Goal: Transaction & Acquisition: Purchase product/service

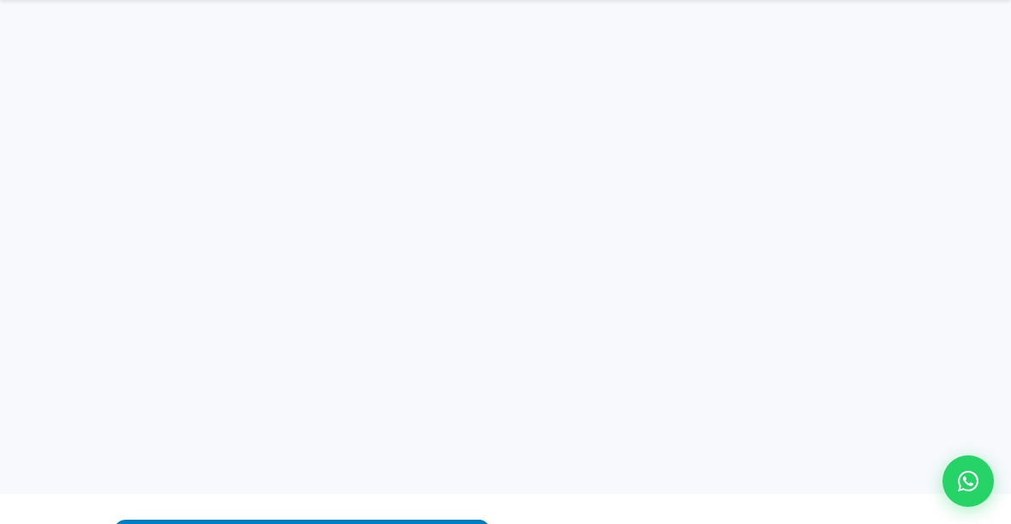
select select
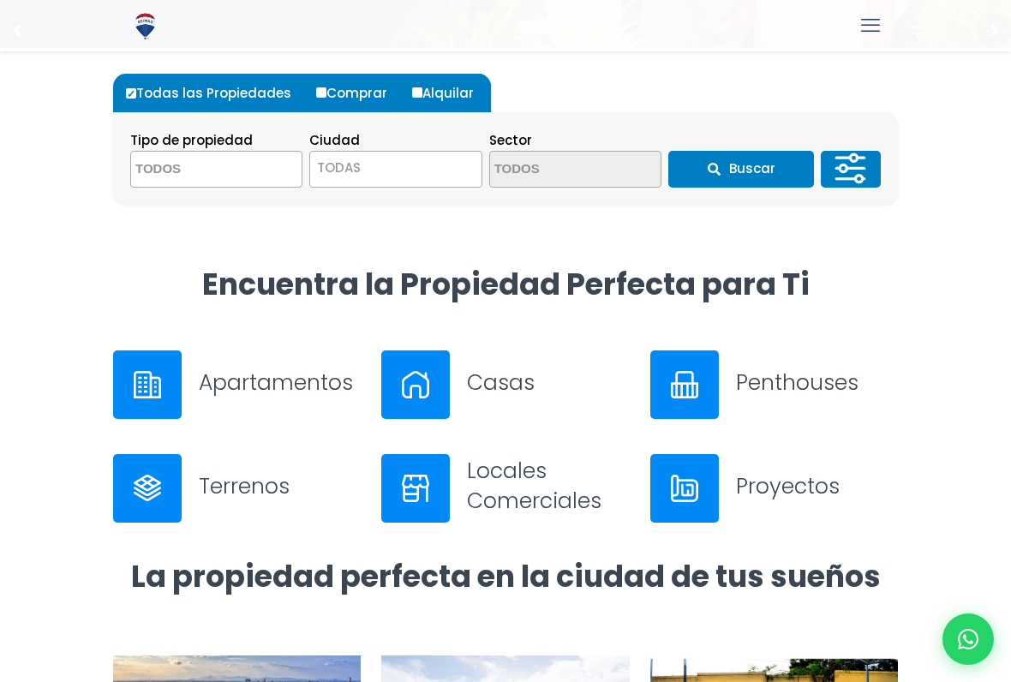
scroll to position [447, 0]
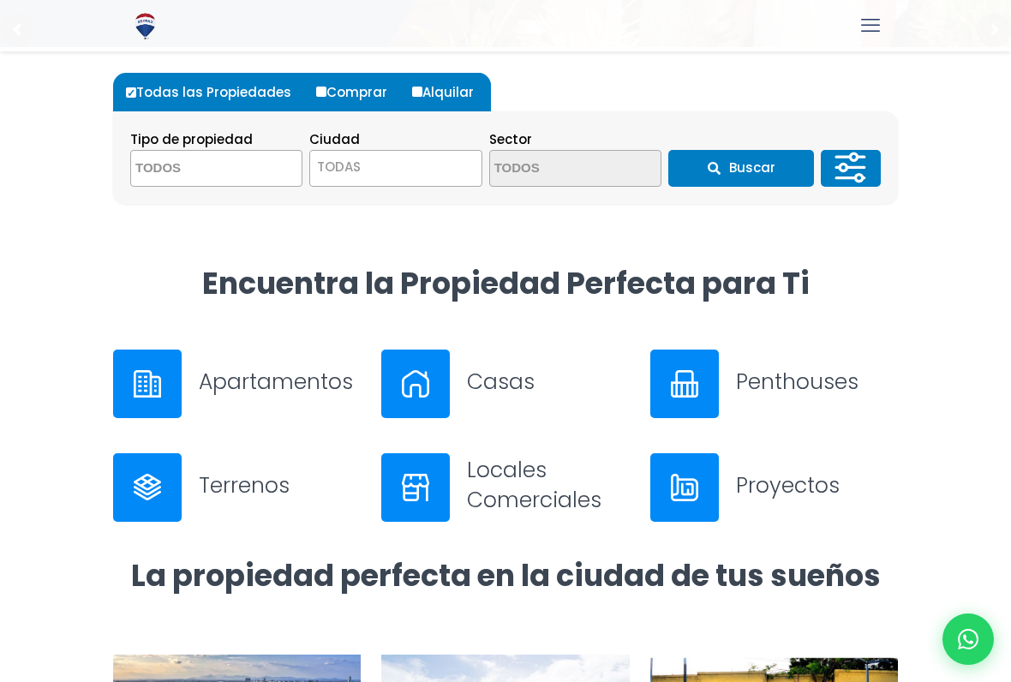
click at [381, 163] on span "TODAS" at bounding box center [395, 167] width 171 height 24
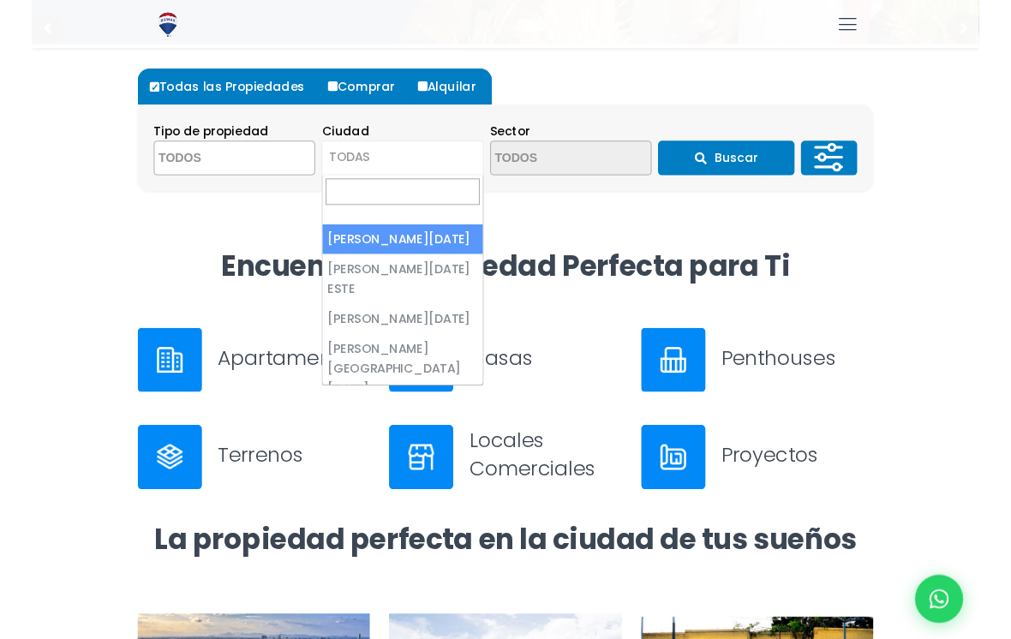
scroll to position [446, 0]
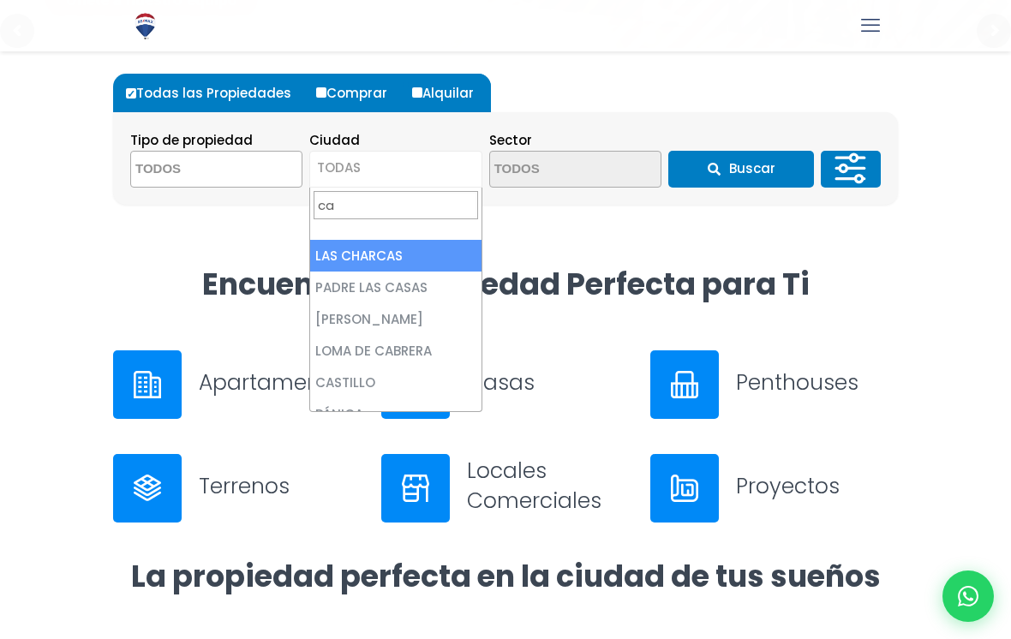
type input "c"
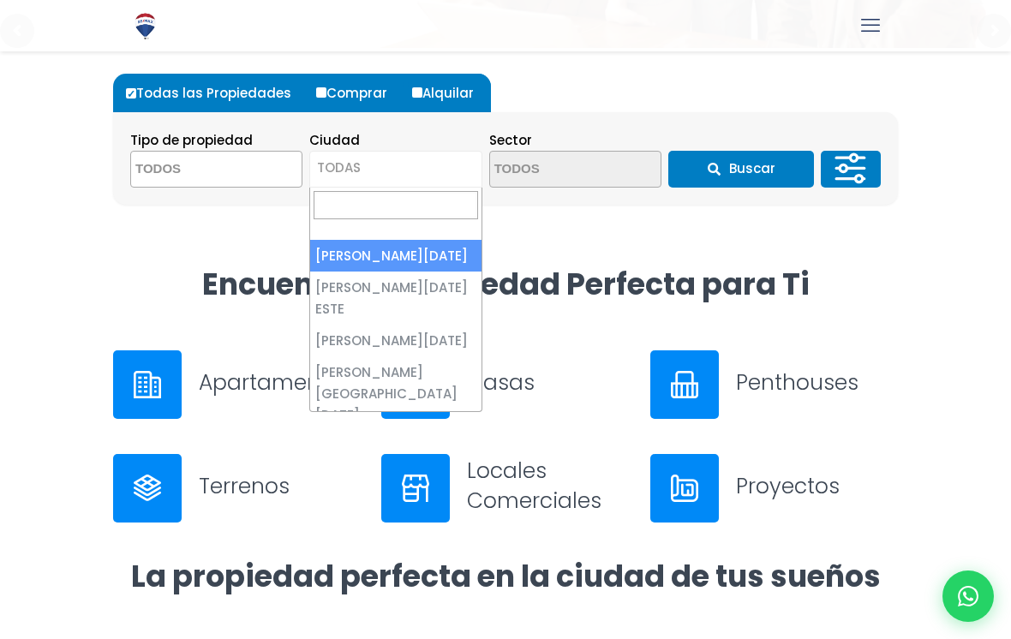
scroll to position [0, 0]
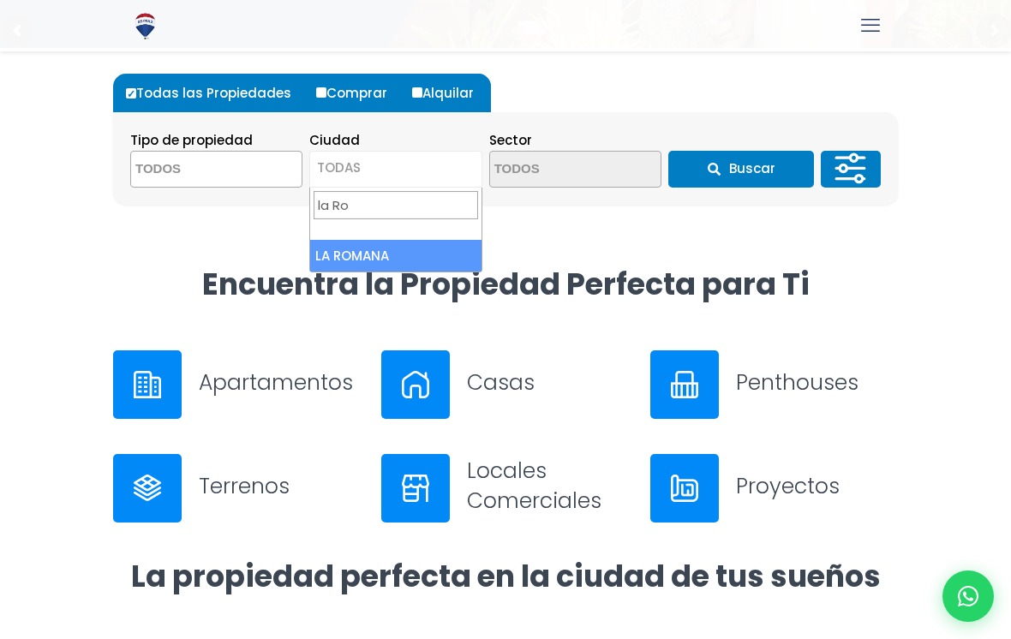
type input "la Rom"
select select "60"
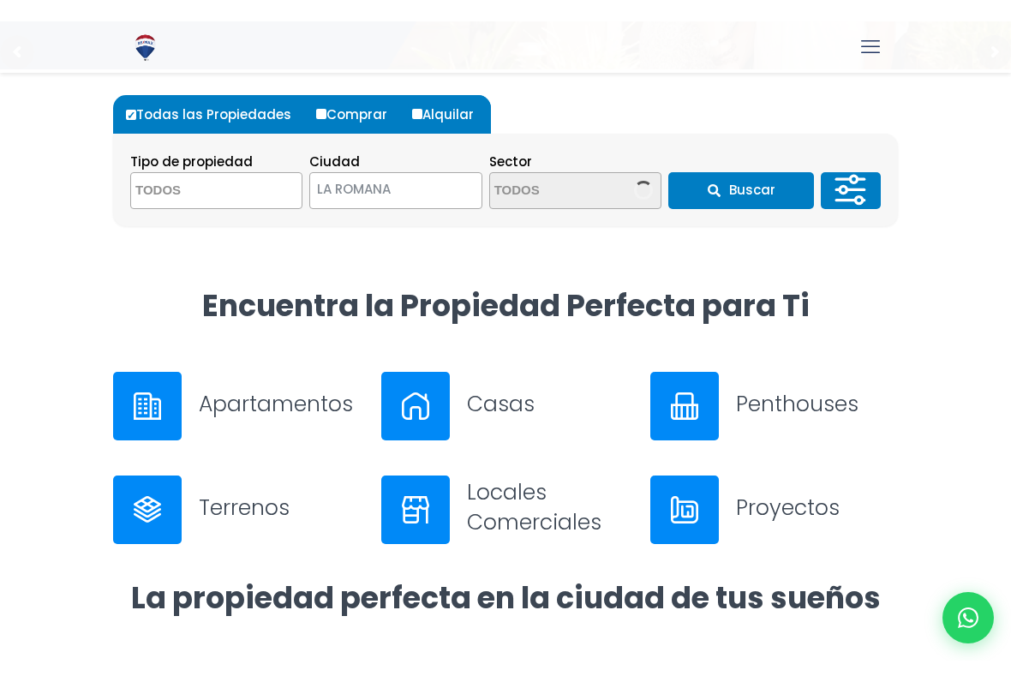
scroll to position [447, 0]
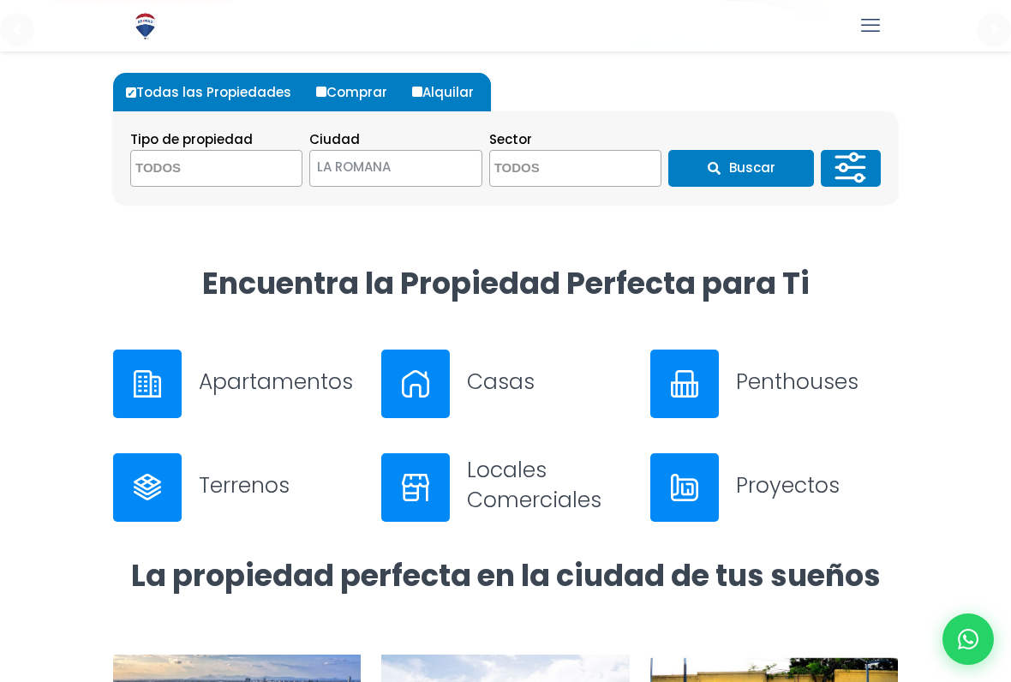
click at [219, 153] on textarea "Search" at bounding box center [214, 169] width 166 height 37
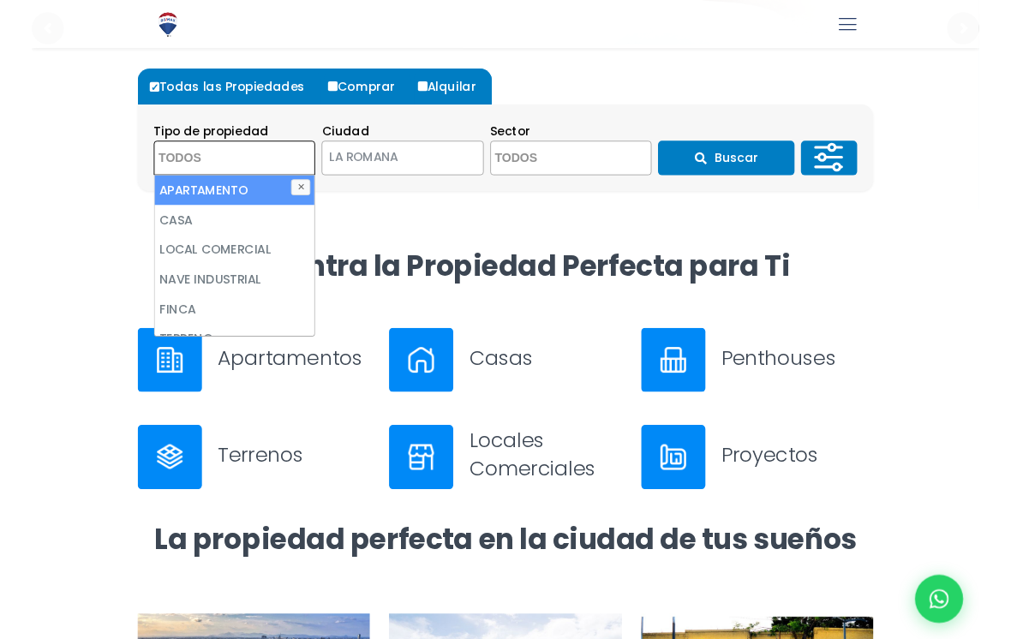
scroll to position [446, 0]
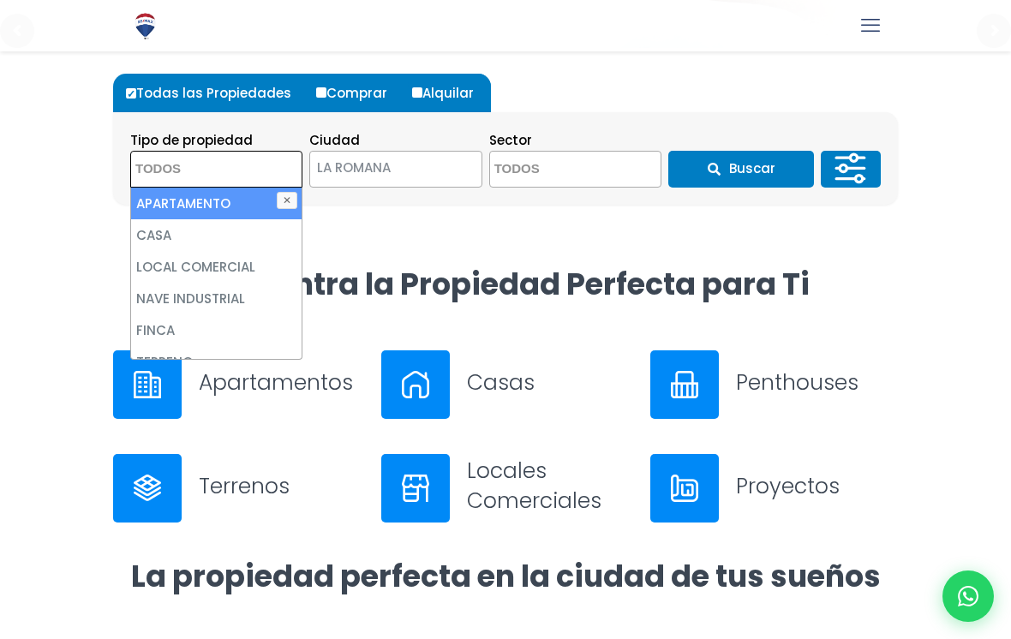
click at [165, 231] on li "CASA" at bounding box center [216, 235] width 171 height 32
select select "house"
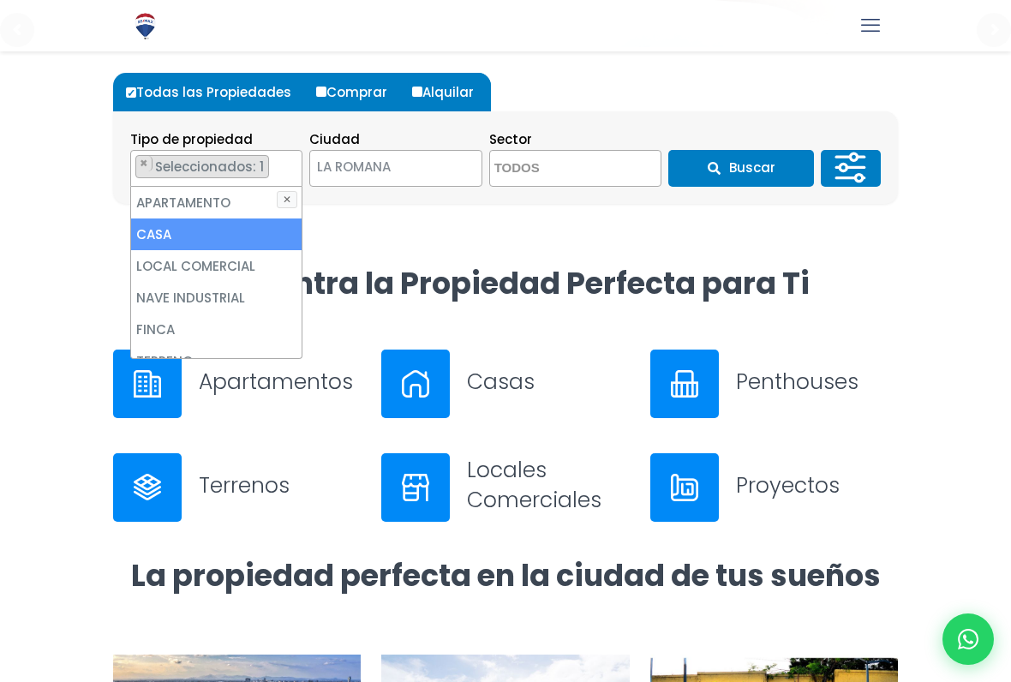
click at [563, 165] on textarea "Search" at bounding box center [573, 169] width 166 height 37
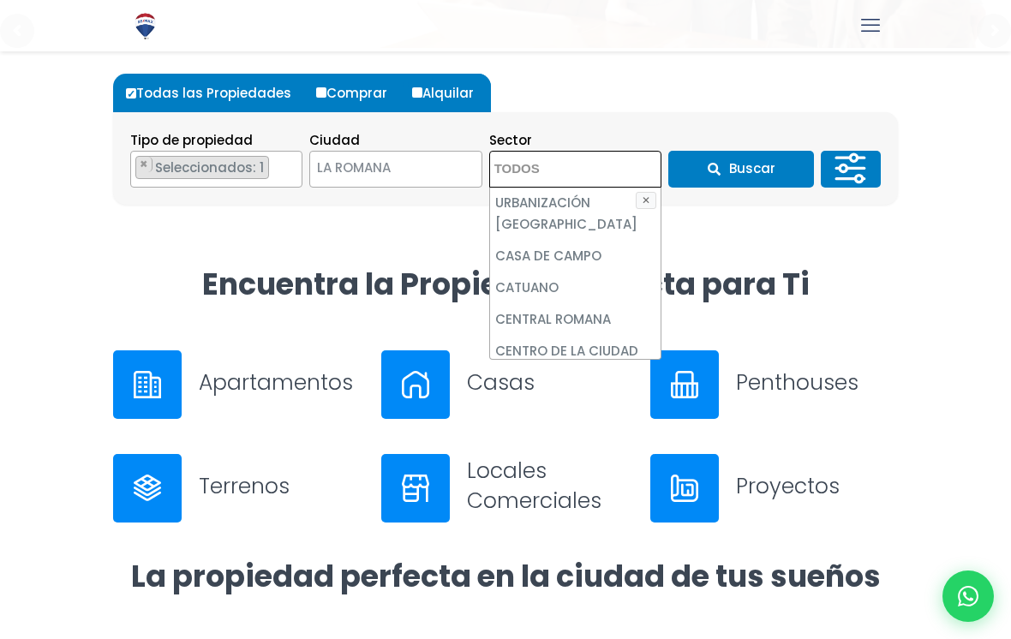
scroll to position [626, 0]
click at [576, 253] on li "CASA DE CAMPO" at bounding box center [575, 255] width 171 height 32
select select "14005"
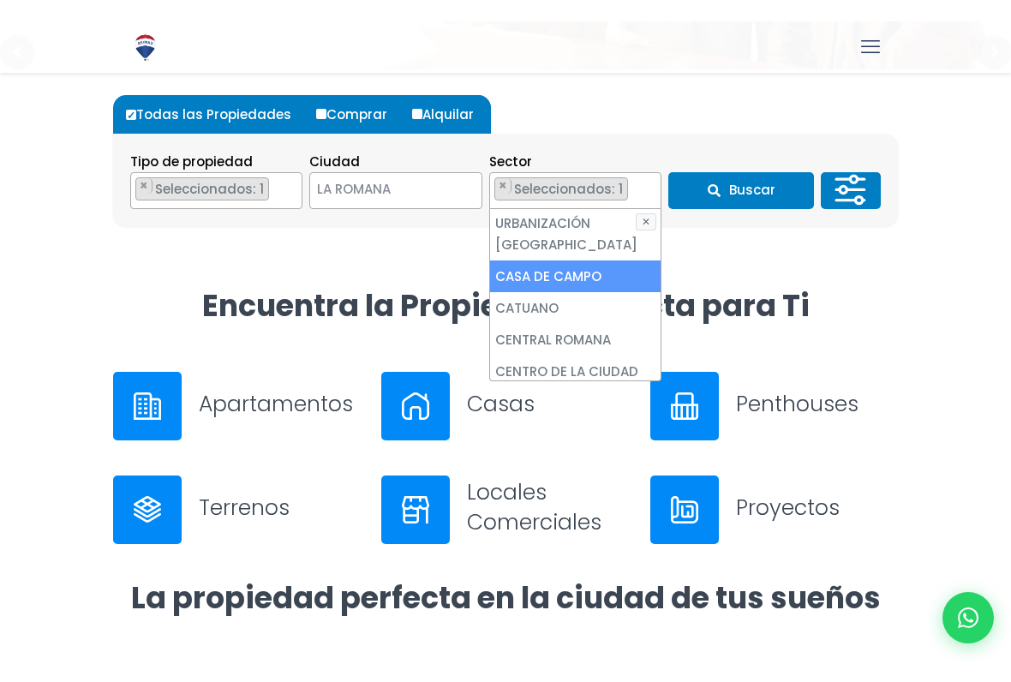
scroll to position [447, 0]
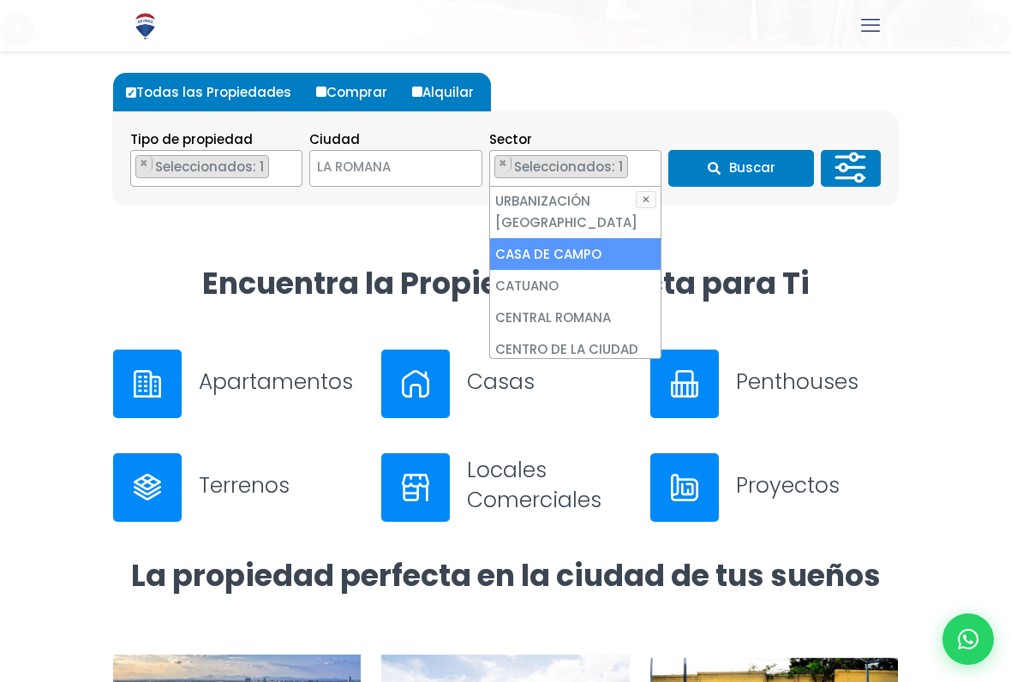
click at [748, 173] on button "Buscar" at bounding box center [741, 168] width 146 height 37
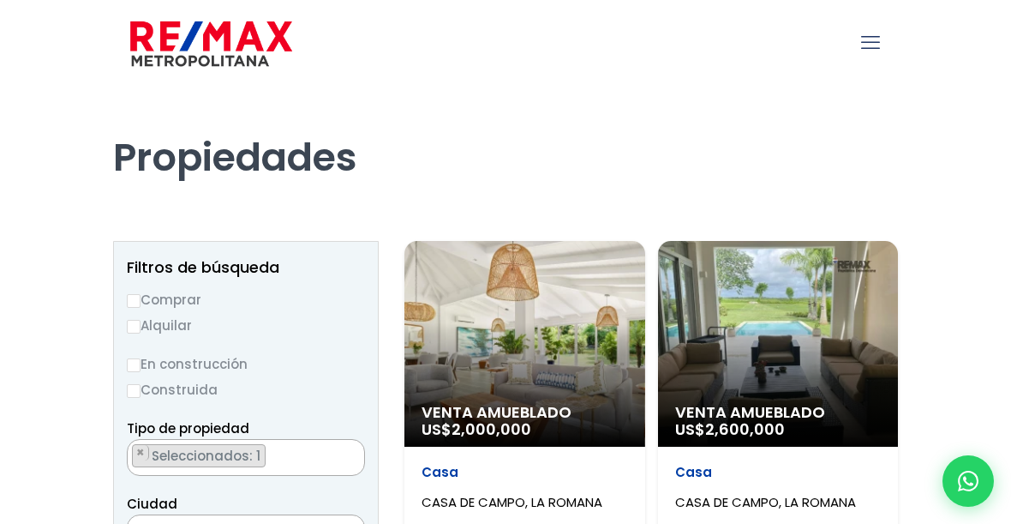
select select "14005"
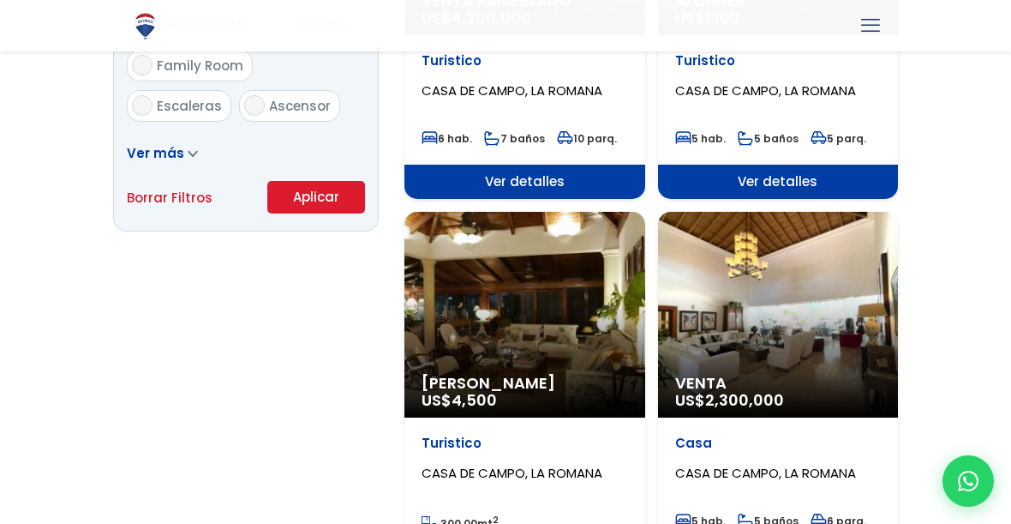
scroll to position [1176, 0]
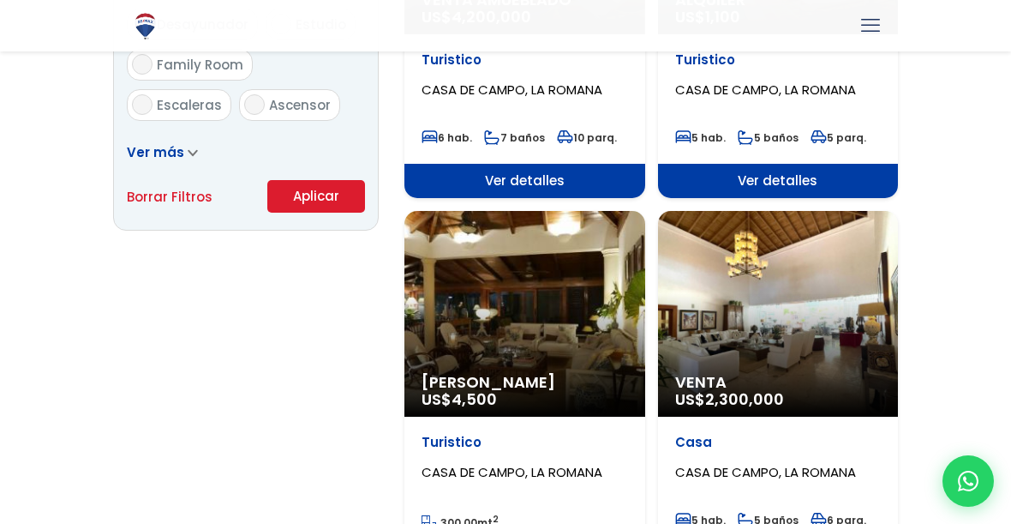
click at [816, 333] on div "Venta US$ 2,300,000" at bounding box center [778, 314] width 241 height 206
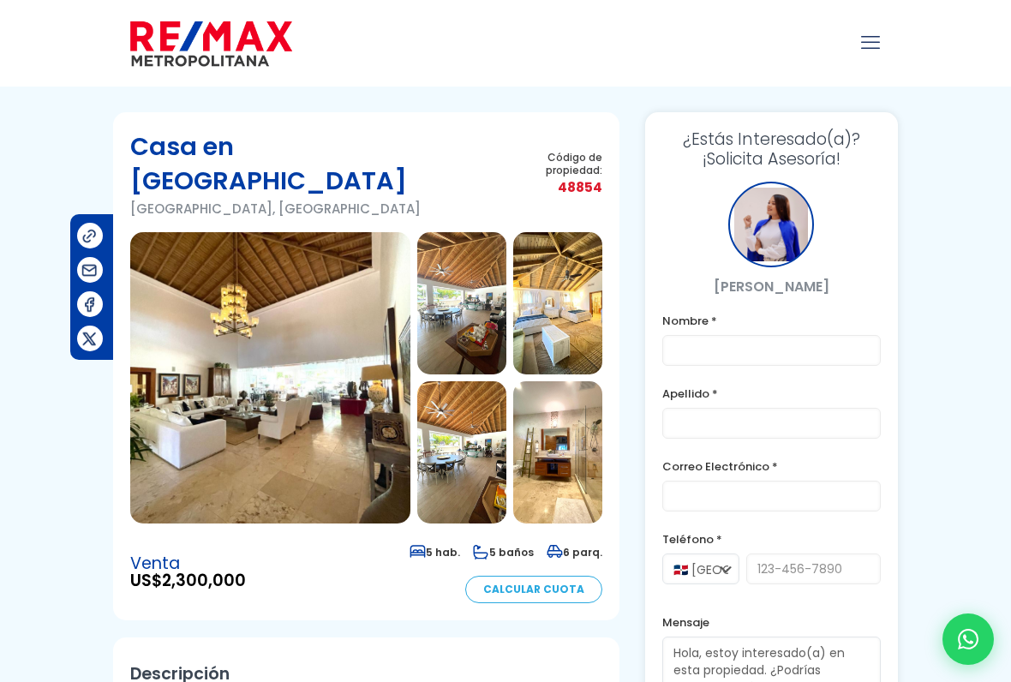
click at [310, 362] on img at bounding box center [270, 377] width 280 height 291
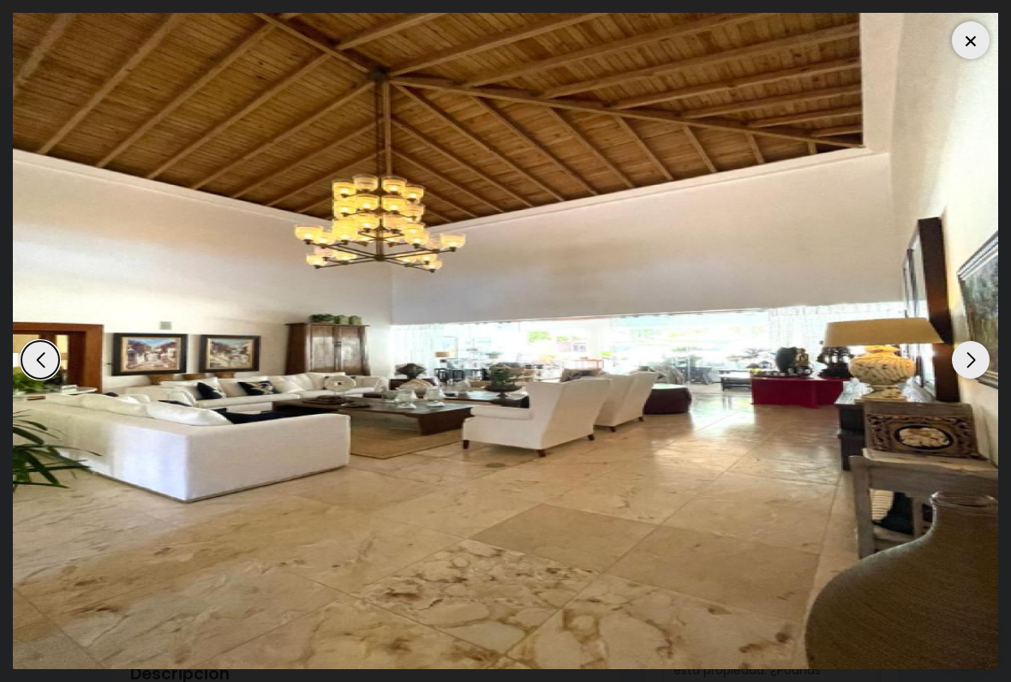
click at [974, 346] on div "Next slide" at bounding box center [971, 360] width 38 height 38
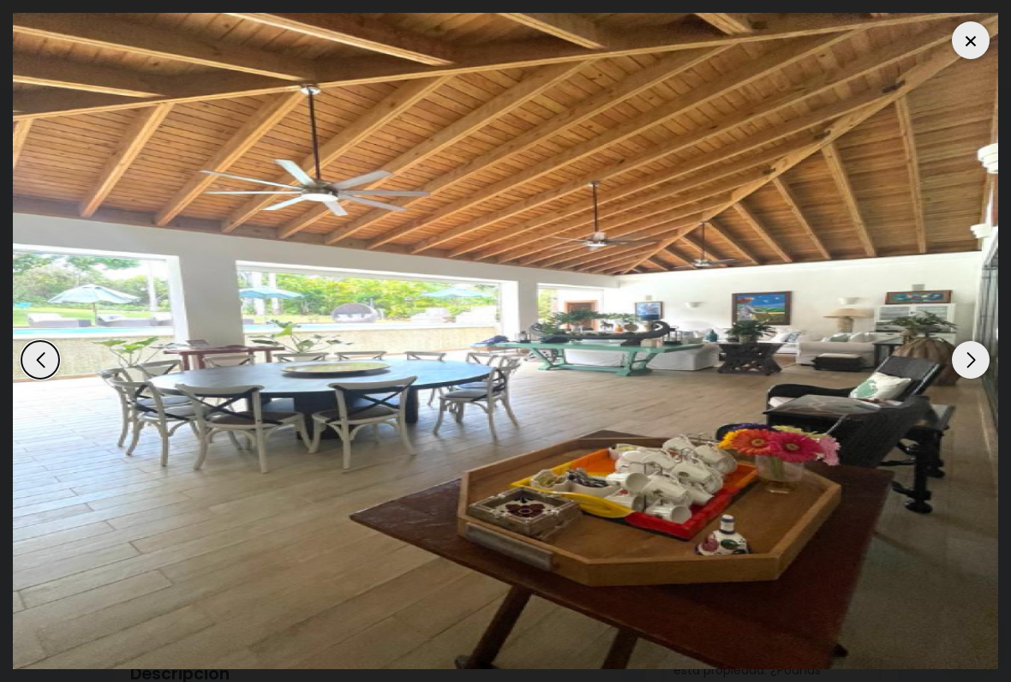
click at [977, 375] on div "Next slide" at bounding box center [971, 360] width 38 height 38
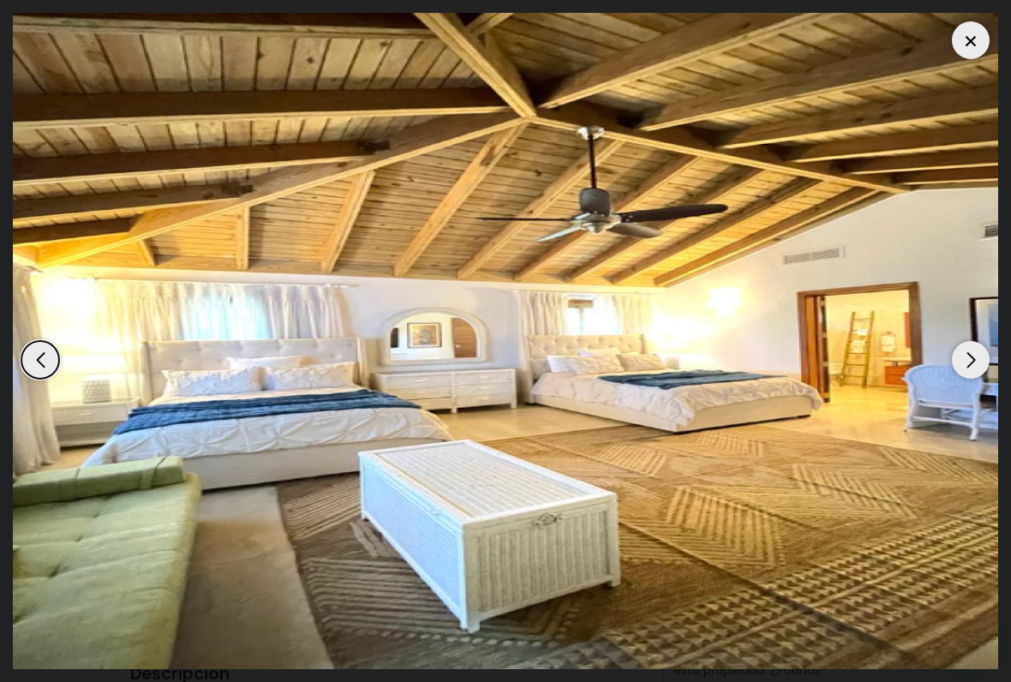
click at [974, 353] on div "Next slide" at bounding box center [971, 360] width 38 height 38
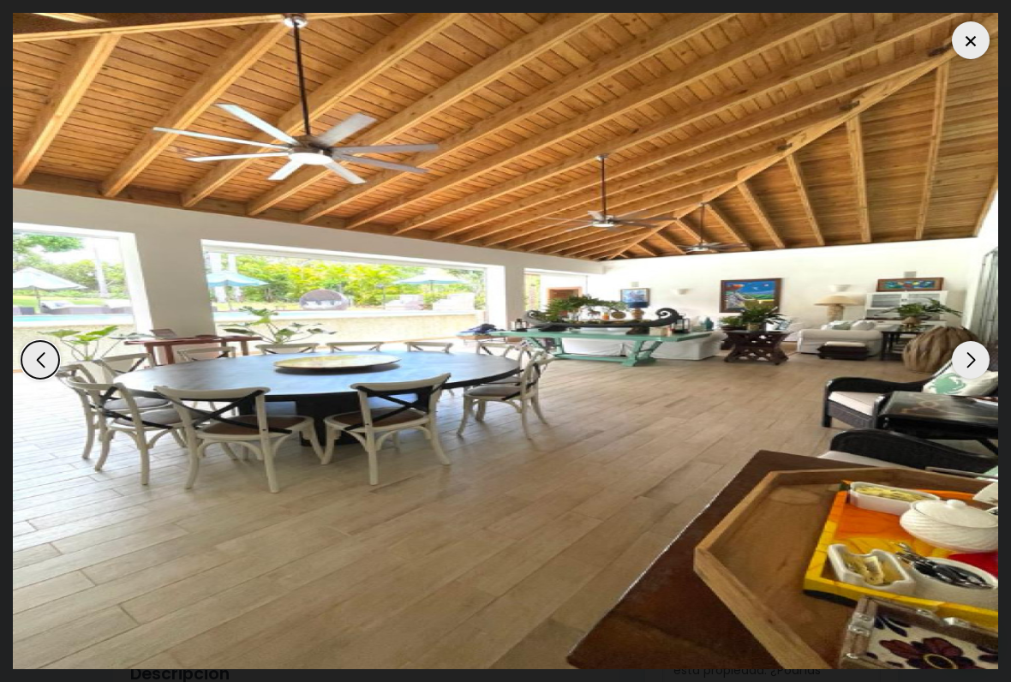
click at [964, 364] on div "Next slide" at bounding box center [971, 360] width 38 height 38
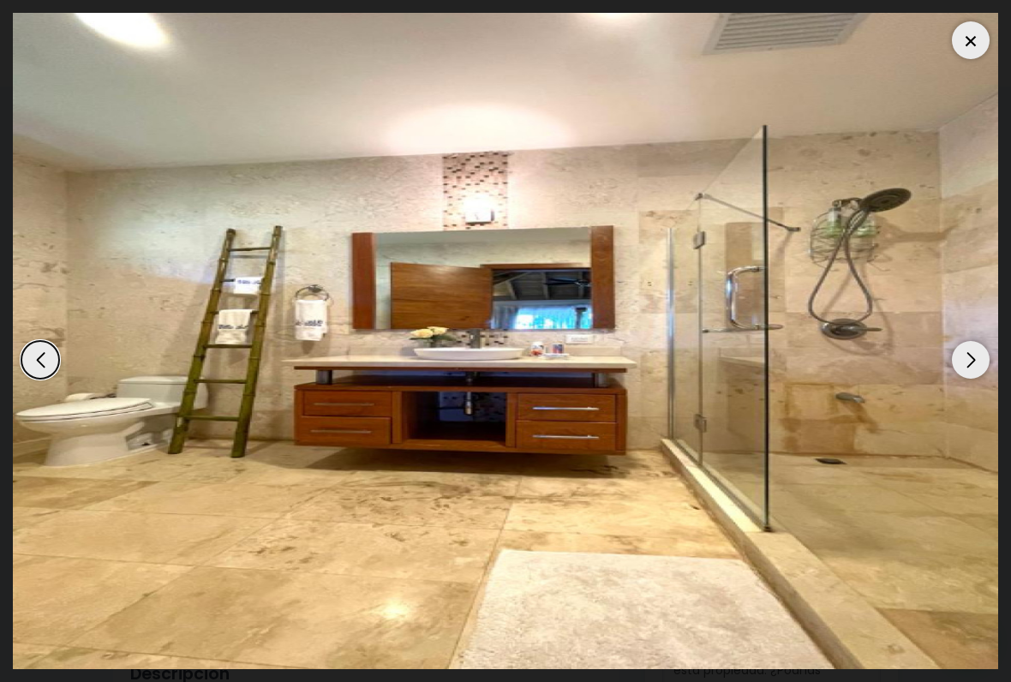
click at [968, 365] on div "Next slide" at bounding box center [971, 360] width 38 height 38
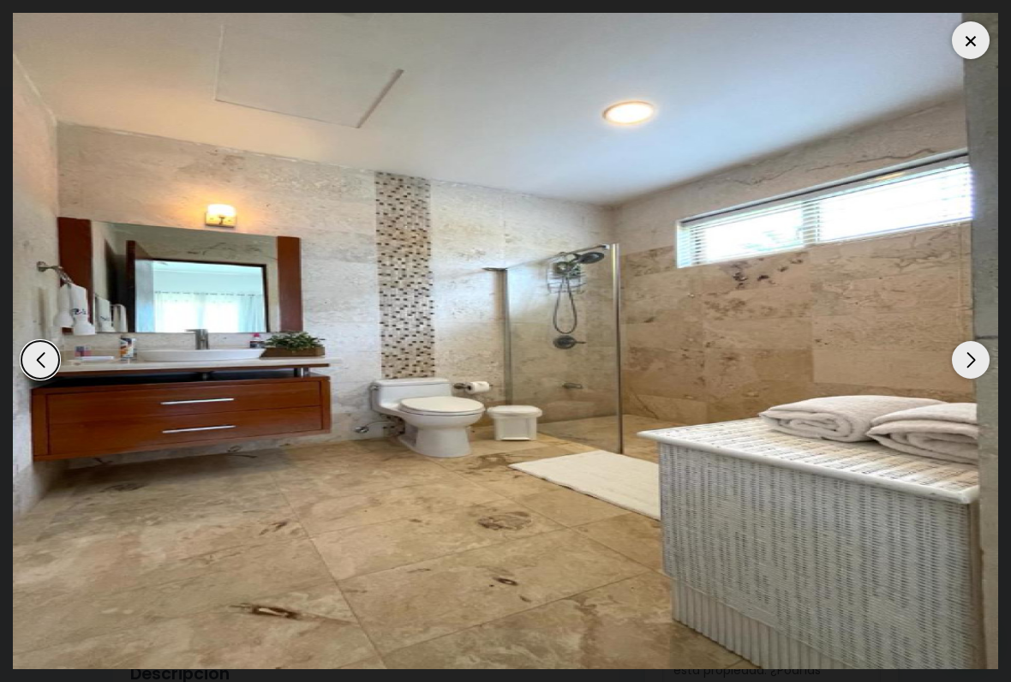
click at [964, 362] on div "Next slide" at bounding box center [971, 360] width 38 height 38
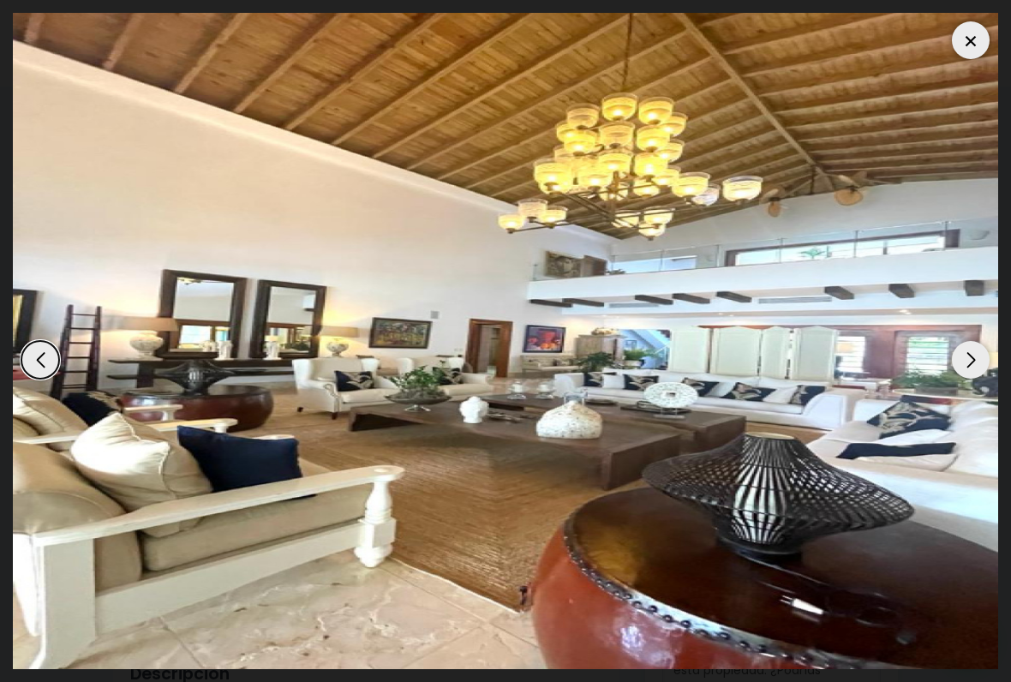
click at [966, 363] on div "Next slide" at bounding box center [971, 360] width 38 height 38
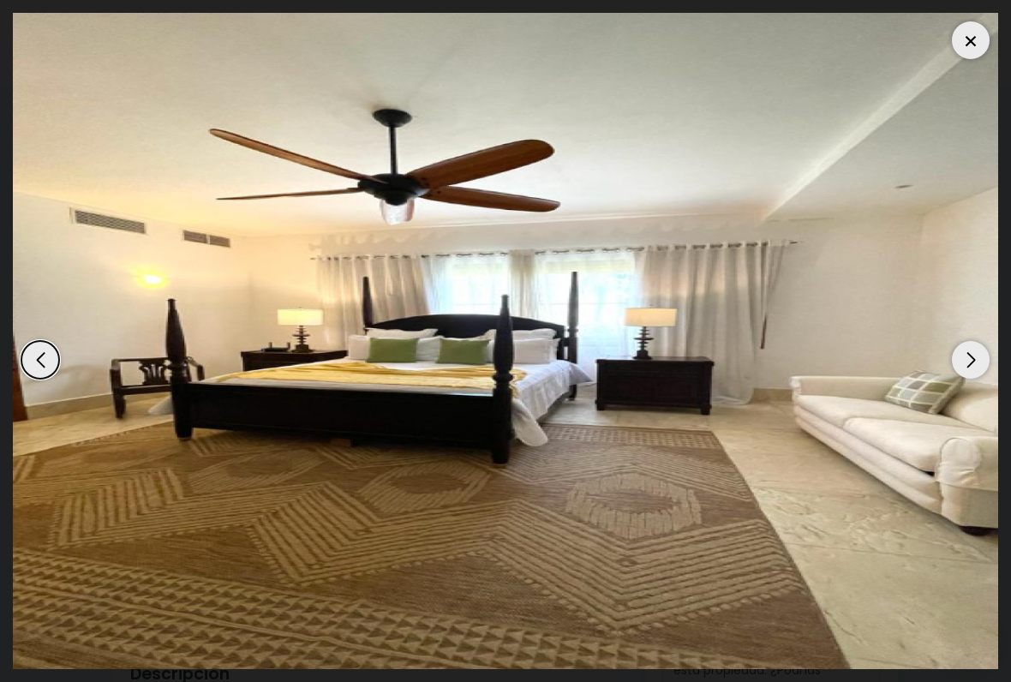
click at [964, 363] on div "Next slide" at bounding box center [971, 360] width 38 height 38
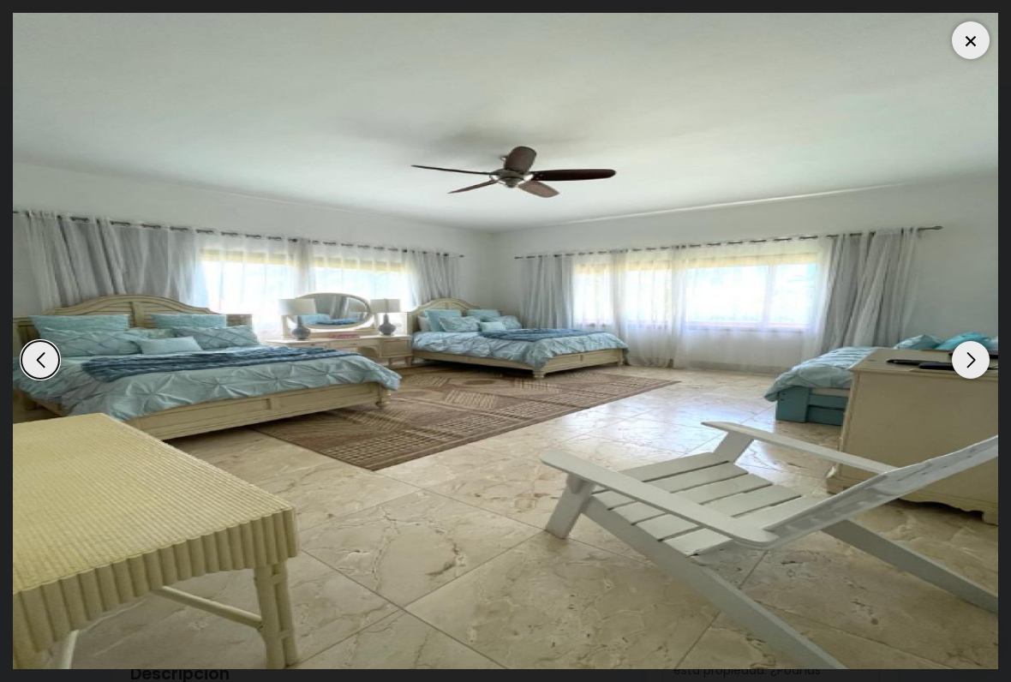
click at [965, 361] on div "Next slide" at bounding box center [971, 360] width 38 height 38
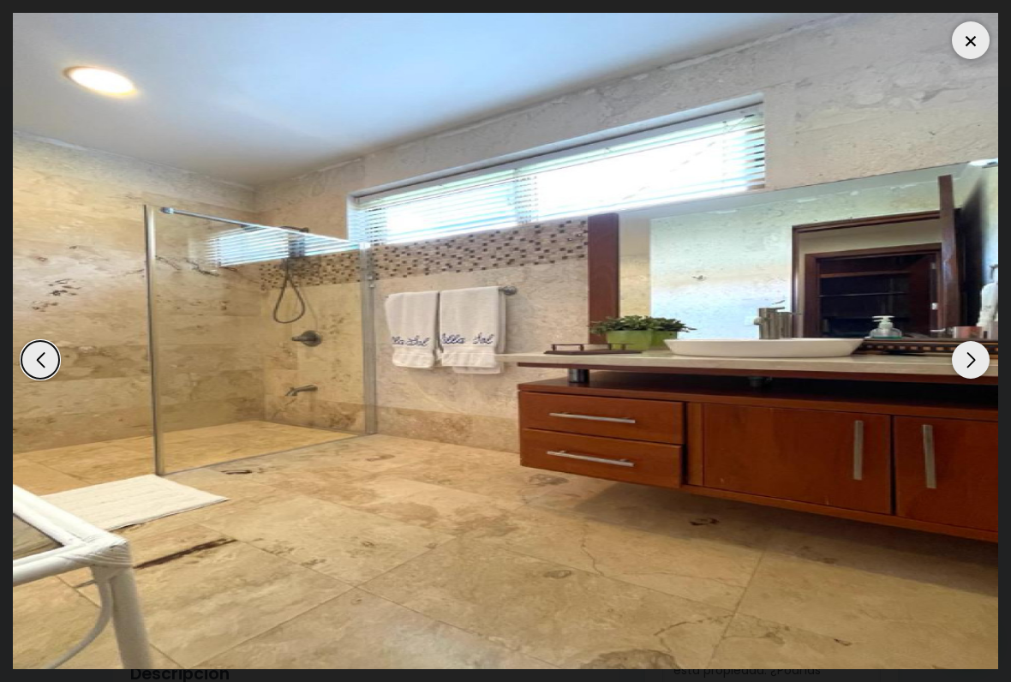
click at [968, 38] on div at bounding box center [971, 40] width 38 height 38
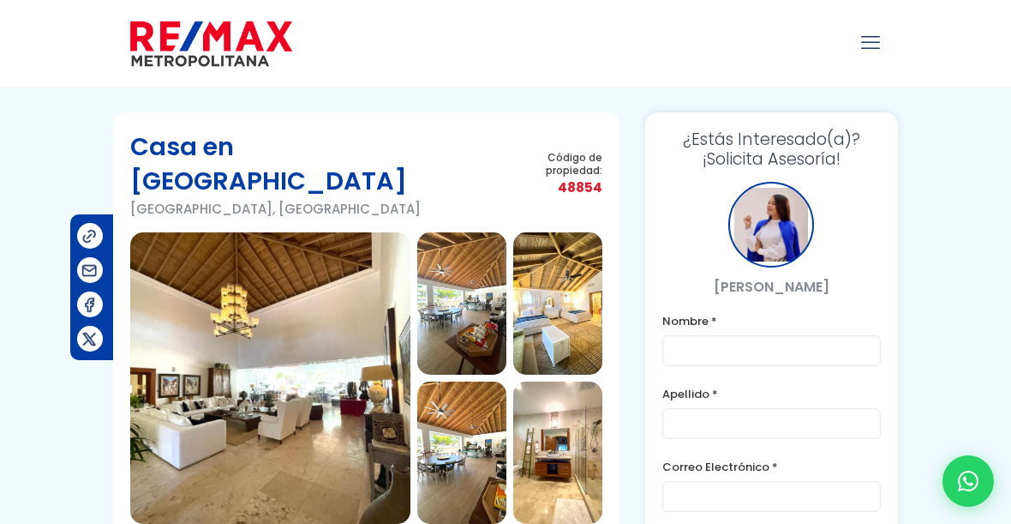
click at [263, 350] on img at bounding box center [270, 377] width 280 height 291
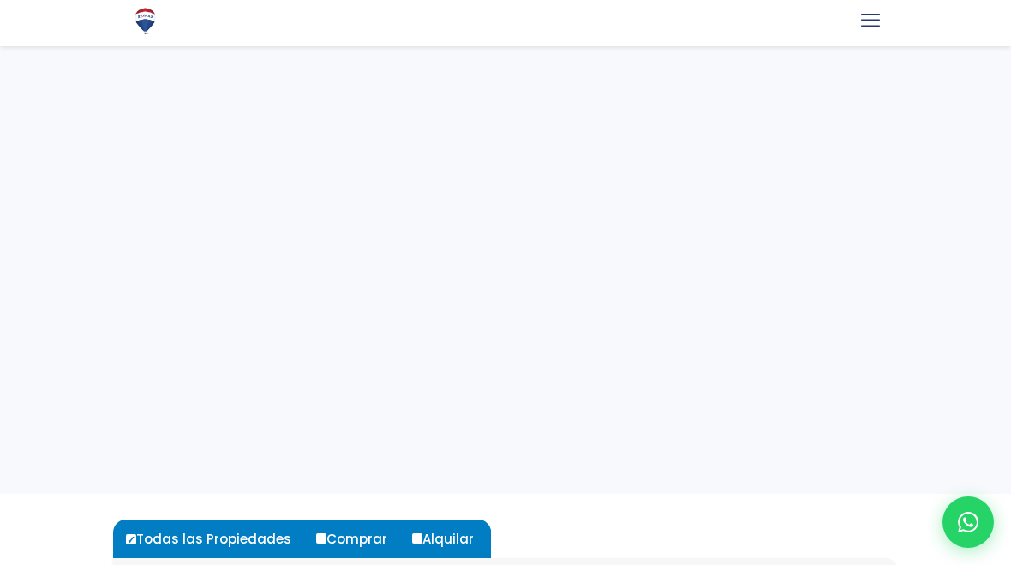
select select "house"
select select "60"
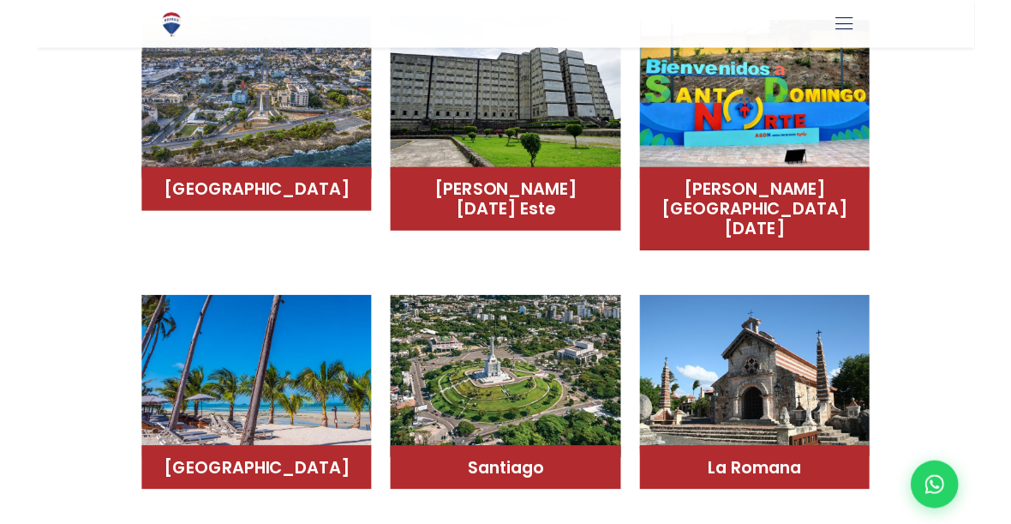
scroll to position [1124, 0]
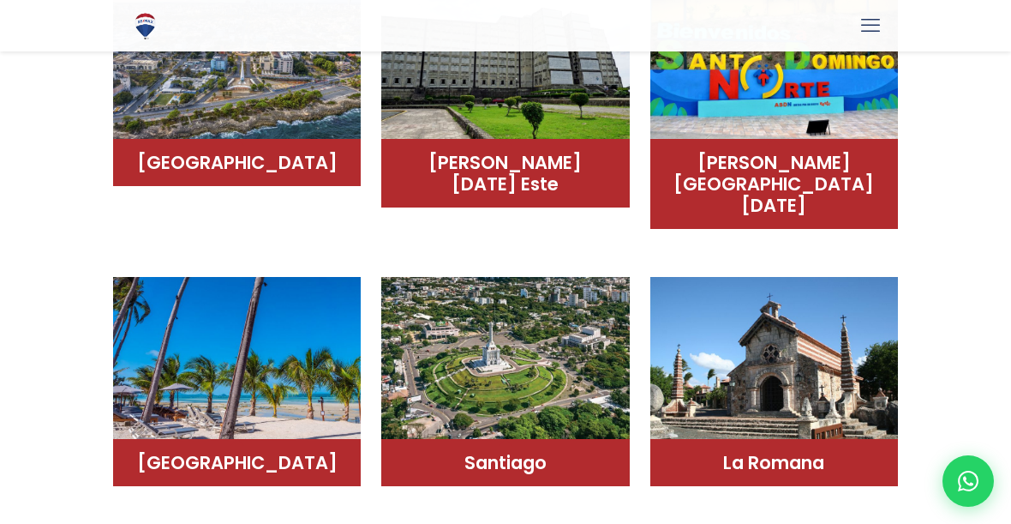
click at [838, 452] on h4 "La Romana" at bounding box center [774, 462] width 213 height 21
click at [781, 452] on h4 "La Romana" at bounding box center [774, 462] width 213 height 21
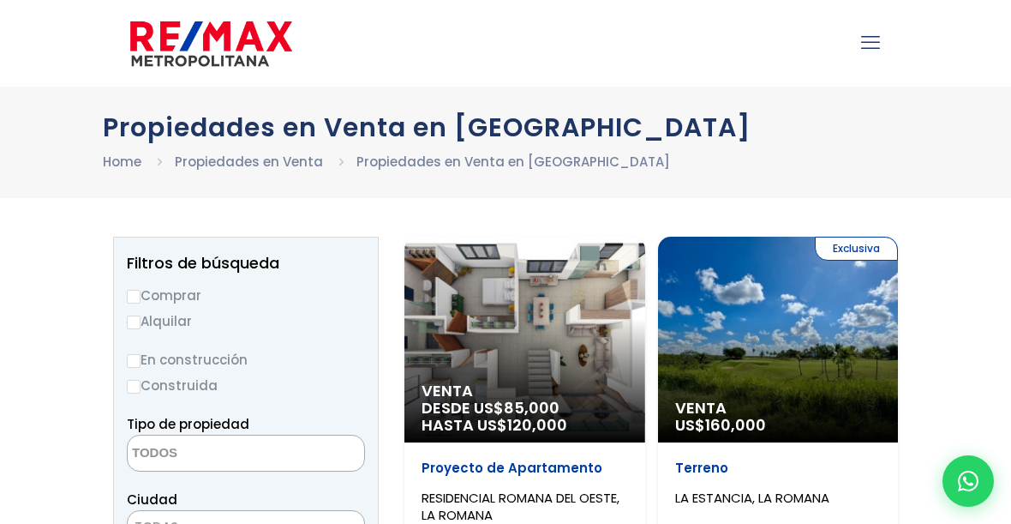
select select
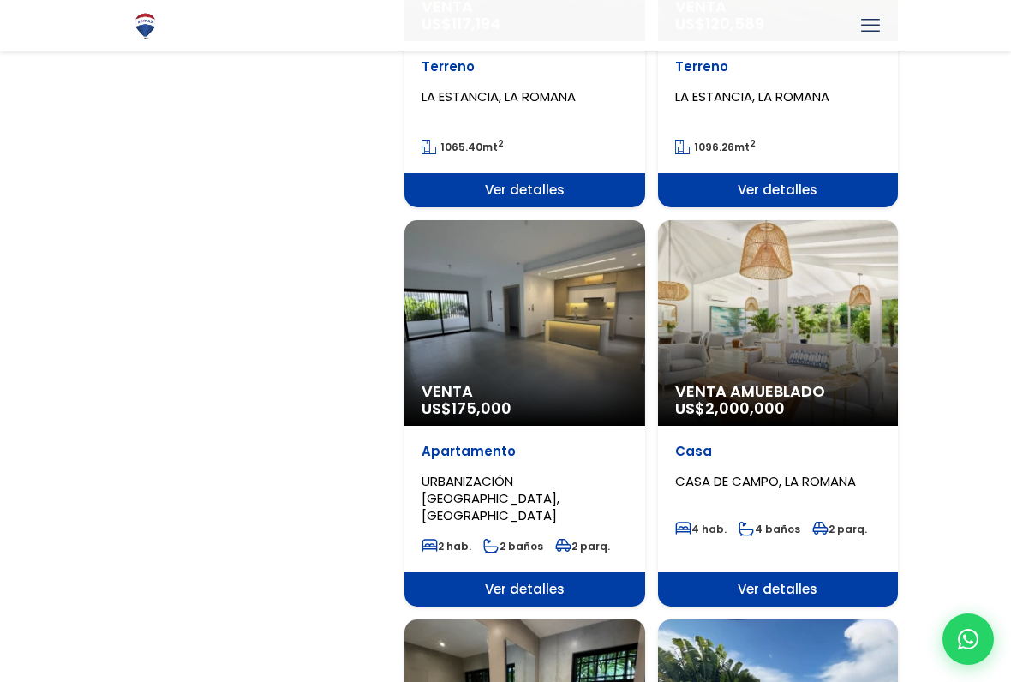
scroll to position [1568, 0]
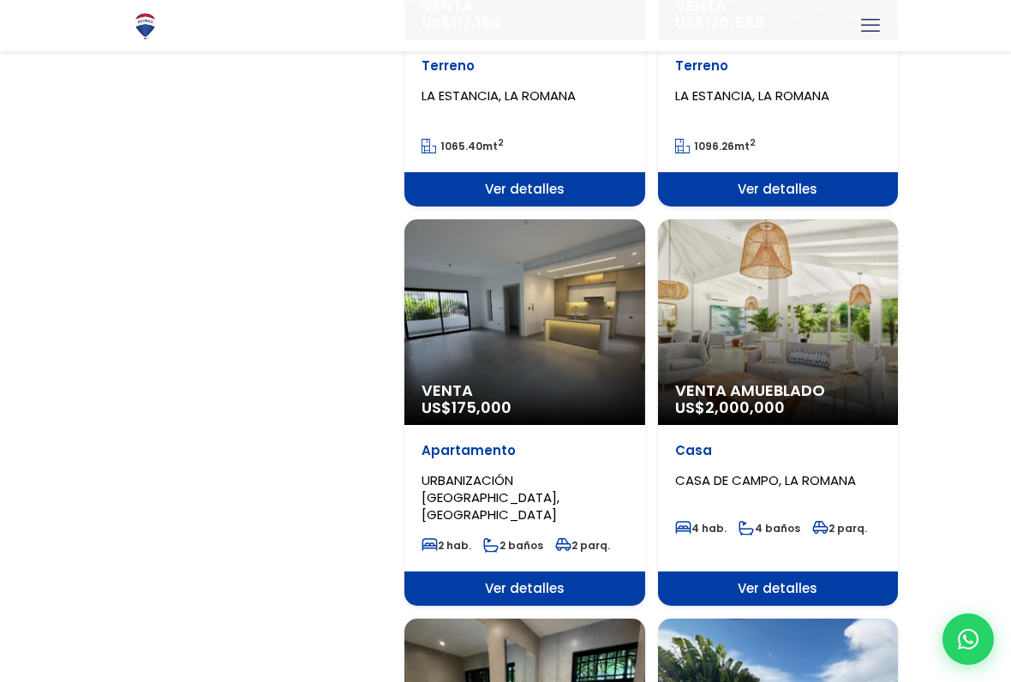
click at [784, 359] on div "Venta Amueblado US$ 2,000,000" at bounding box center [778, 322] width 241 height 206
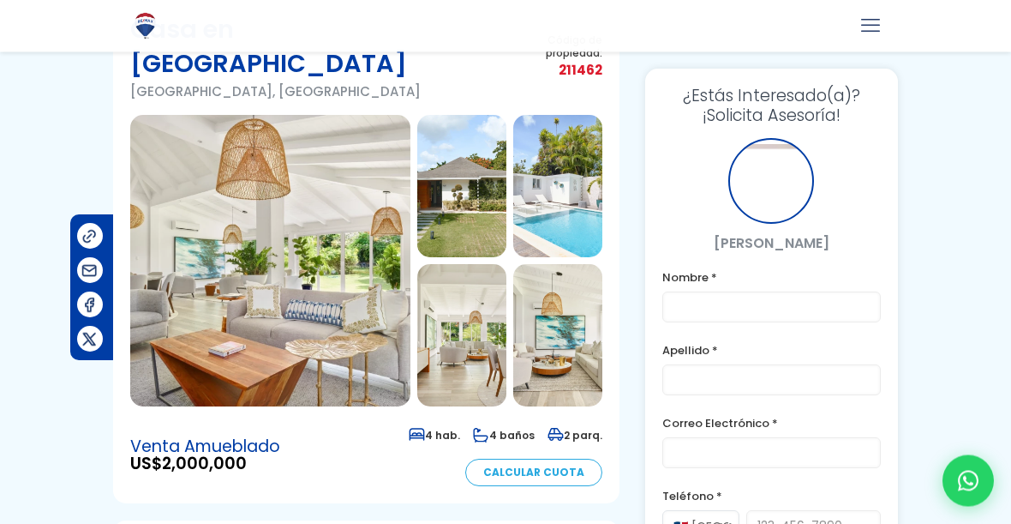
scroll to position [117, 0]
click at [320, 249] on img at bounding box center [270, 260] width 280 height 291
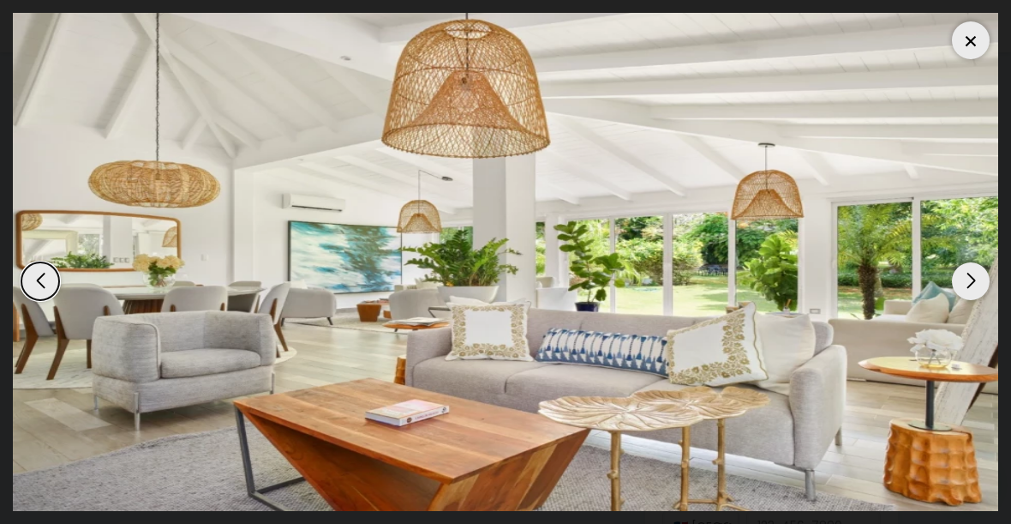
click at [956, 273] on div "Next slide" at bounding box center [971, 281] width 38 height 38
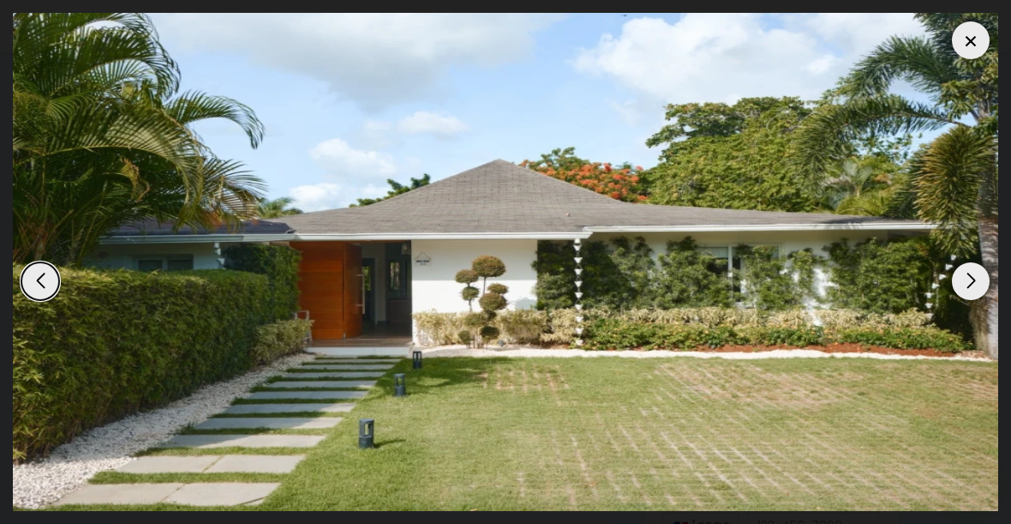
click at [960, 294] on div "Next slide" at bounding box center [971, 281] width 38 height 38
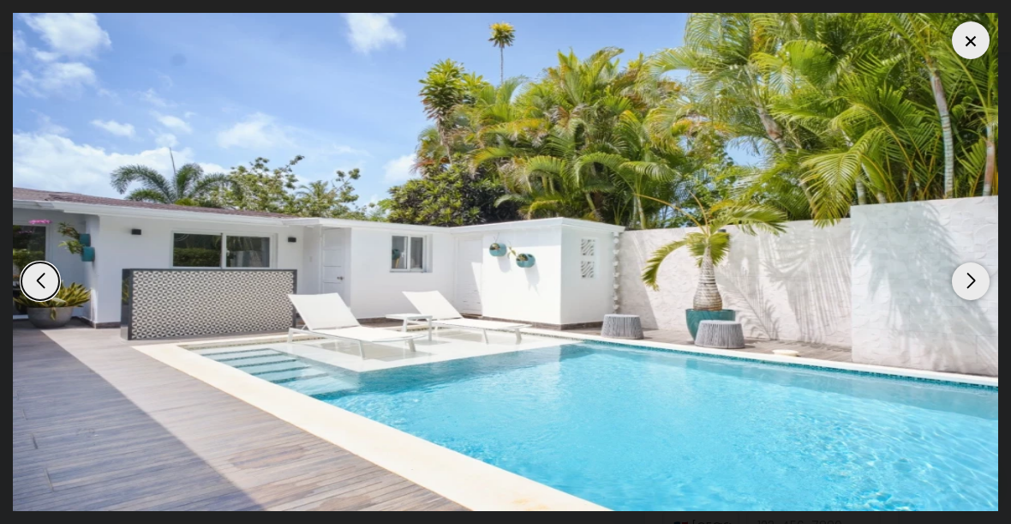
scroll to position [0, 0]
click at [963, 289] on div "Next slide" at bounding box center [971, 281] width 38 height 38
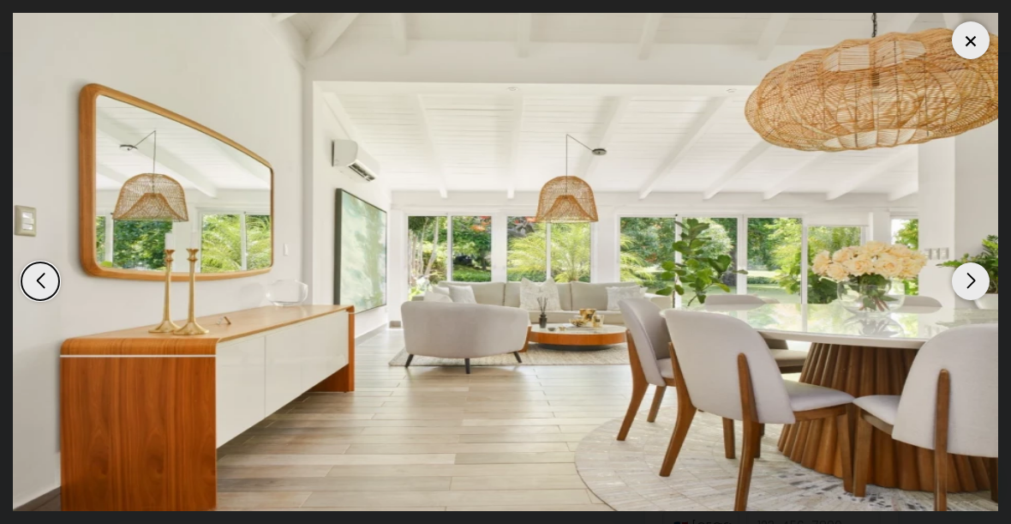
click at [975, 277] on div "Next slide" at bounding box center [971, 281] width 38 height 38
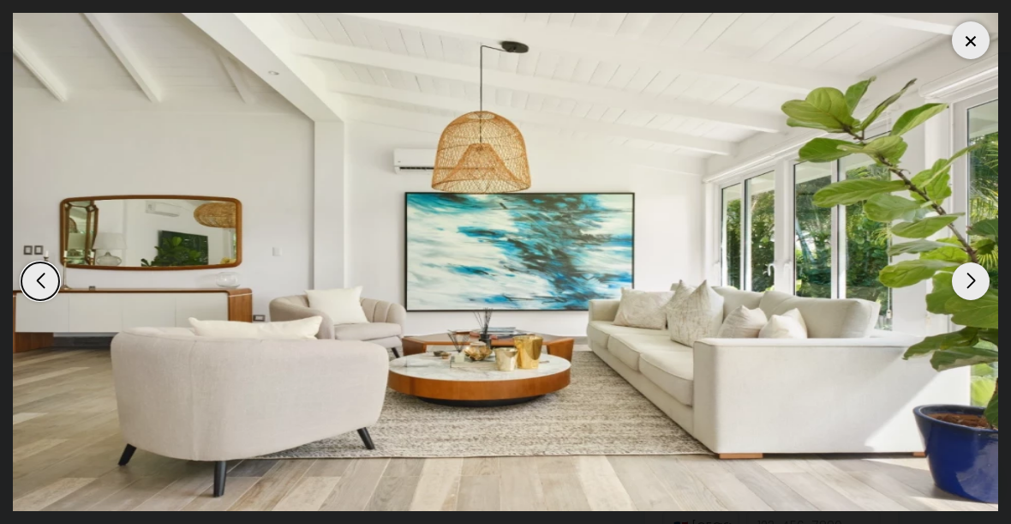
click at [967, 287] on div "Next slide" at bounding box center [971, 281] width 38 height 38
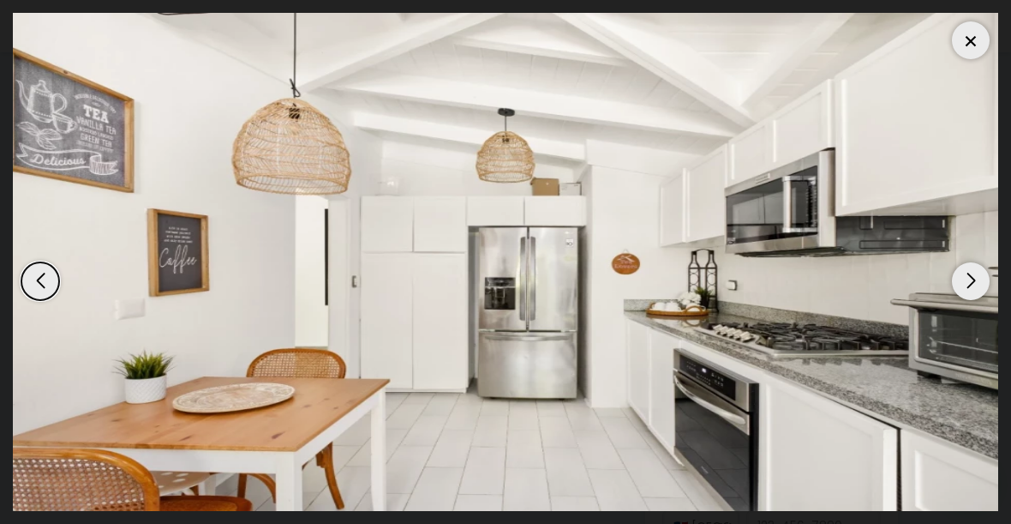
click at [969, 286] on div "Next slide" at bounding box center [971, 281] width 38 height 38
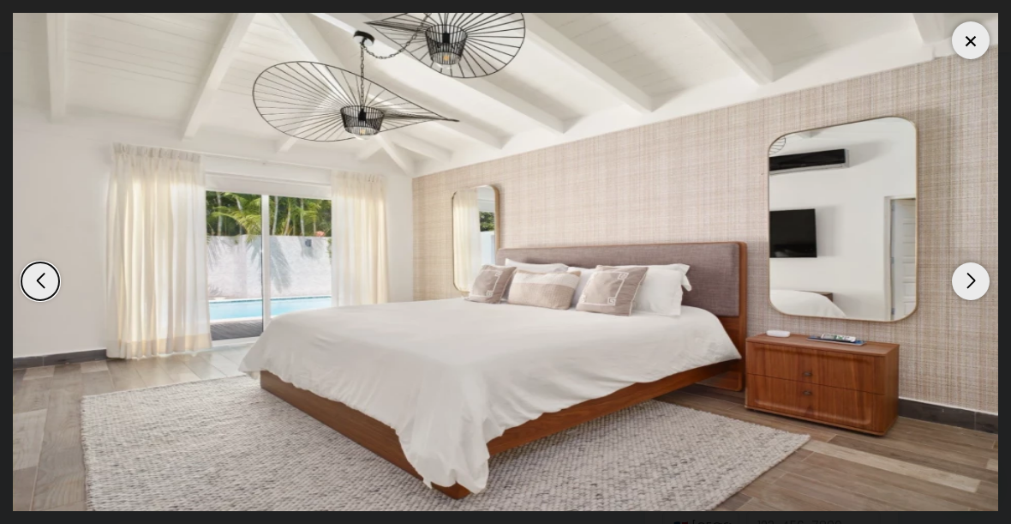
click at [964, 289] on div "Next slide" at bounding box center [971, 281] width 38 height 38
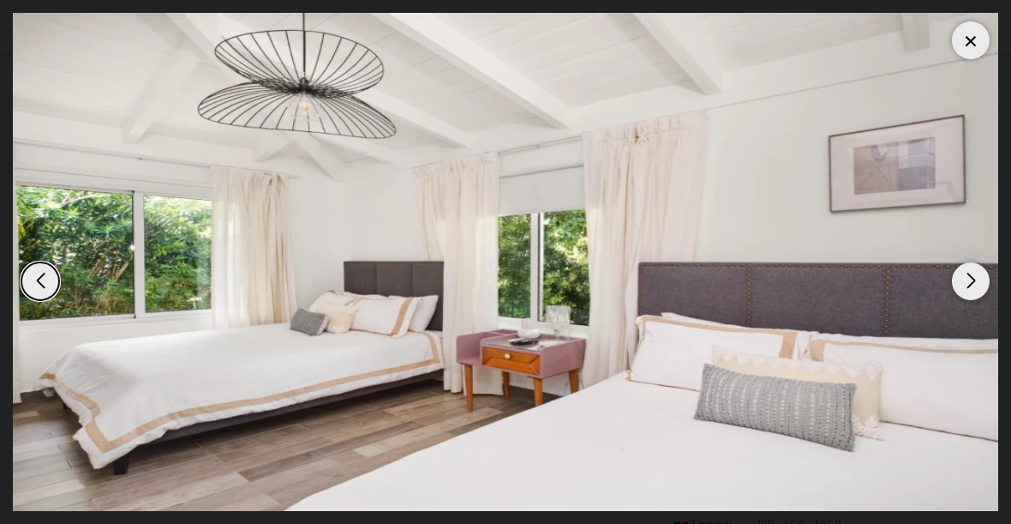
click at [971, 286] on div "Next slide" at bounding box center [971, 281] width 38 height 38
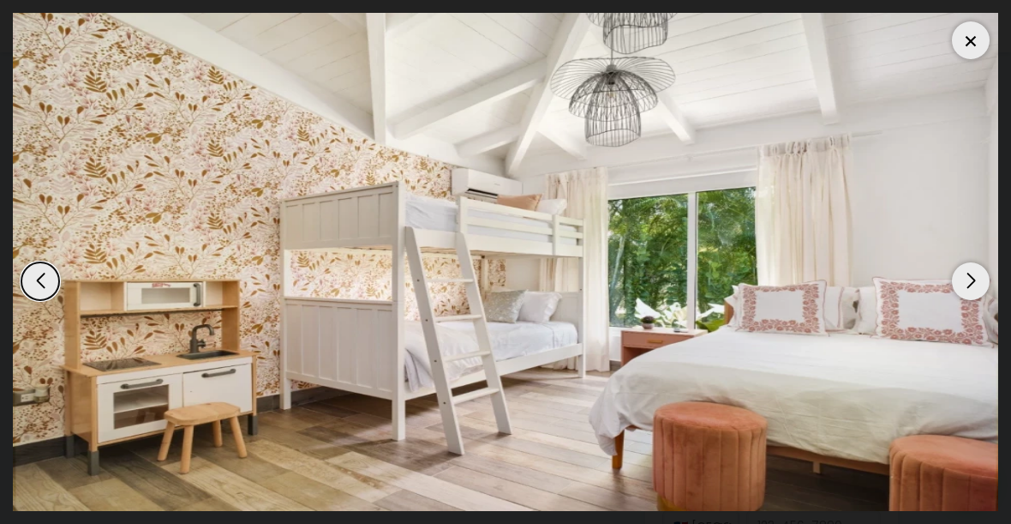
click at [969, 287] on div "Next slide" at bounding box center [971, 281] width 38 height 38
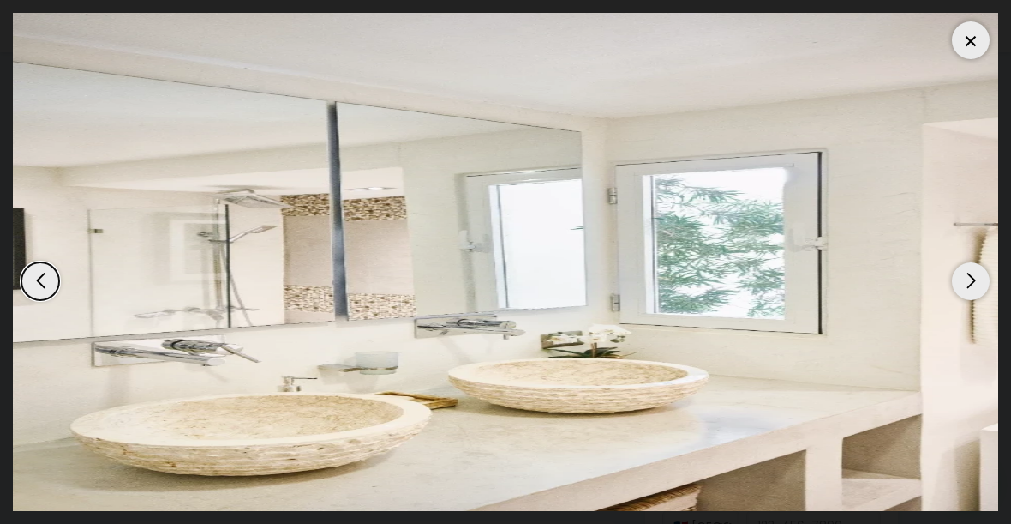
click at [968, 287] on div "Next slide" at bounding box center [971, 281] width 38 height 38
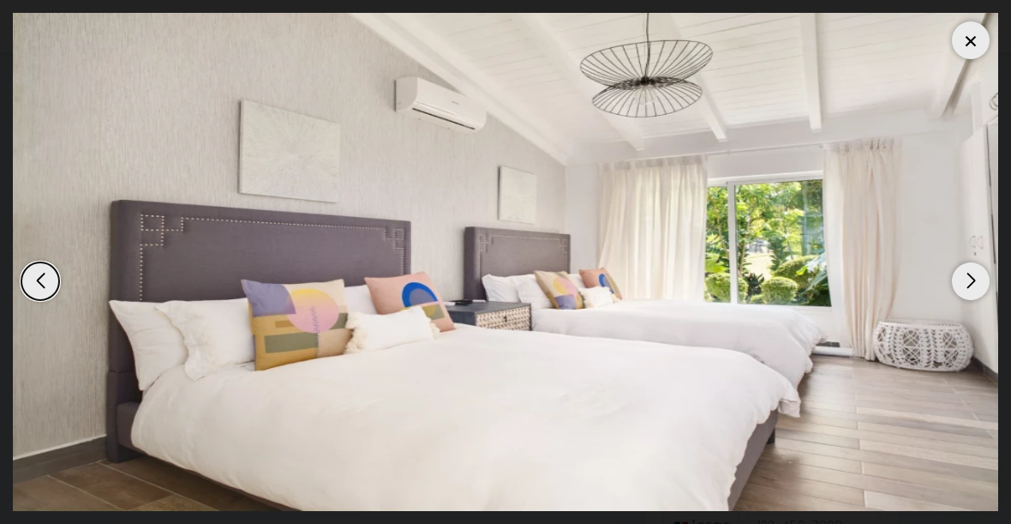
click at [970, 285] on div "Next slide" at bounding box center [971, 281] width 38 height 38
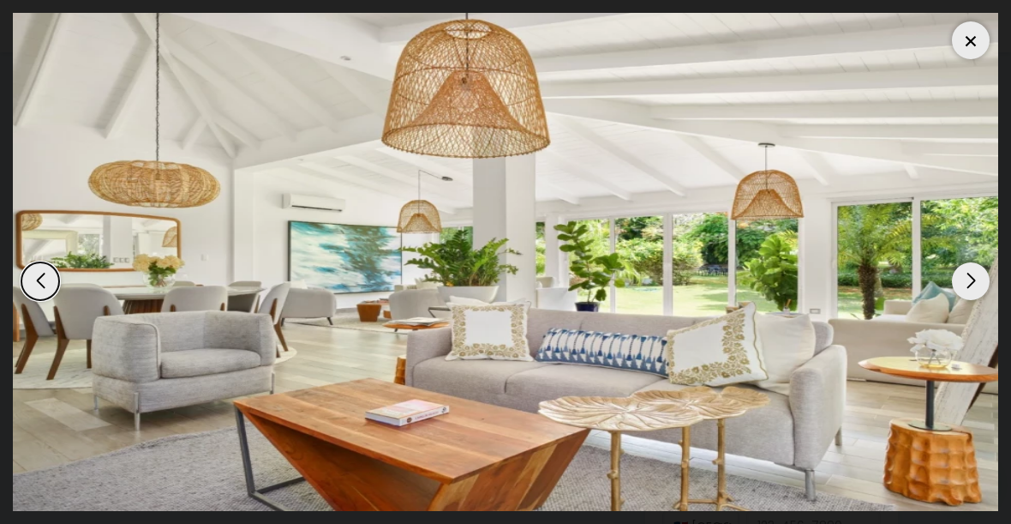
click at [974, 277] on div "Next slide" at bounding box center [971, 281] width 38 height 38
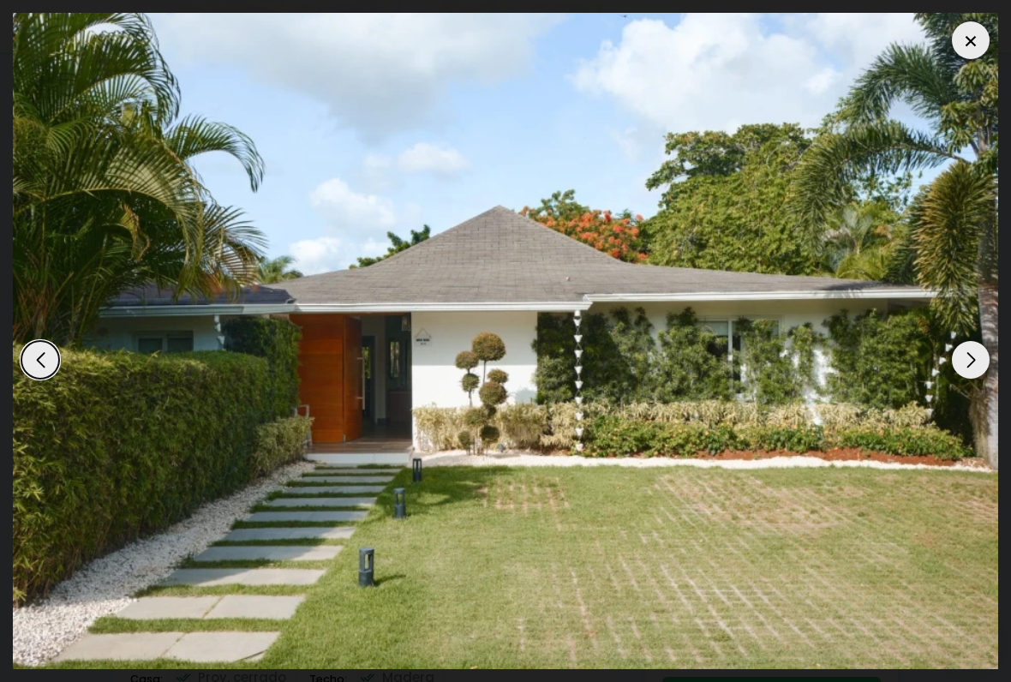
scroll to position [484, 0]
click at [974, 375] on div "Next slide" at bounding box center [971, 360] width 38 height 38
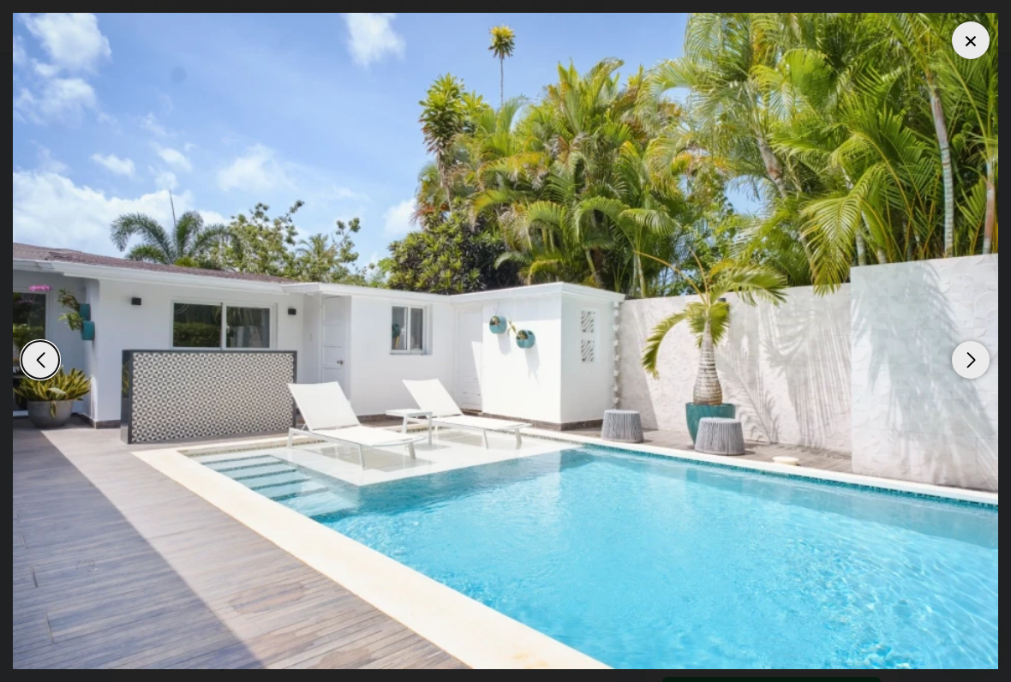
click at [972, 364] on div "Next slide" at bounding box center [971, 360] width 38 height 38
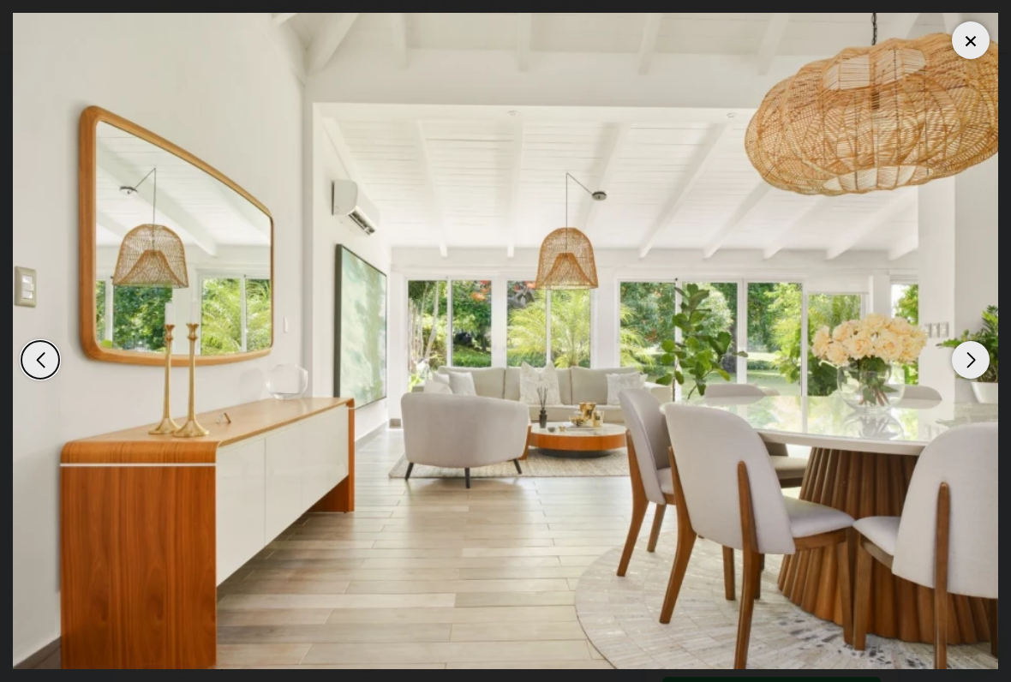
click at [974, 361] on div "Next slide" at bounding box center [971, 360] width 38 height 38
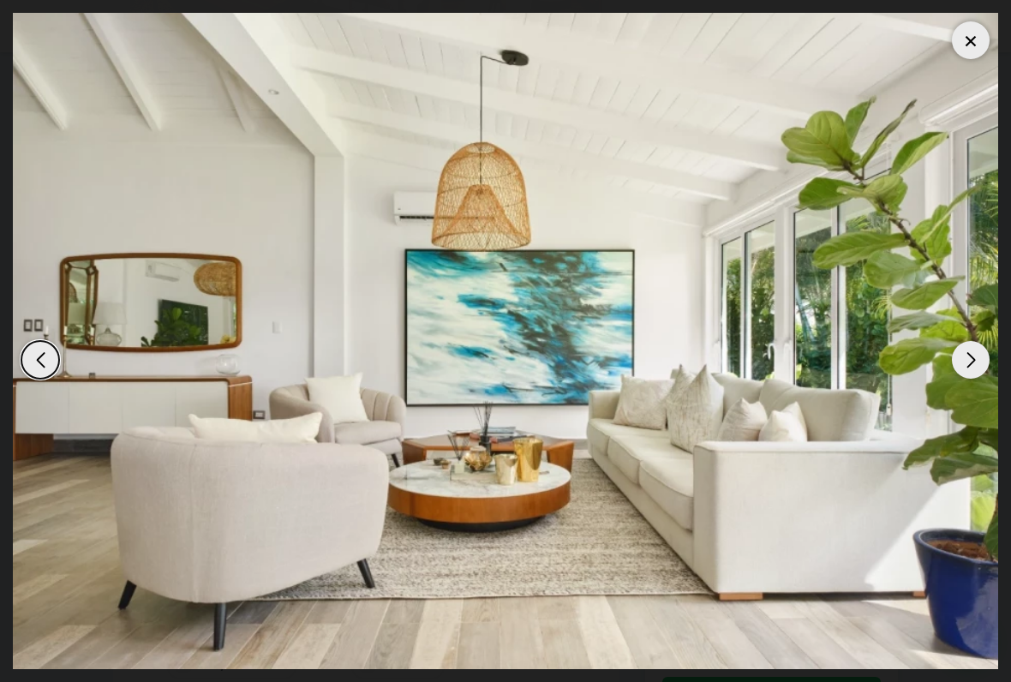
click at [979, 357] on div "Next slide" at bounding box center [971, 360] width 38 height 38
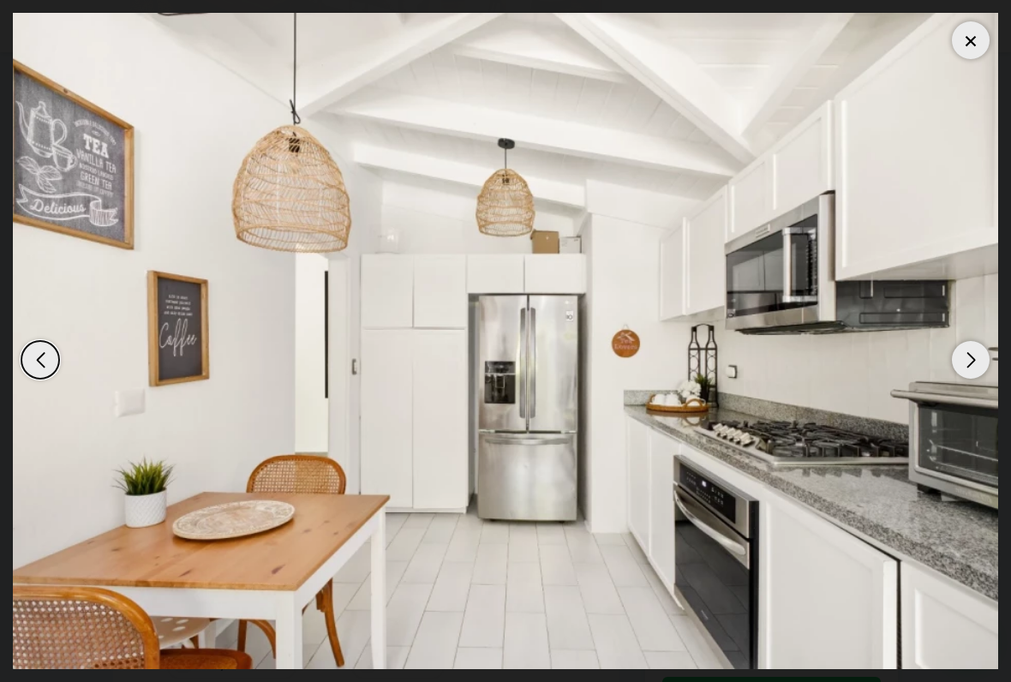
click at [970, 350] on div "Next slide" at bounding box center [971, 360] width 38 height 38
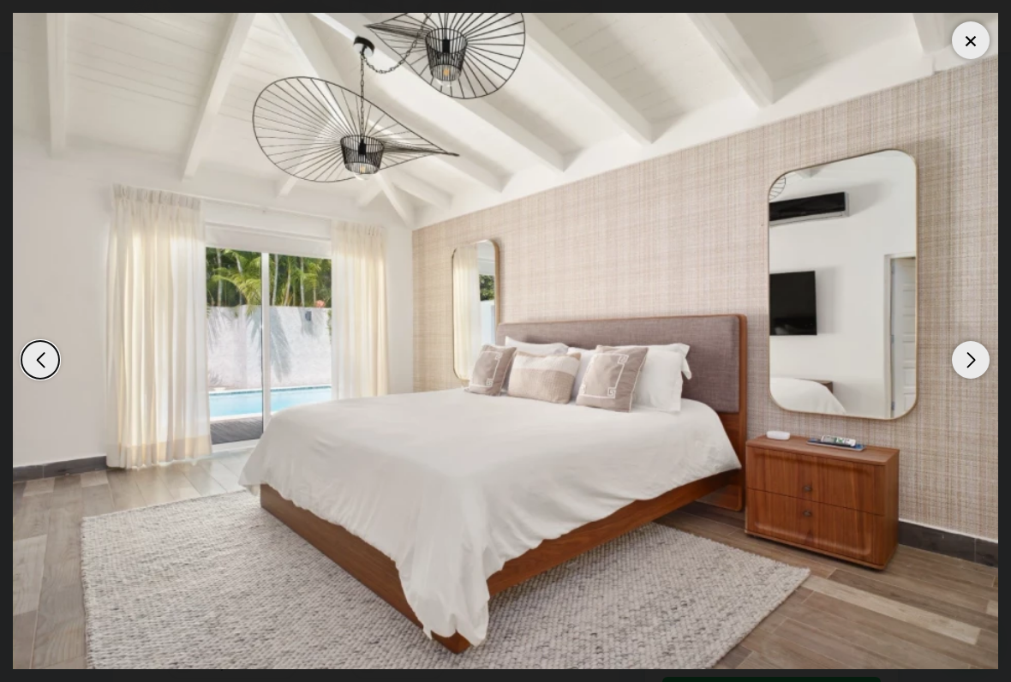
click at [973, 349] on div "Next slide" at bounding box center [971, 360] width 38 height 38
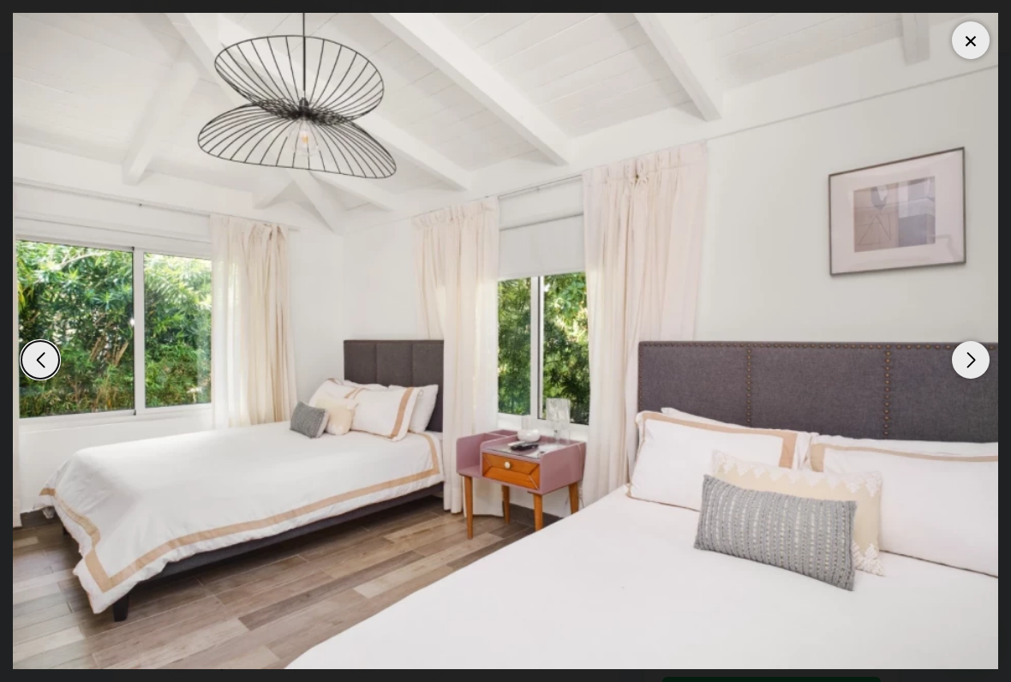
click at [971, 350] on div "Next slide" at bounding box center [971, 360] width 38 height 38
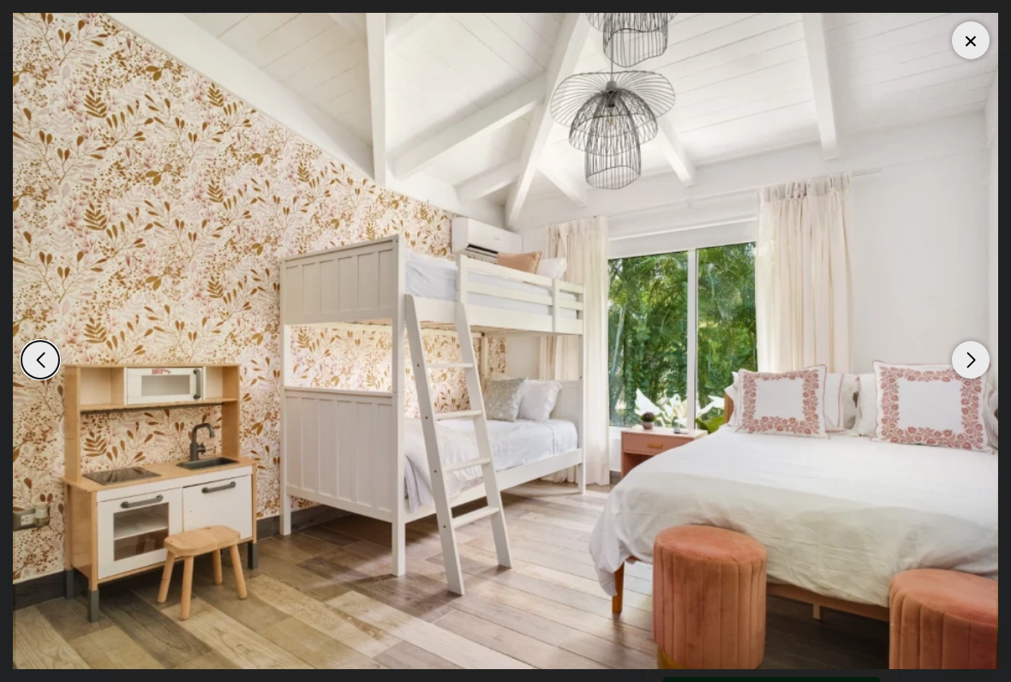
click at [979, 55] on div at bounding box center [971, 40] width 38 height 38
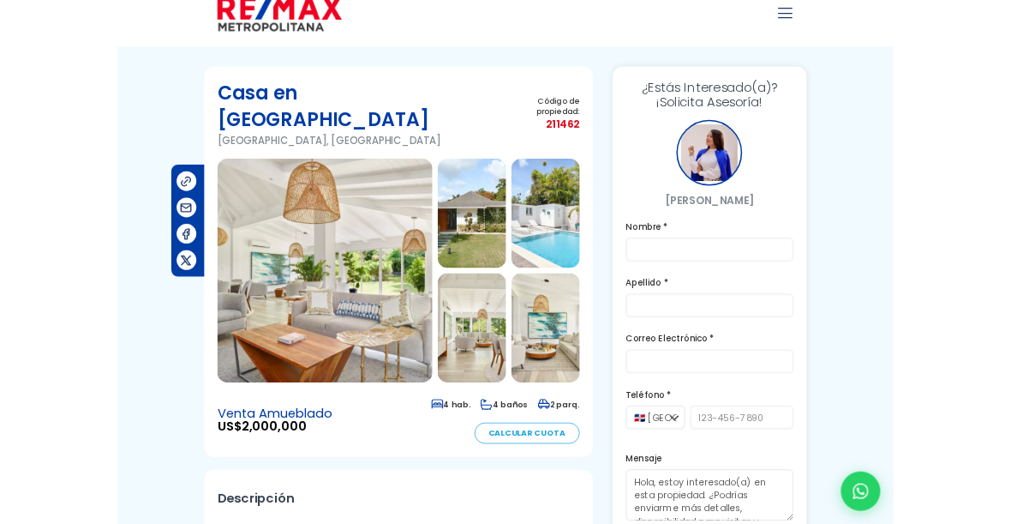
scroll to position [0, 0]
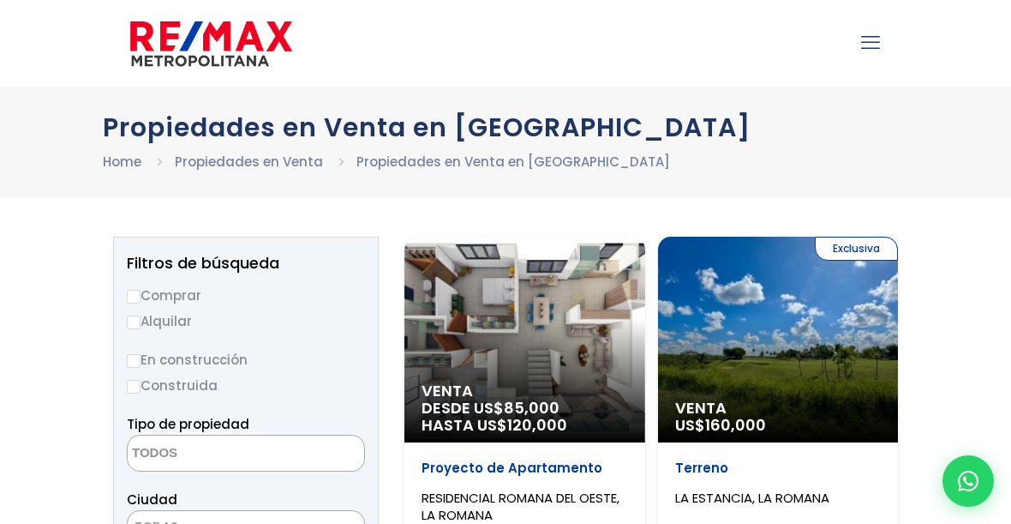
select select
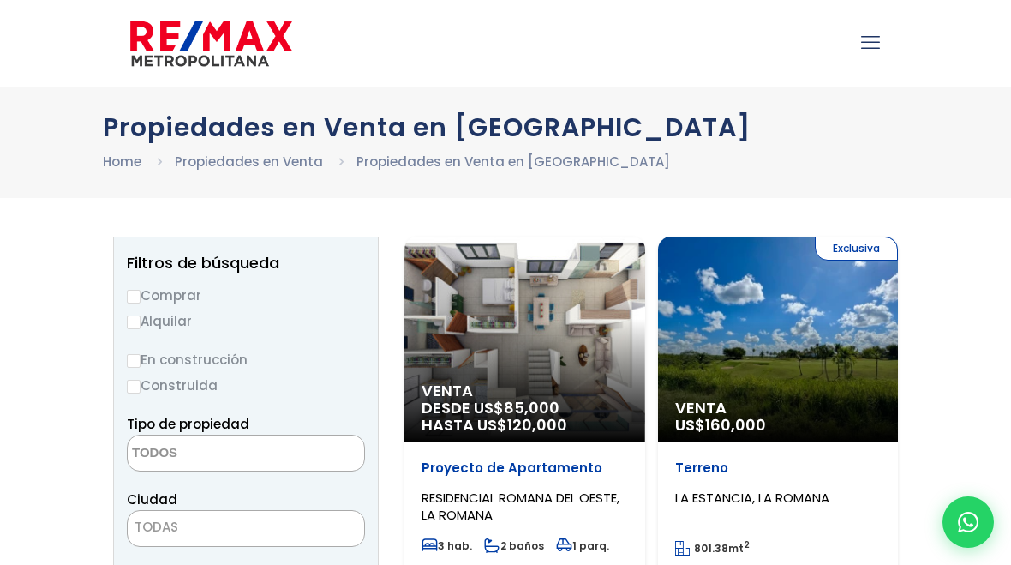
select select
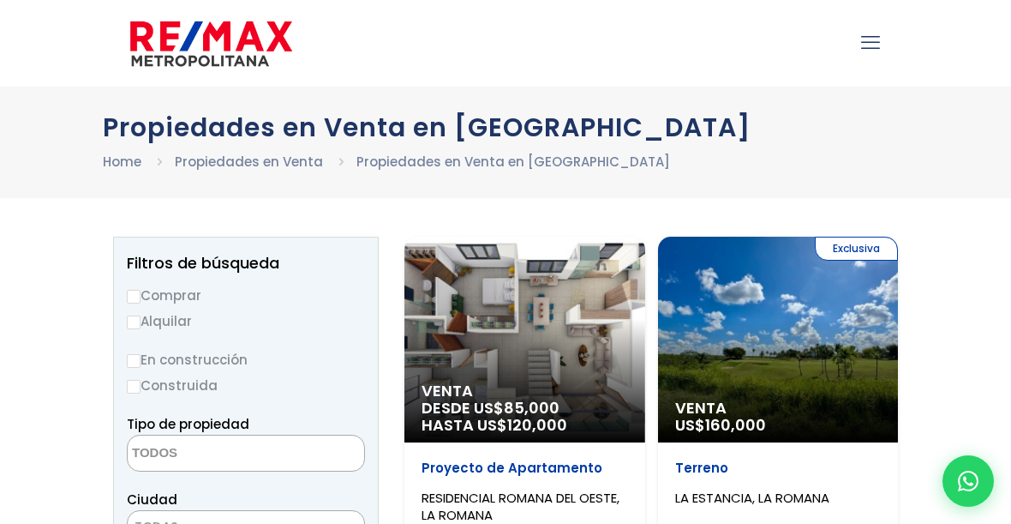
click at [149, 298] on label "Comprar" at bounding box center [246, 295] width 238 height 21
click at [141, 298] on input "Comprar" at bounding box center [134, 297] width 14 height 14
radio input "true"
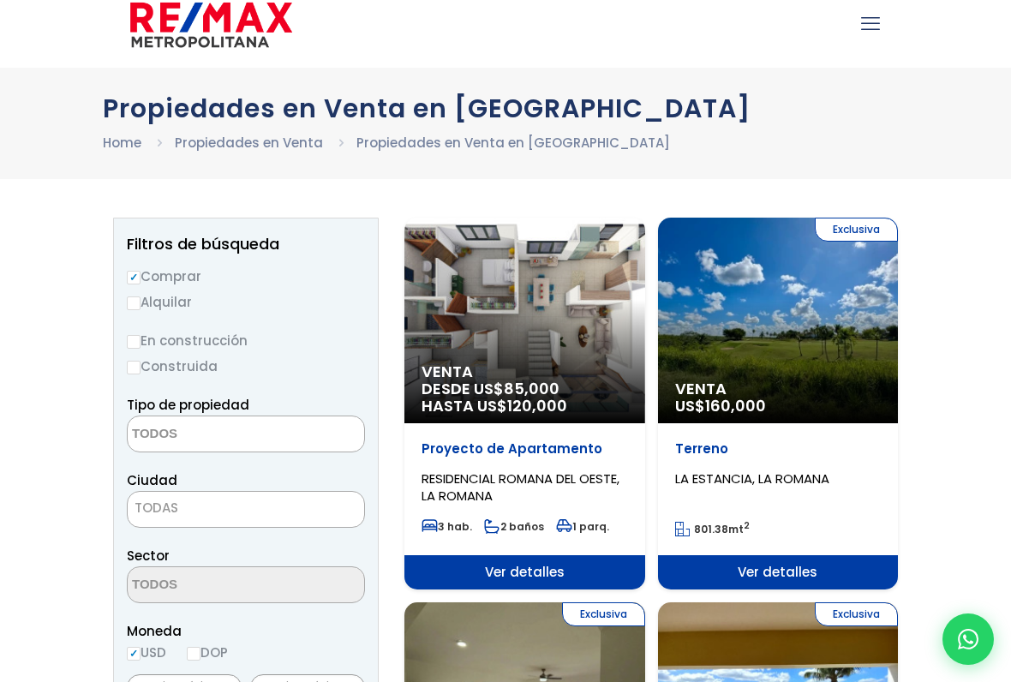
click at [279, 435] on textarea "Search" at bounding box center [211, 435] width 166 height 37
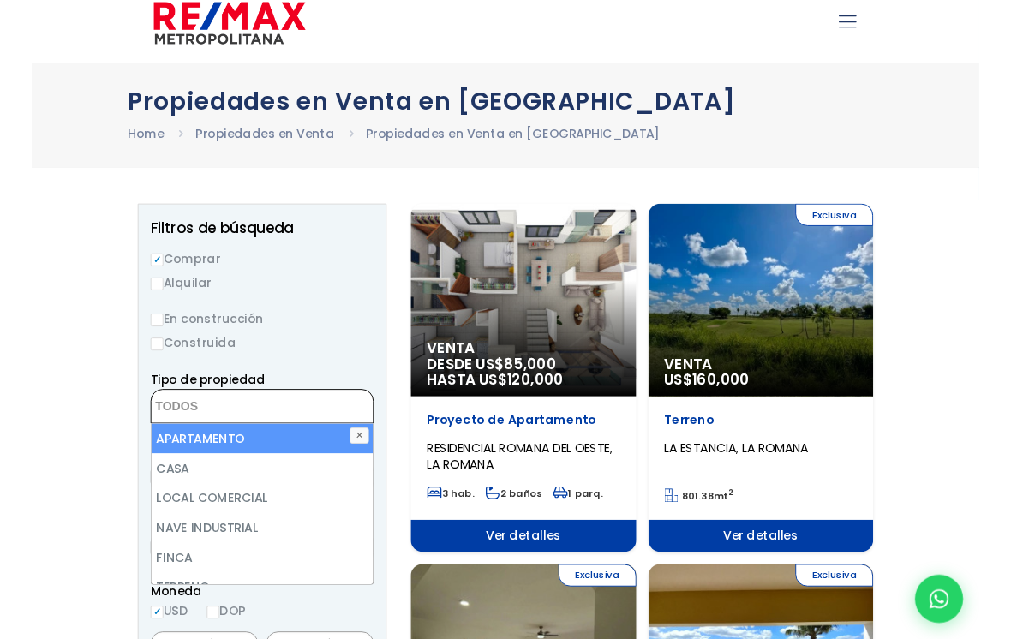
scroll to position [18, 0]
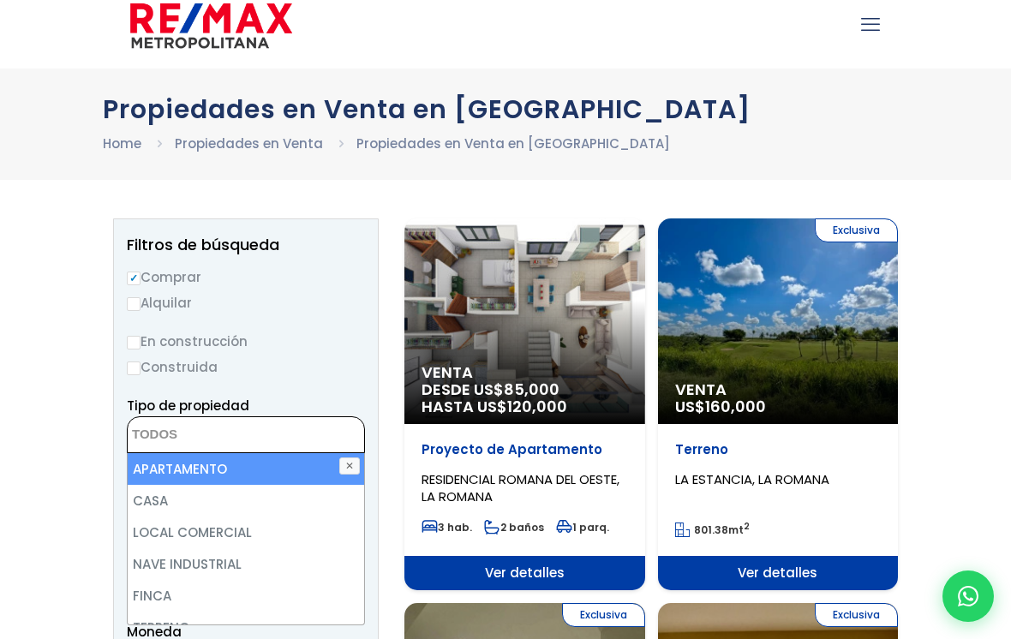
click at [165, 498] on li "CASA" at bounding box center [246, 501] width 237 height 32
select select "house"
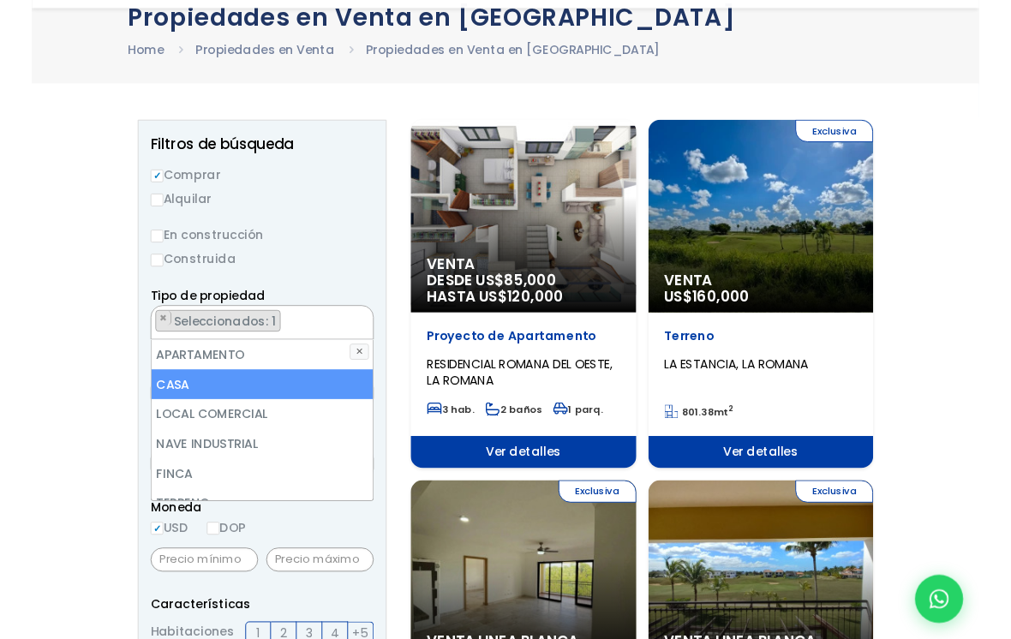
scroll to position [112, 0]
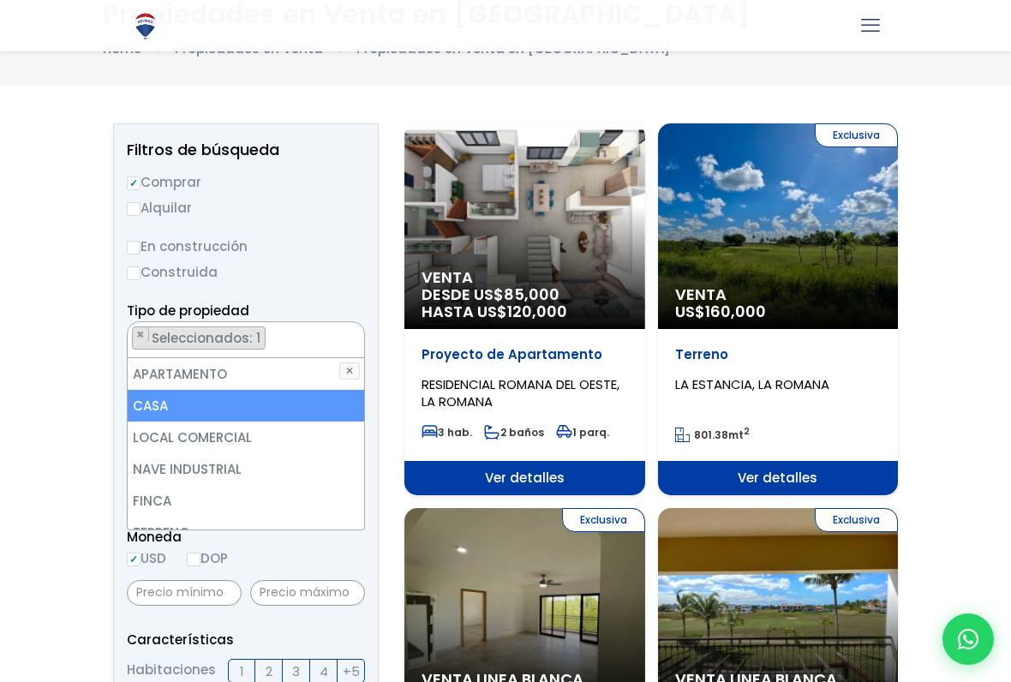
click at [321, 541] on span "Moneda" at bounding box center [246, 536] width 238 height 21
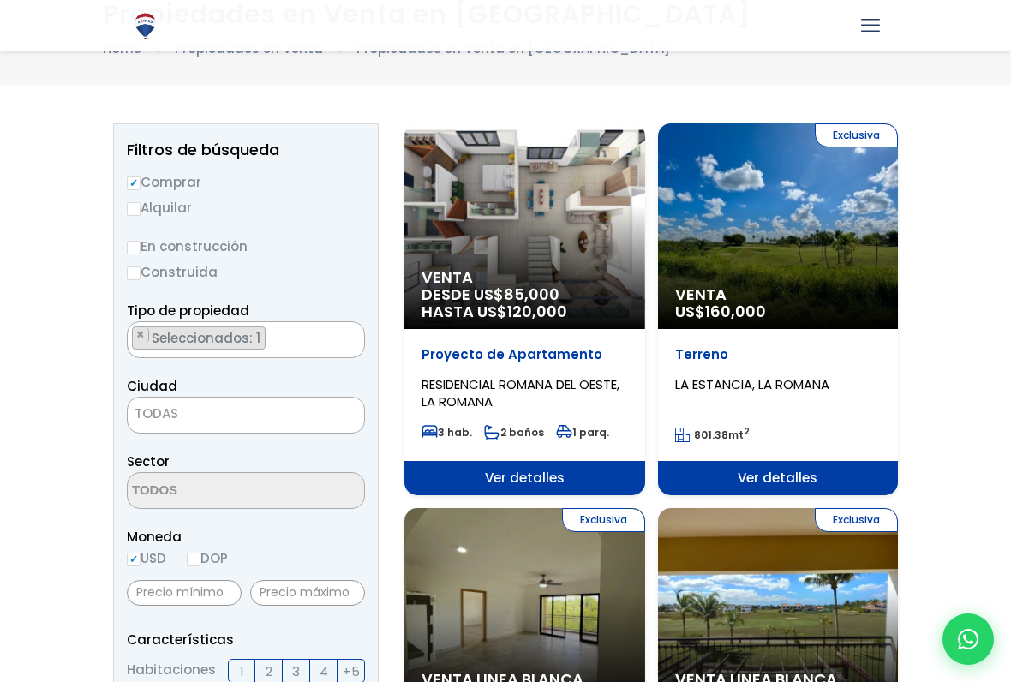
click at [310, 413] on span "TODAS" at bounding box center [246, 414] width 237 height 24
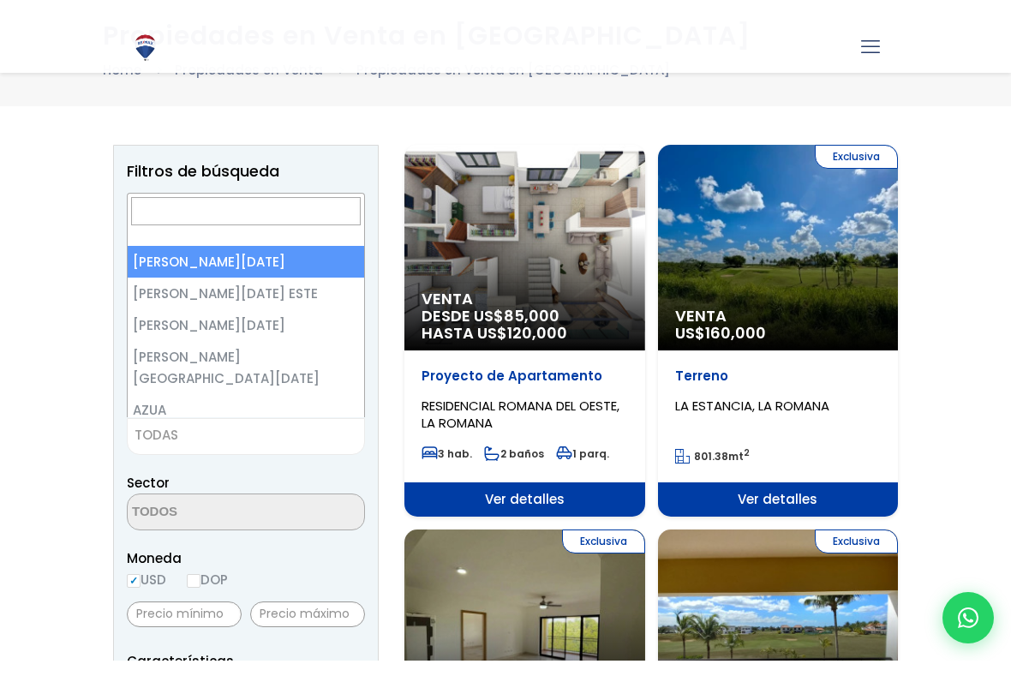
scroll to position [0, 0]
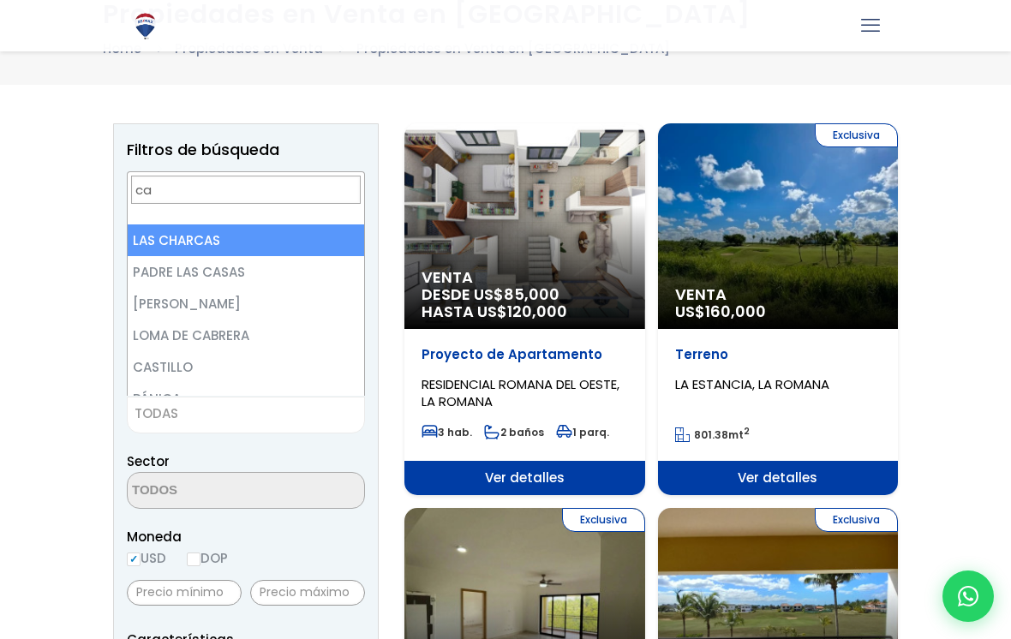
type input "c"
type input "La"
select select "60"
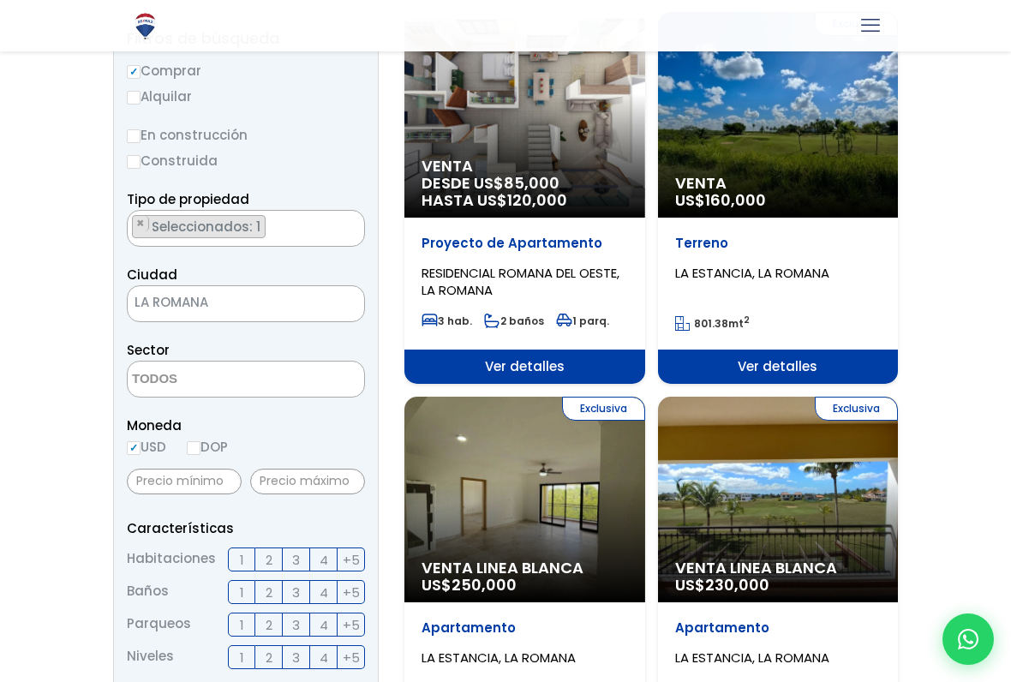
scroll to position [240, 0]
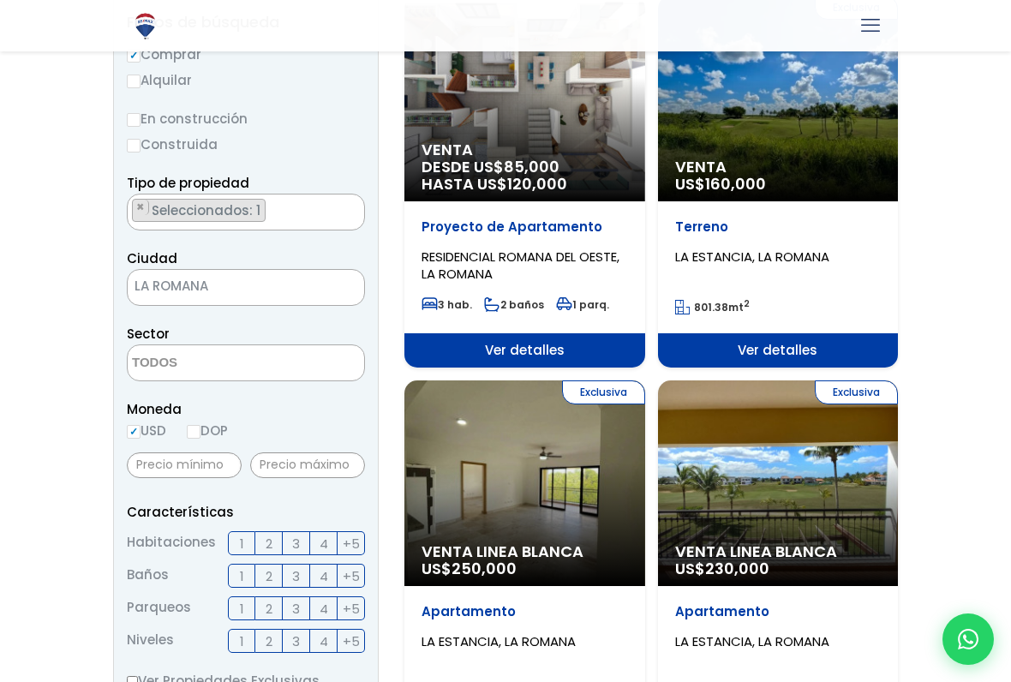
click at [282, 369] on textarea "Search" at bounding box center [211, 363] width 166 height 37
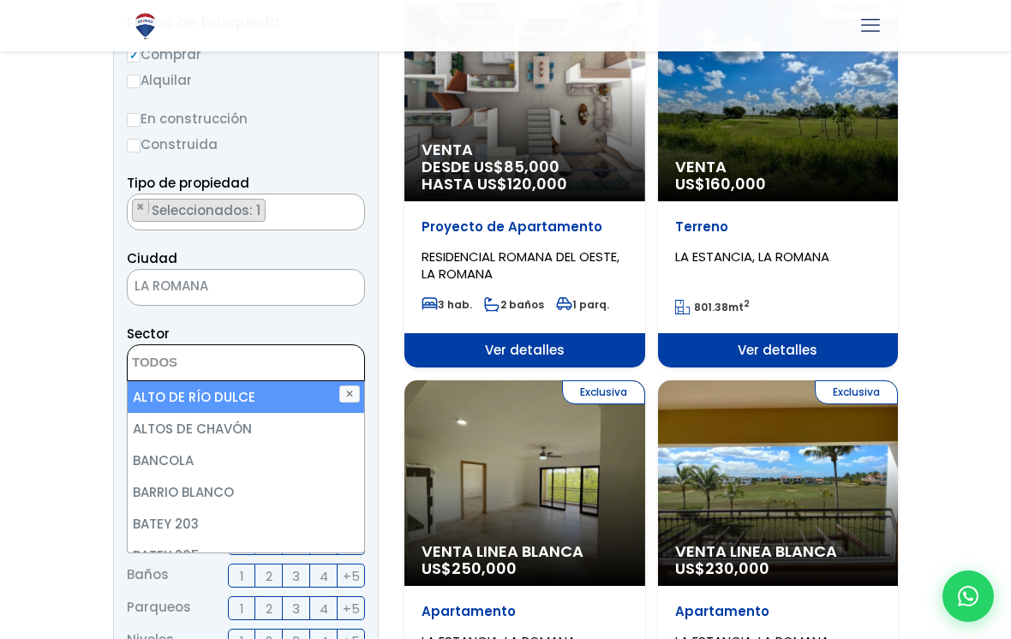
click at [249, 428] on li "ALTOS DE CHAVÓN" at bounding box center [246, 429] width 237 height 32
select select "4106"
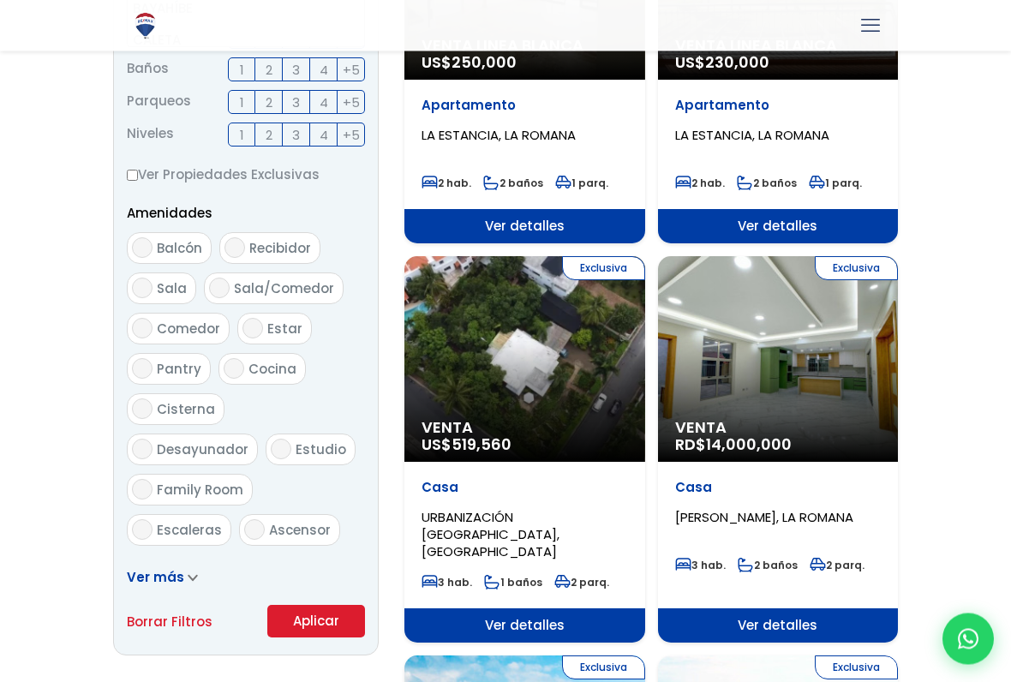
scroll to position [746, 0]
click at [323, 564] on button "Aplicar" at bounding box center [316, 621] width 98 height 33
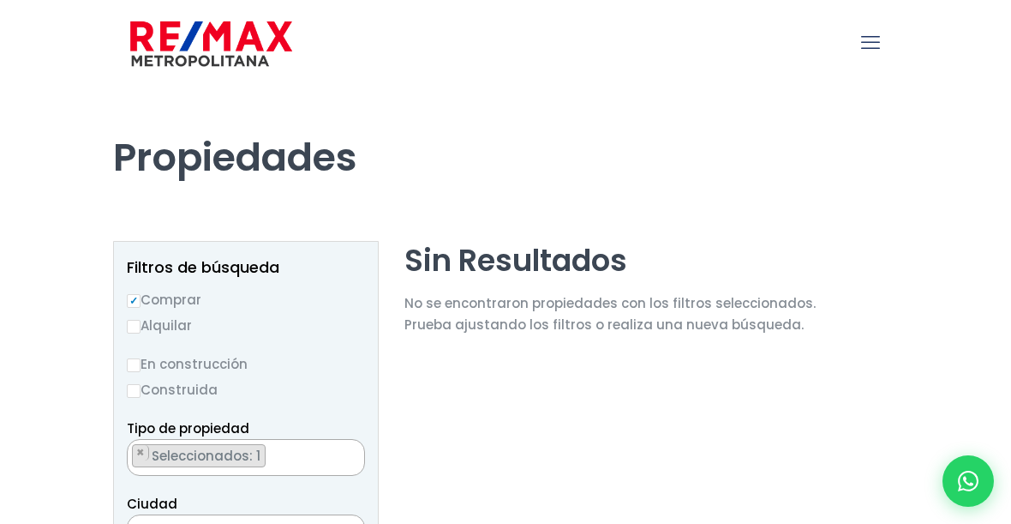
select select "4106"
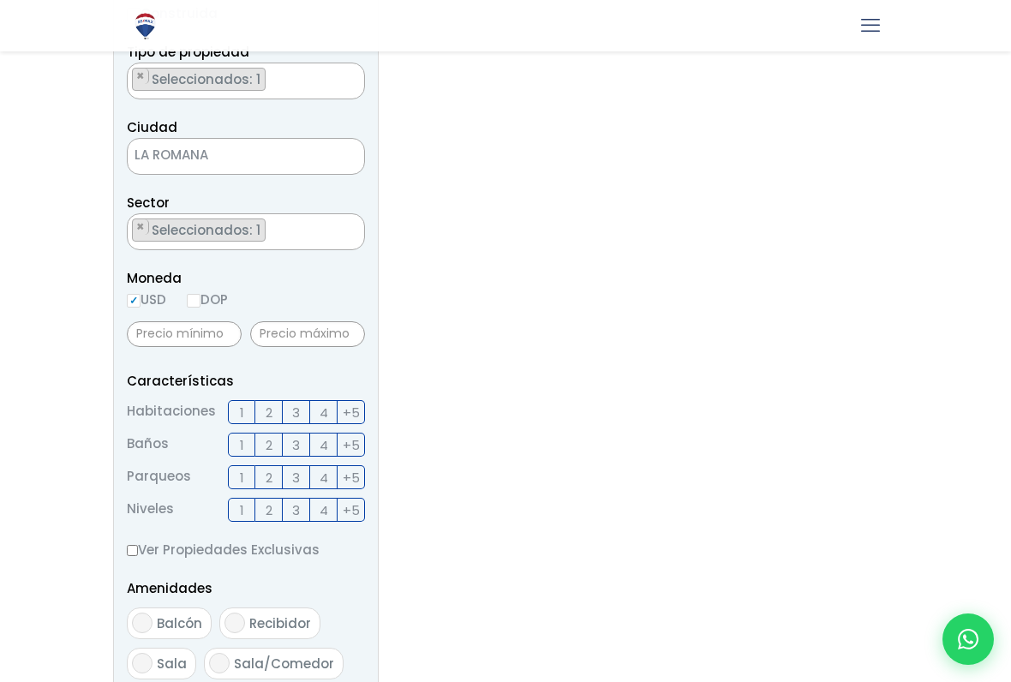
scroll to position [384, 0]
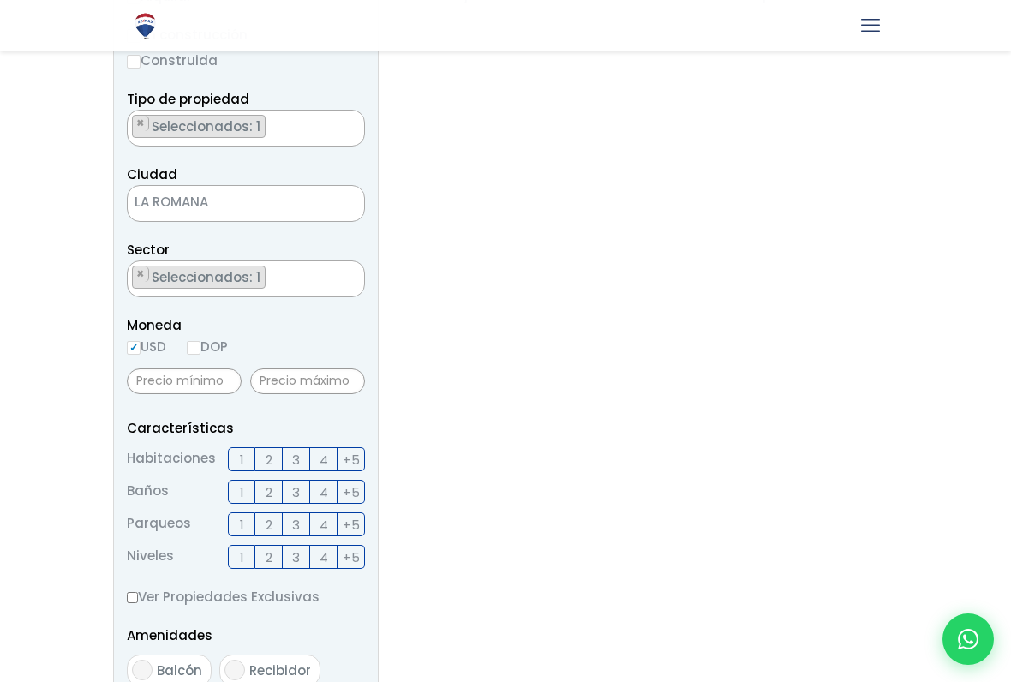
click at [284, 279] on ul "× Seleccionados: 1" at bounding box center [235, 279] width 215 height 37
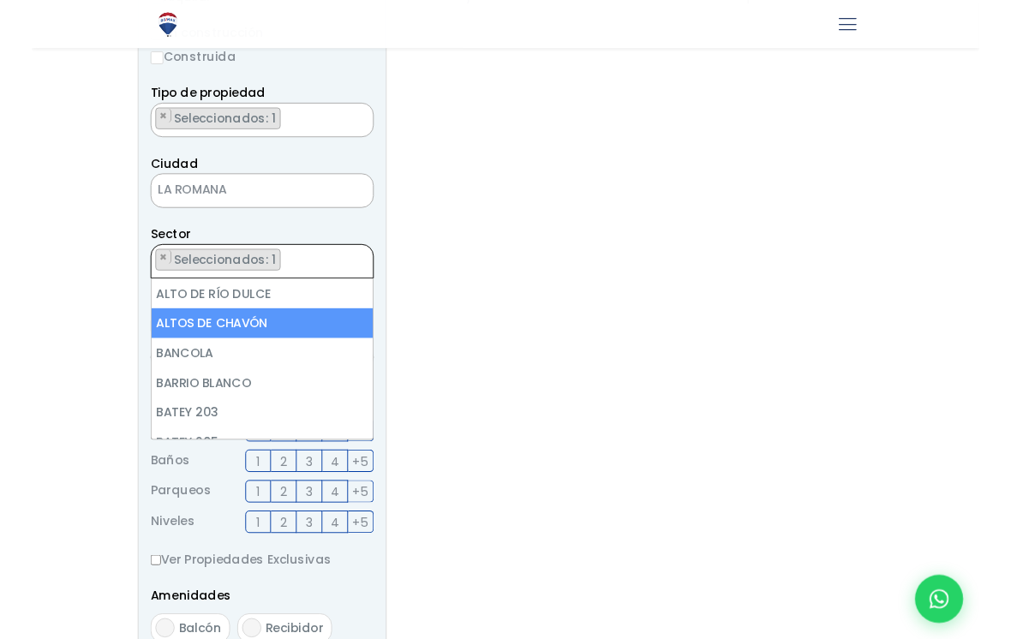
scroll to position [327, 0]
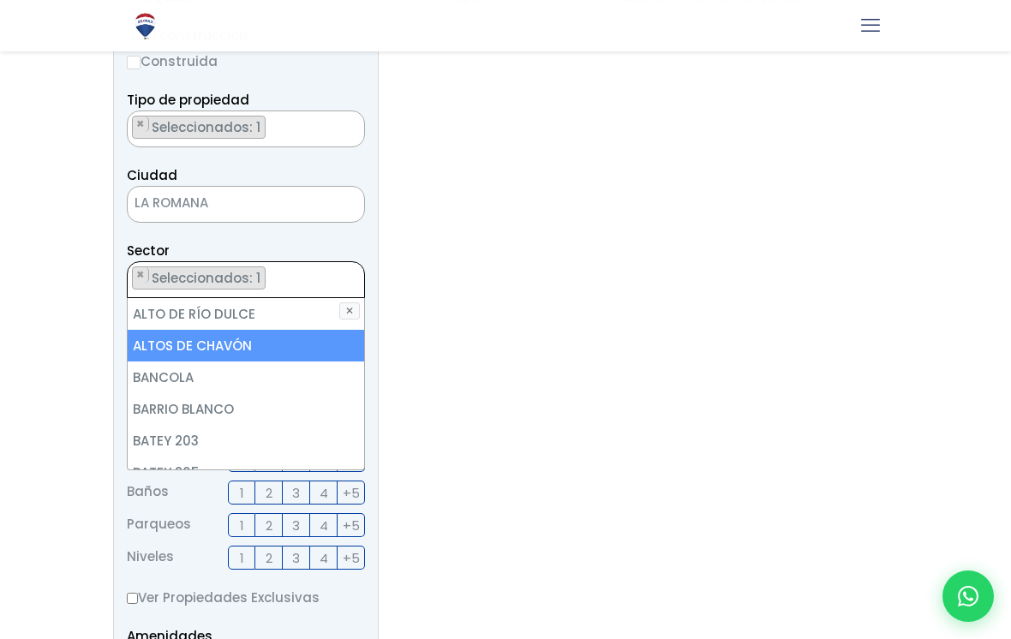
click at [313, 279] on ul "× Seleccionados: 1" at bounding box center [235, 280] width 215 height 37
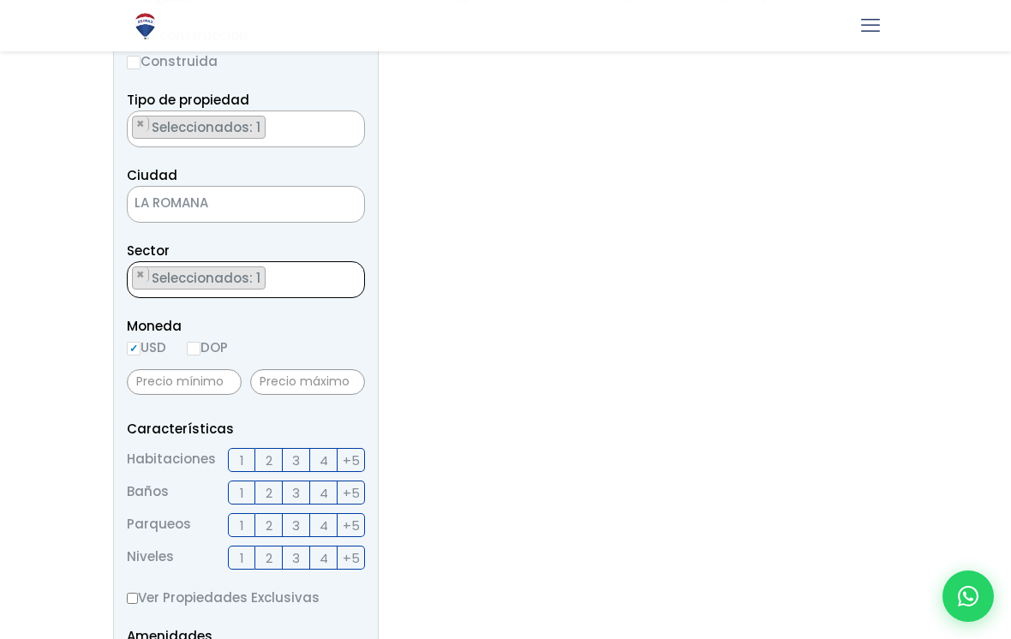
scroll to position [0, 0]
select select
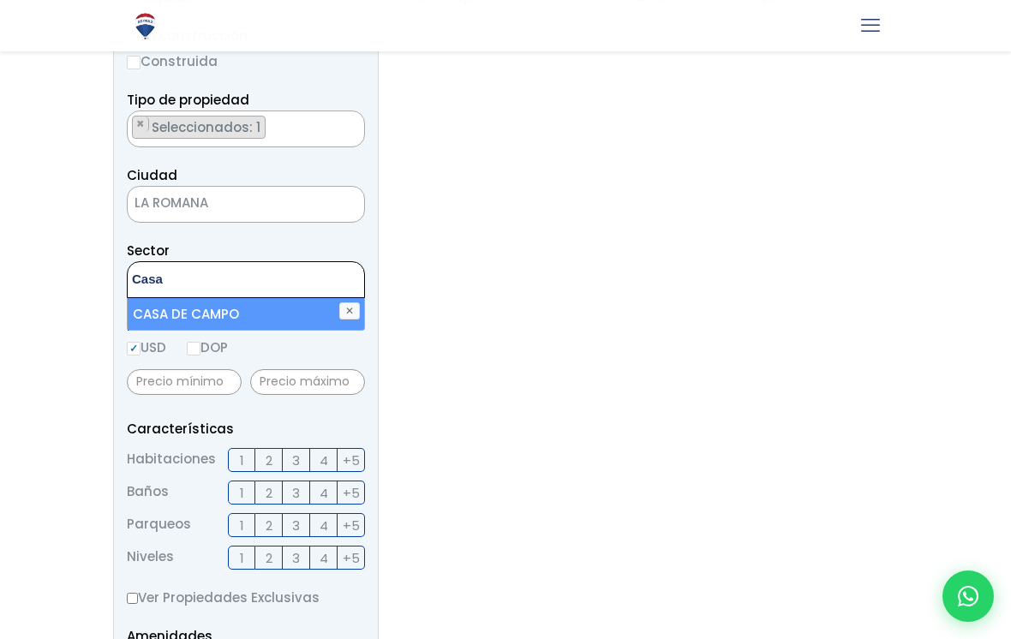
type textarea "Casa"
click at [239, 314] on li "CASA DE CAMPO" at bounding box center [246, 314] width 237 height 32
select select "14005"
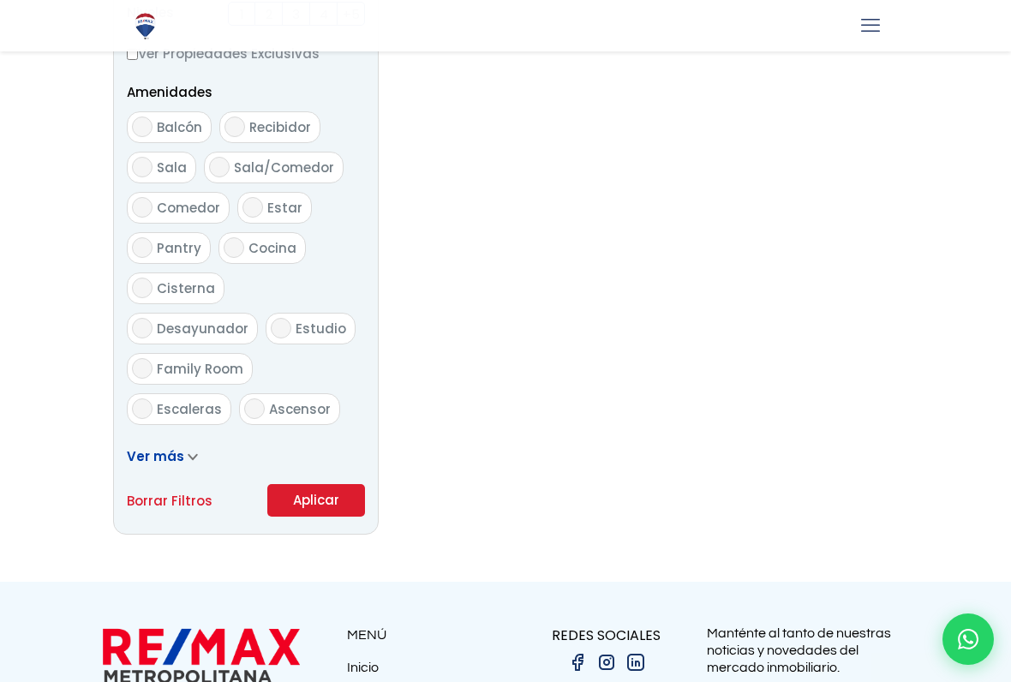
scroll to position [886, 0]
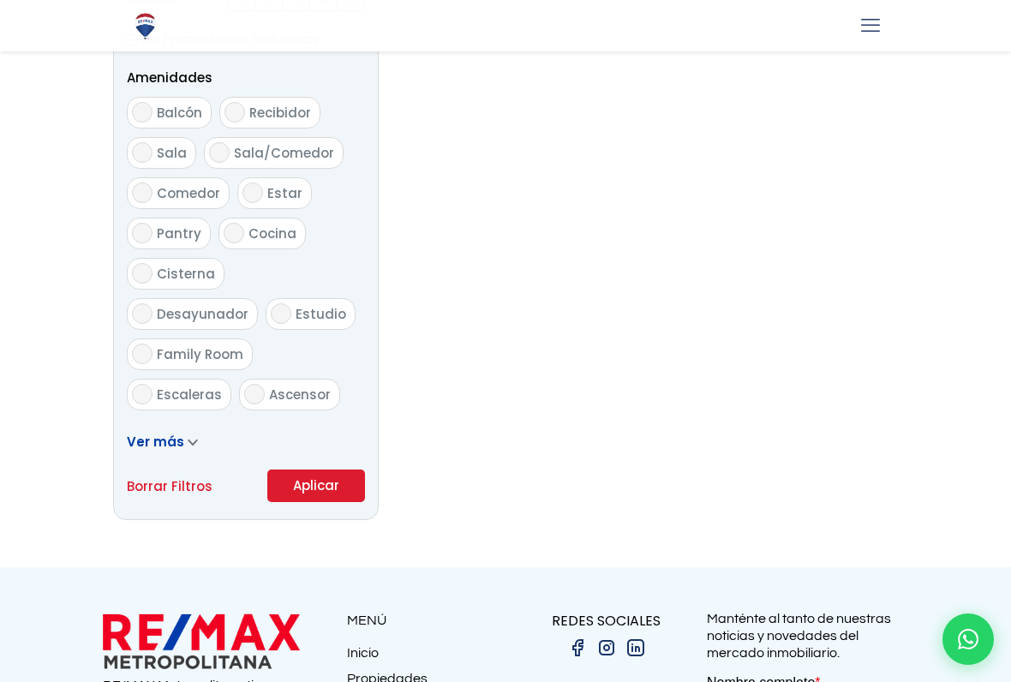
click at [328, 474] on button "Aplicar" at bounding box center [316, 486] width 98 height 33
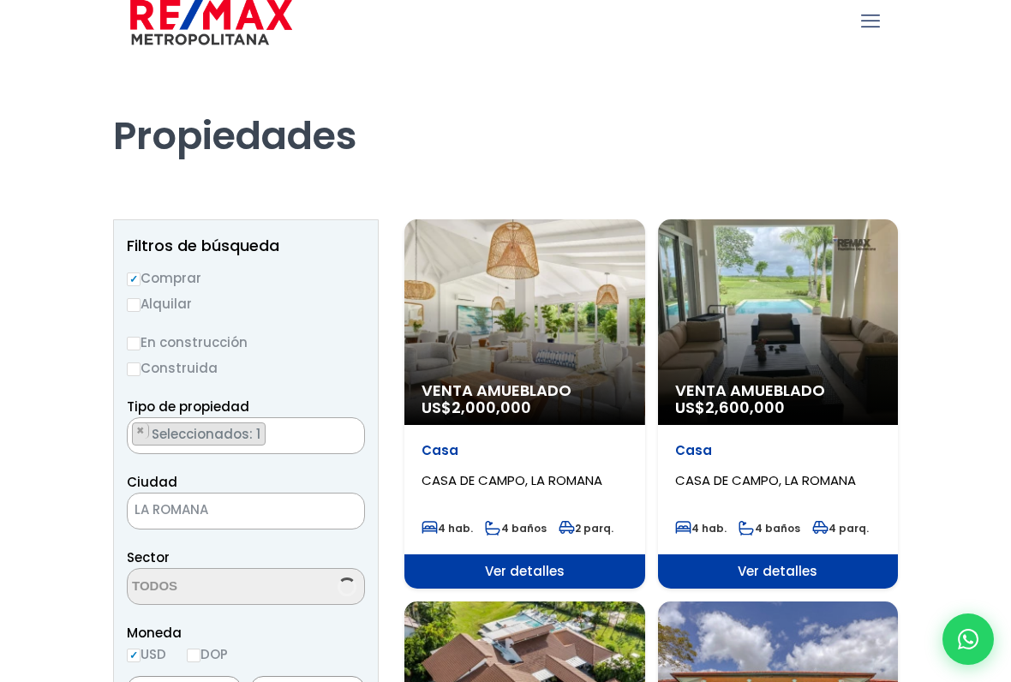
select select "14005"
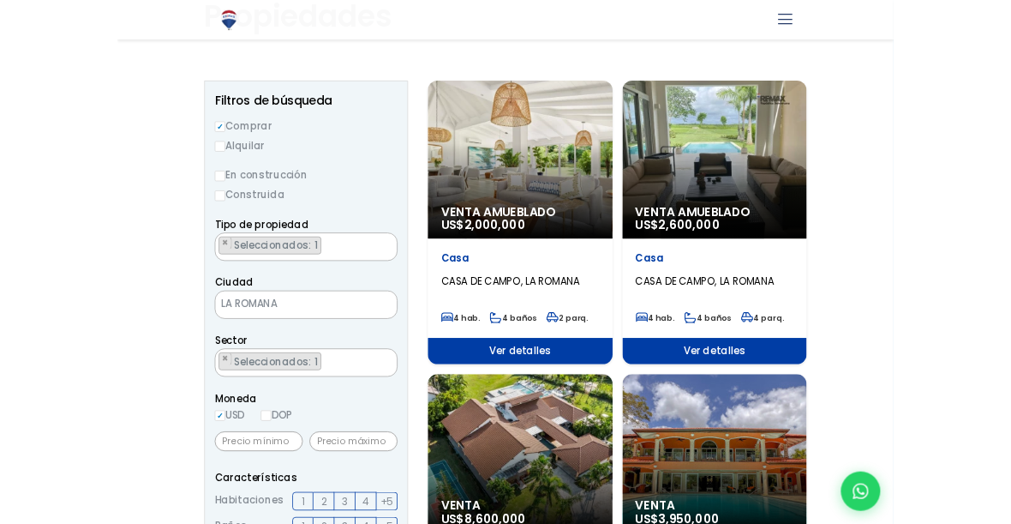
scroll to position [136, 0]
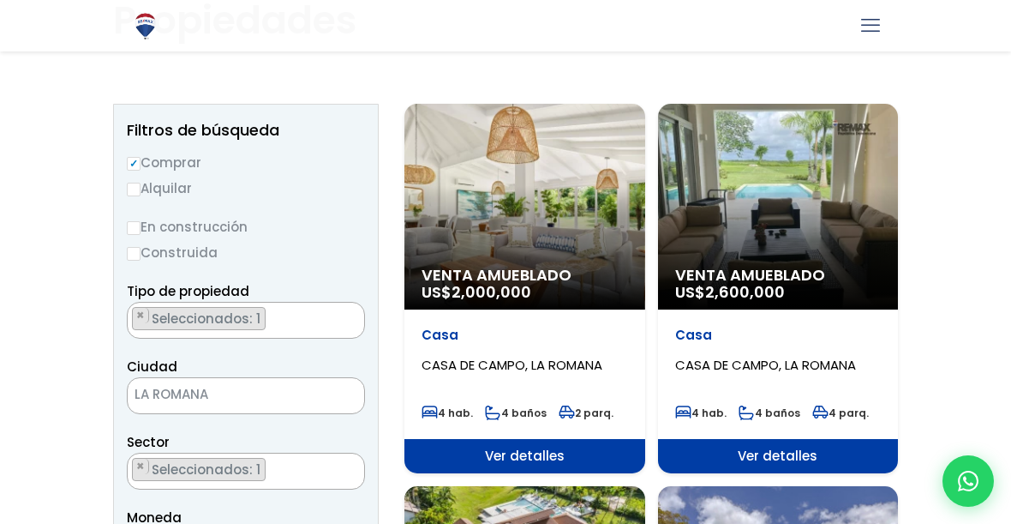
click at [780, 222] on div "Venta Amueblado US$ 2,600,000" at bounding box center [778, 207] width 241 height 206
click at [818, 209] on div "Venta Amueblado US$ 2,600,000" at bounding box center [778, 207] width 241 height 206
click at [796, 258] on div "Venta Amueblado US$ 2,600,000" at bounding box center [778, 207] width 241 height 206
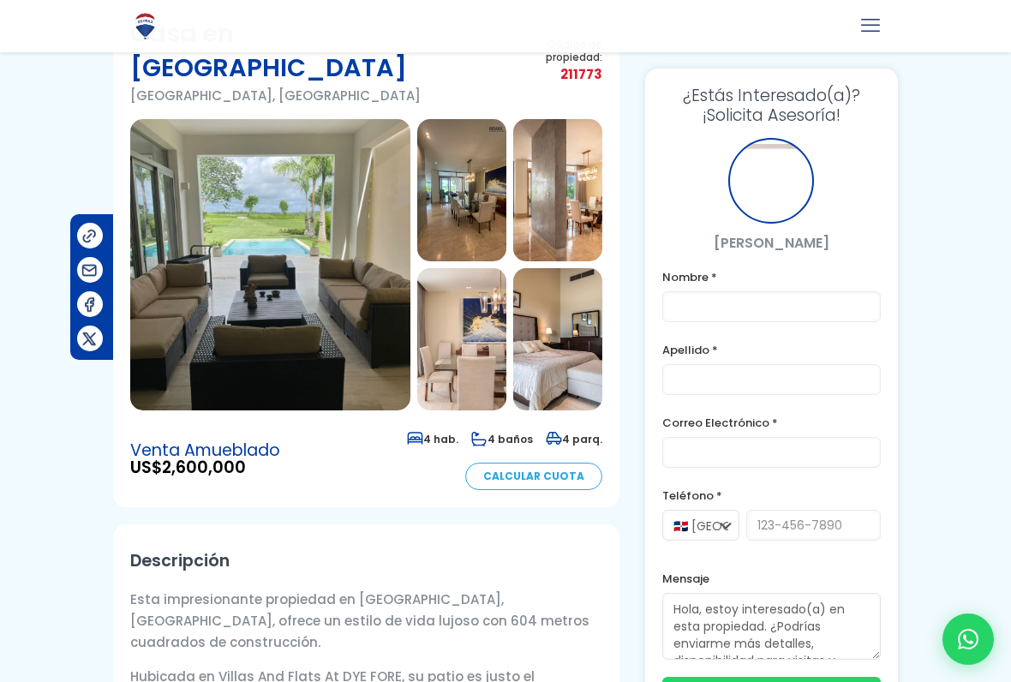
scroll to position [113, 0]
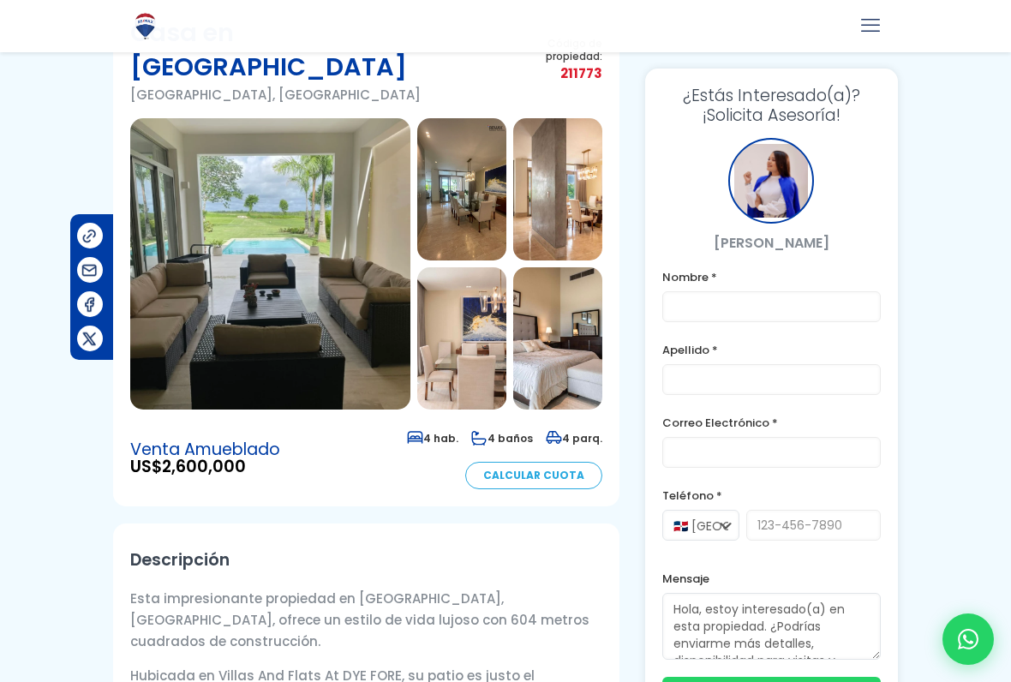
click at [325, 245] on img at bounding box center [270, 263] width 280 height 291
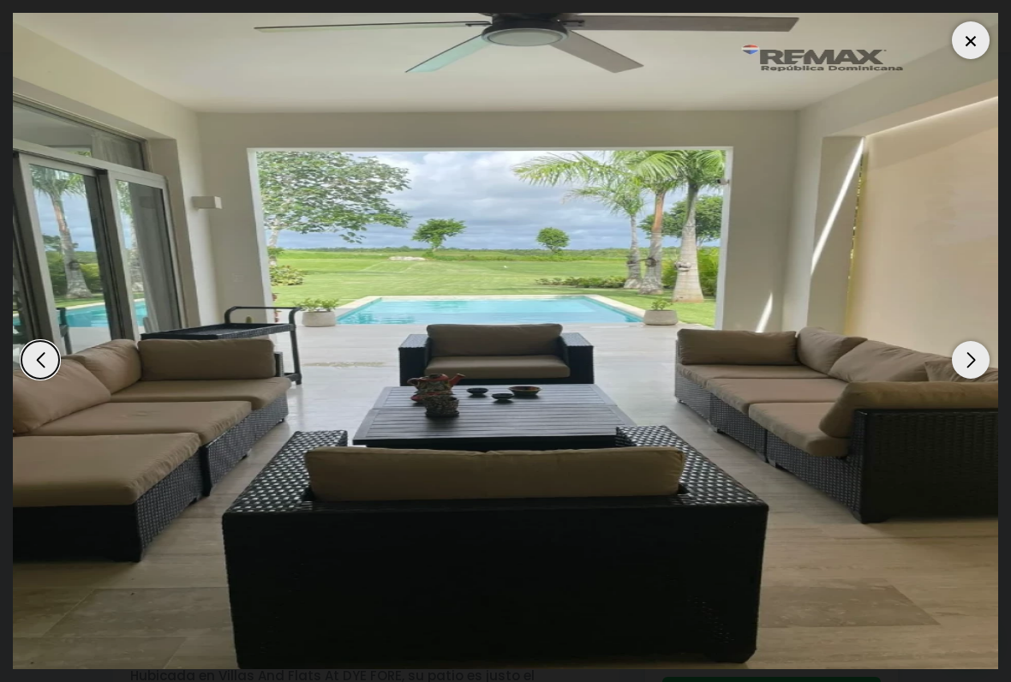
click at [916, 564] on img "1 / 12" at bounding box center [506, 341] width 986 height 656
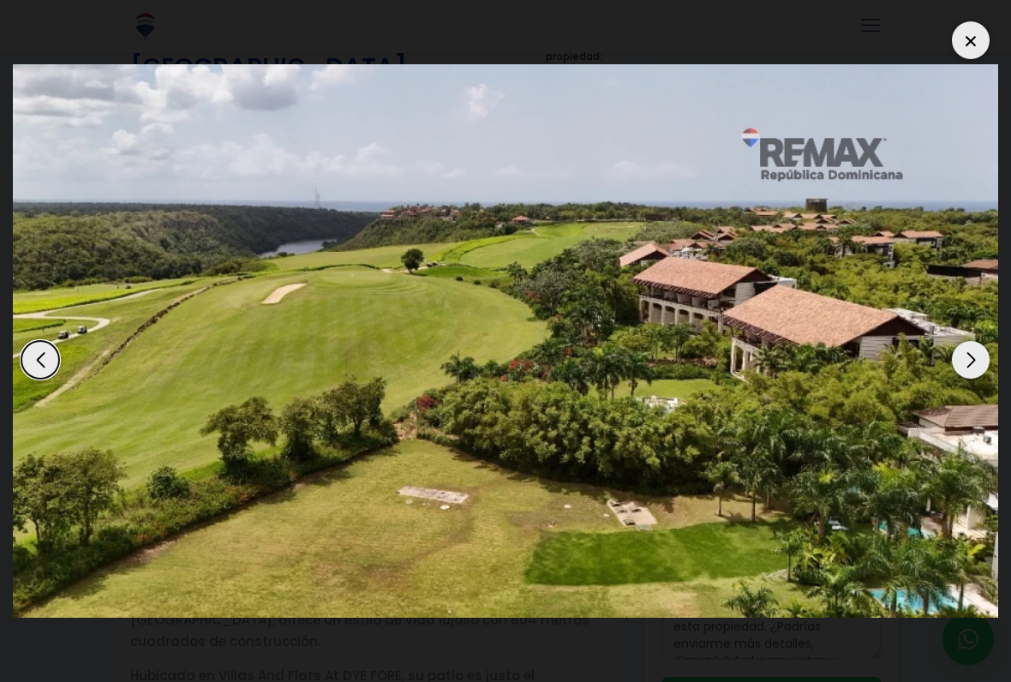
click at [984, 353] on div "Next slide" at bounding box center [971, 360] width 38 height 38
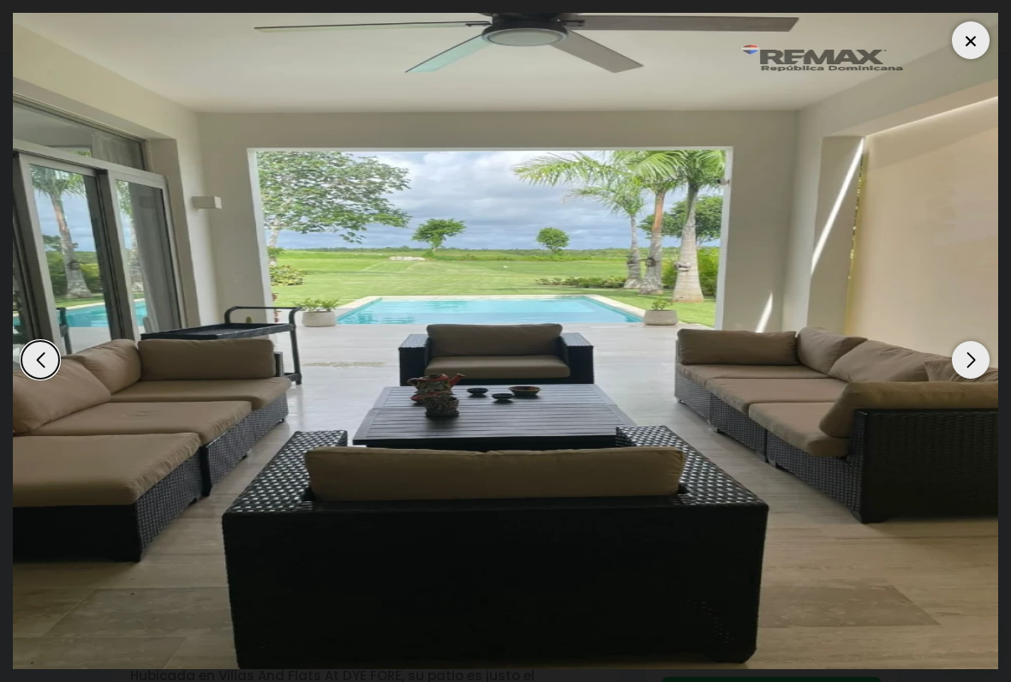
scroll to position [0, 0]
click at [974, 362] on div "Next slide" at bounding box center [971, 360] width 38 height 38
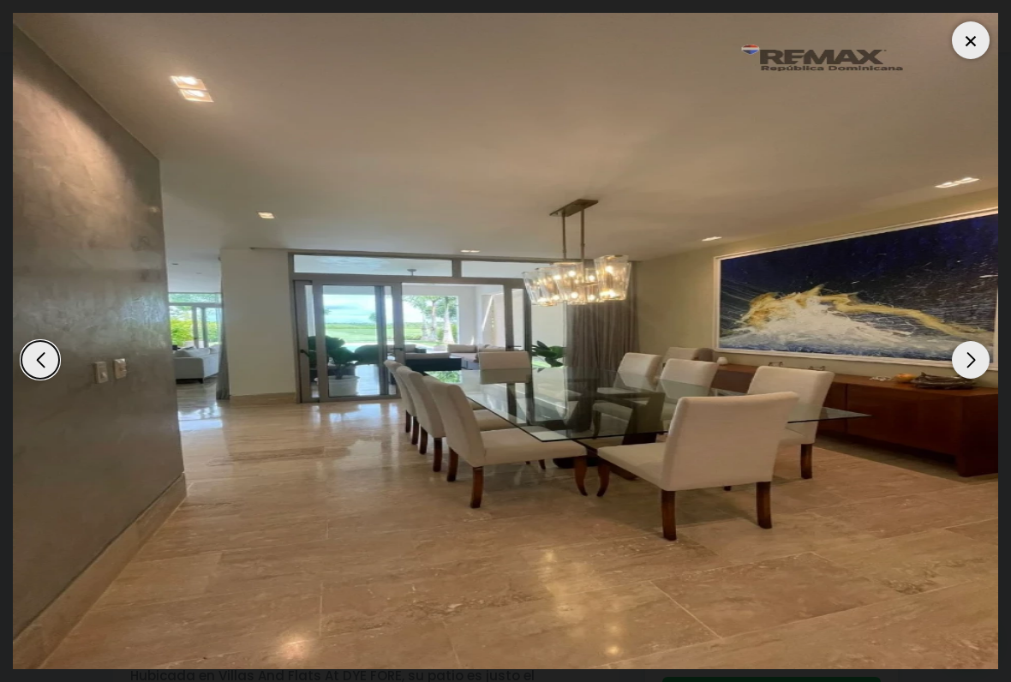
click at [975, 356] on div "Next slide" at bounding box center [971, 360] width 38 height 38
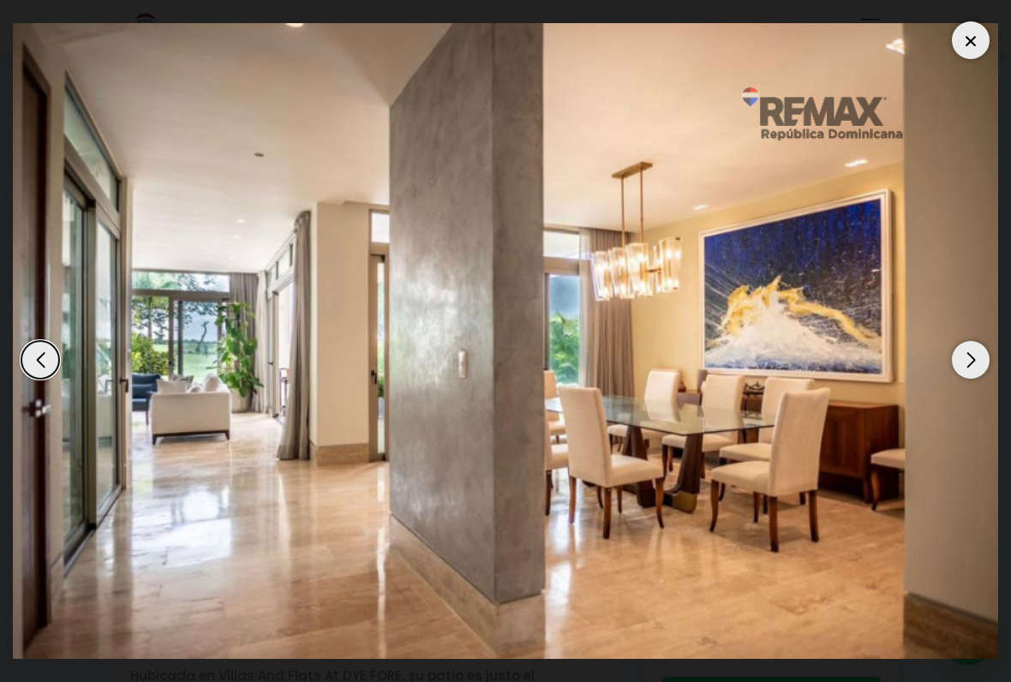
click at [962, 362] on div "Next slide" at bounding box center [971, 360] width 38 height 38
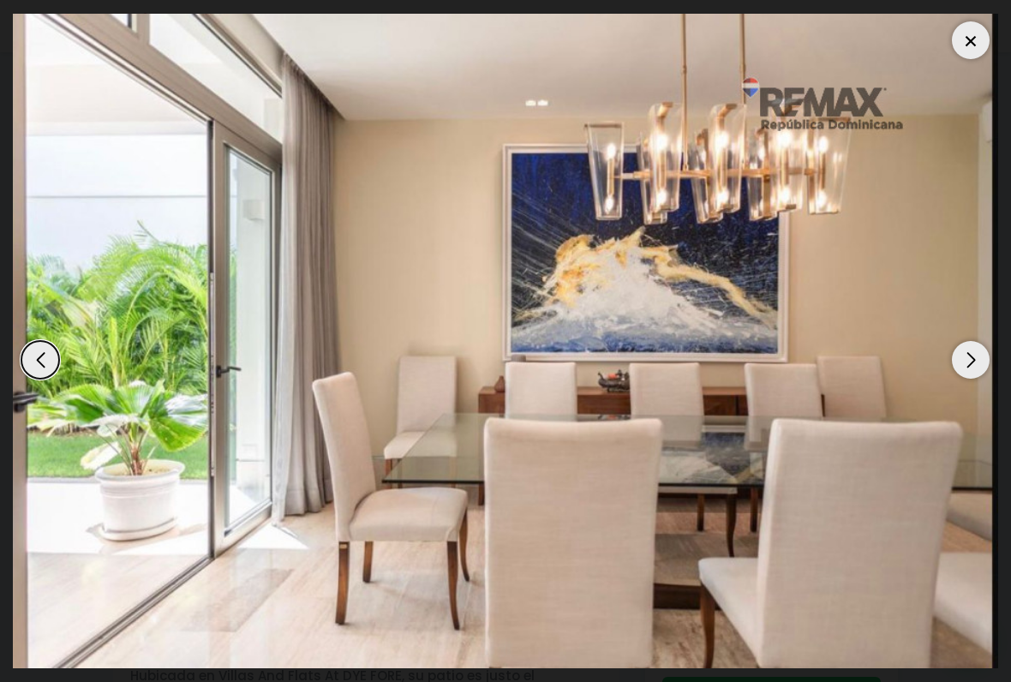
click at [980, 362] on div "Next slide" at bounding box center [971, 360] width 38 height 38
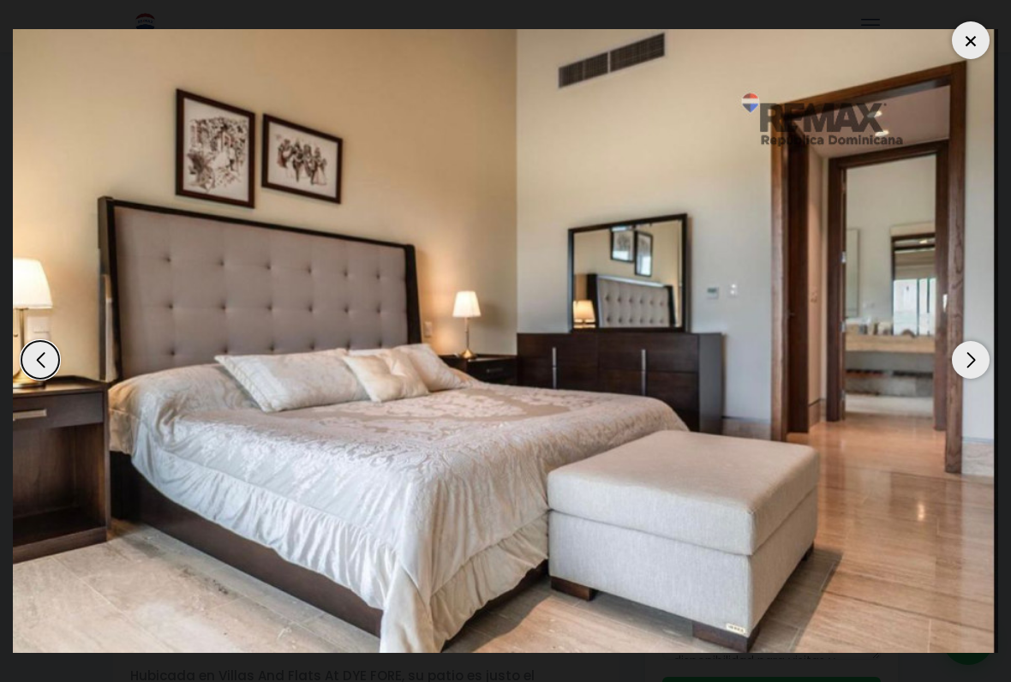
click at [962, 358] on div "Next slide" at bounding box center [971, 360] width 38 height 38
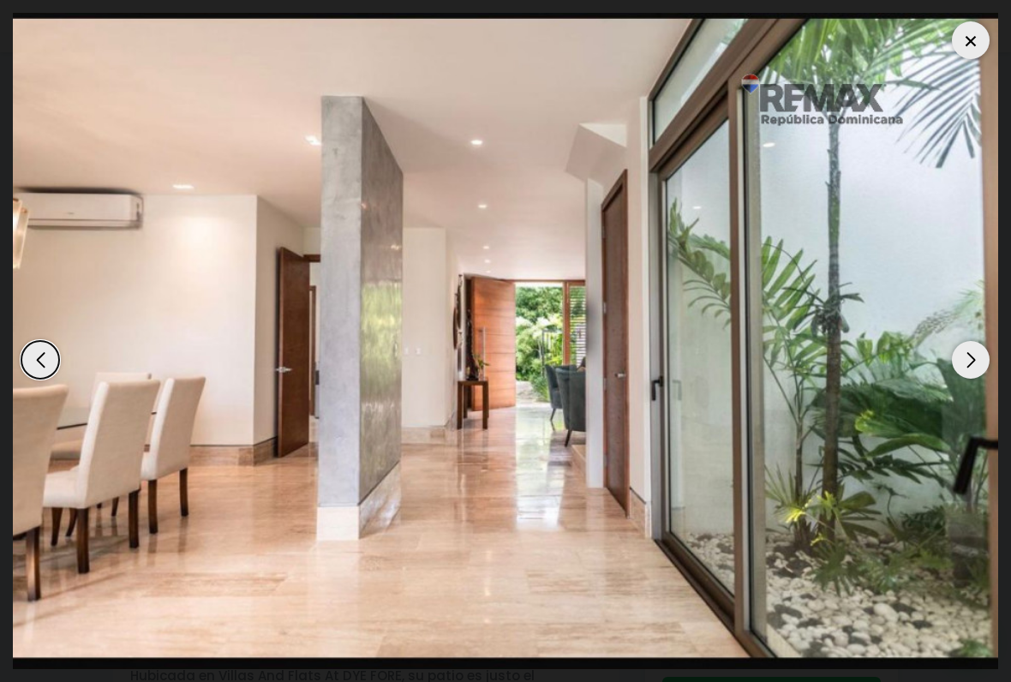
click at [977, 364] on div "Next slide" at bounding box center [971, 360] width 38 height 38
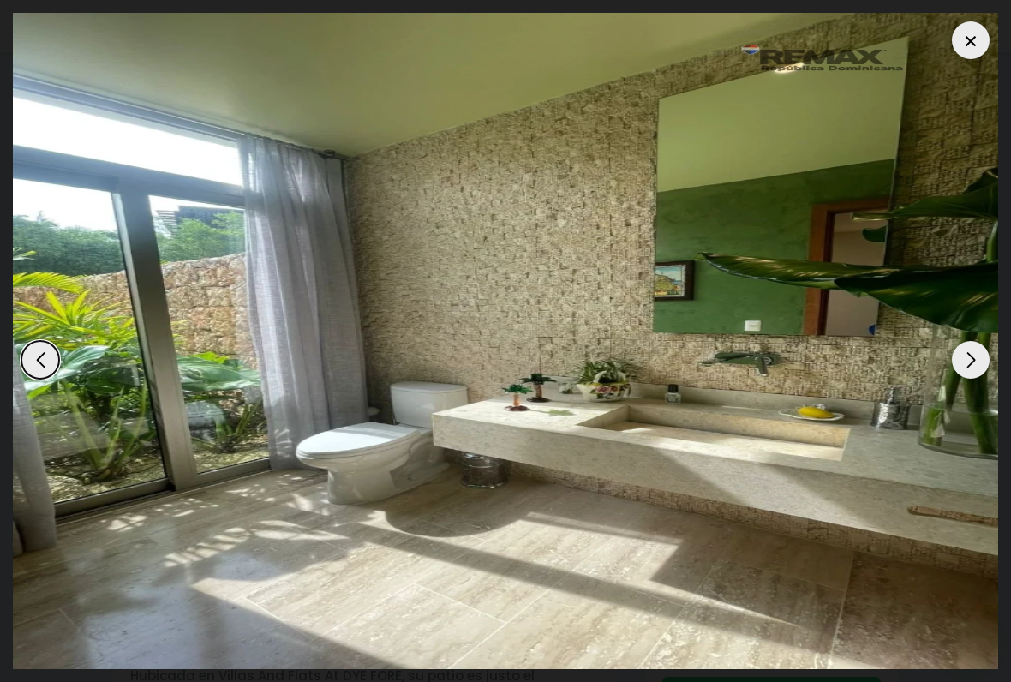
click at [978, 366] on div "Next slide" at bounding box center [971, 360] width 38 height 38
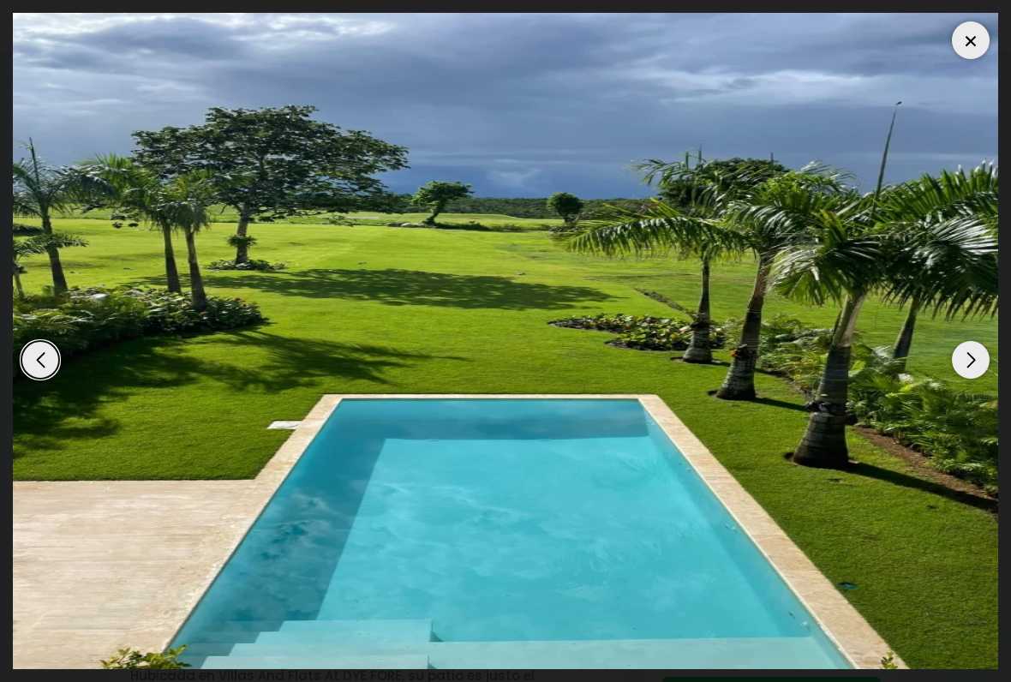
click at [975, 361] on div "Next slide" at bounding box center [971, 360] width 38 height 38
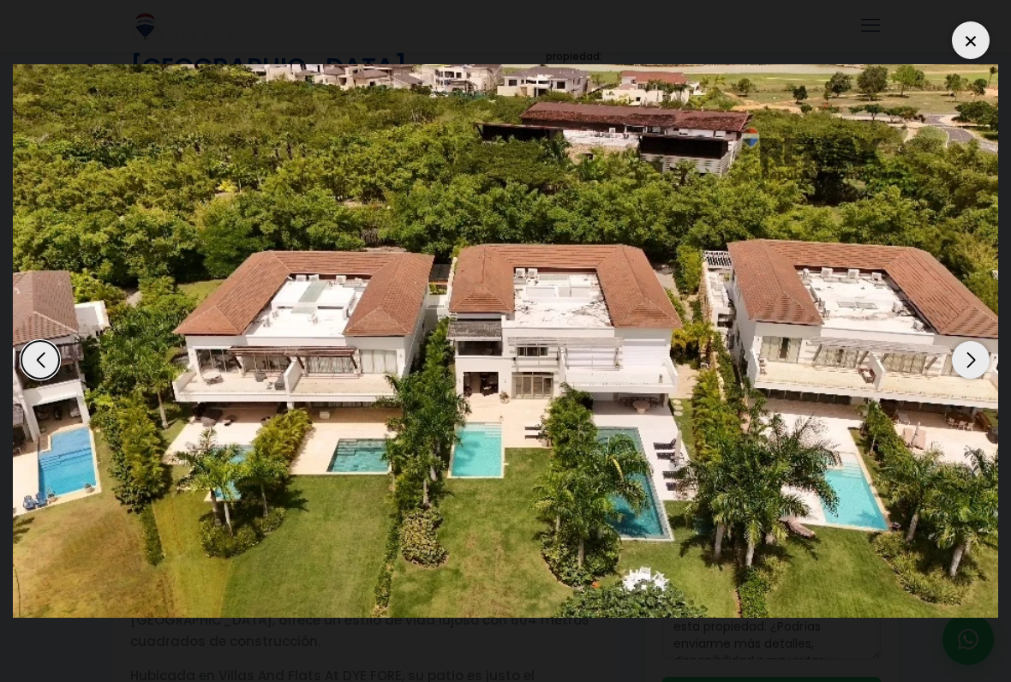
click at [974, 362] on div "Next slide" at bounding box center [971, 360] width 38 height 38
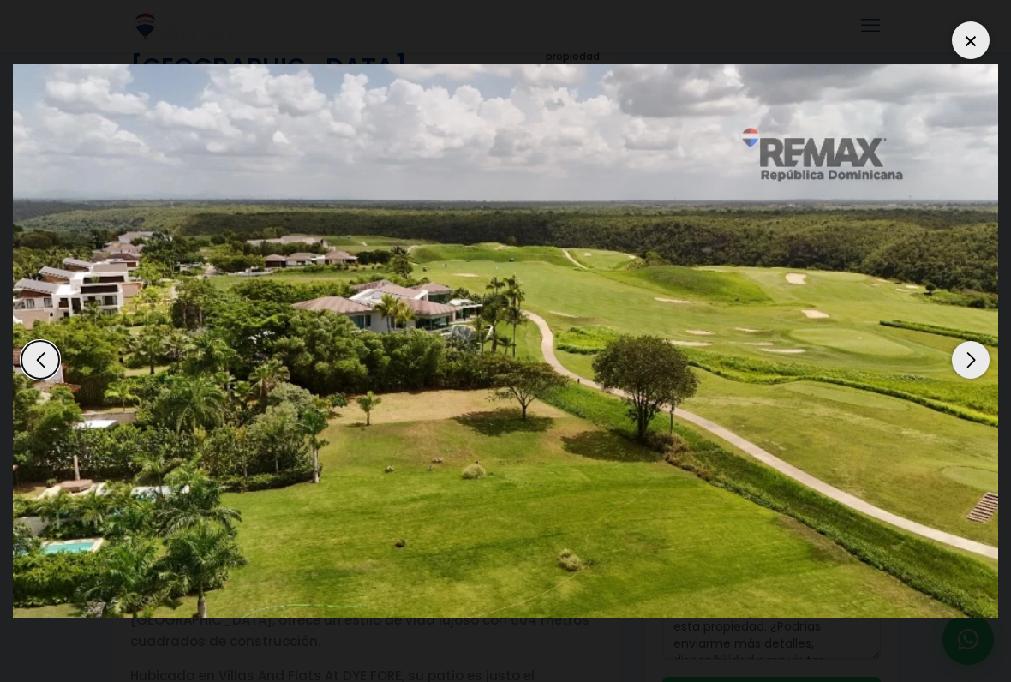
click at [980, 362] on div "Next slide" at bounding box center [971, 360] width 38 height 38
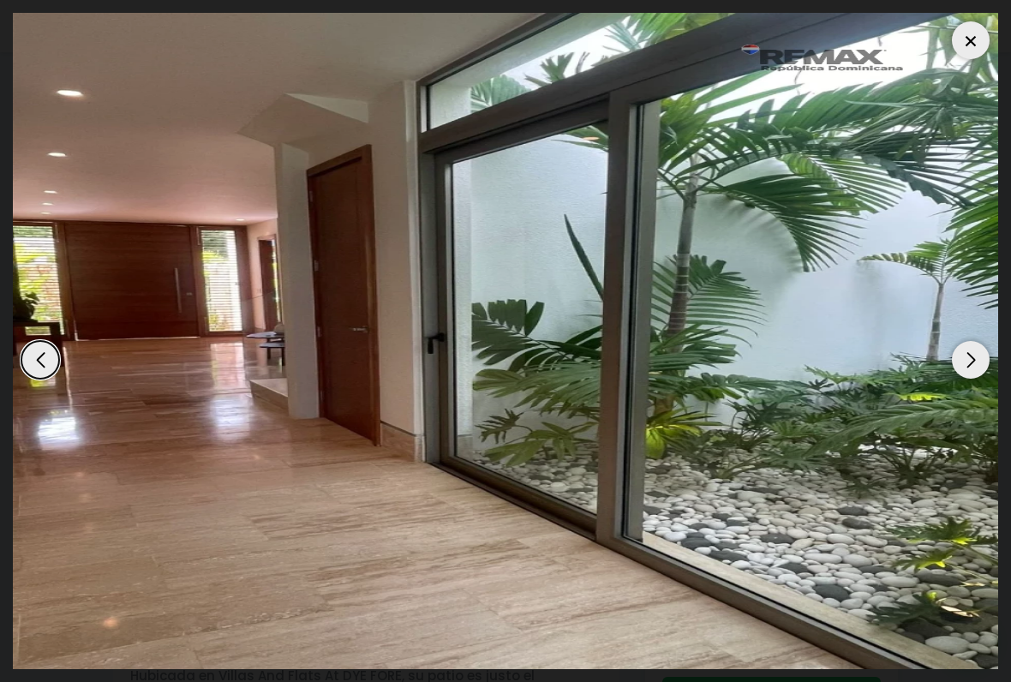
click at [981, 363] on div "Next slide" at bounding box center [971, 360] width 38 height 38
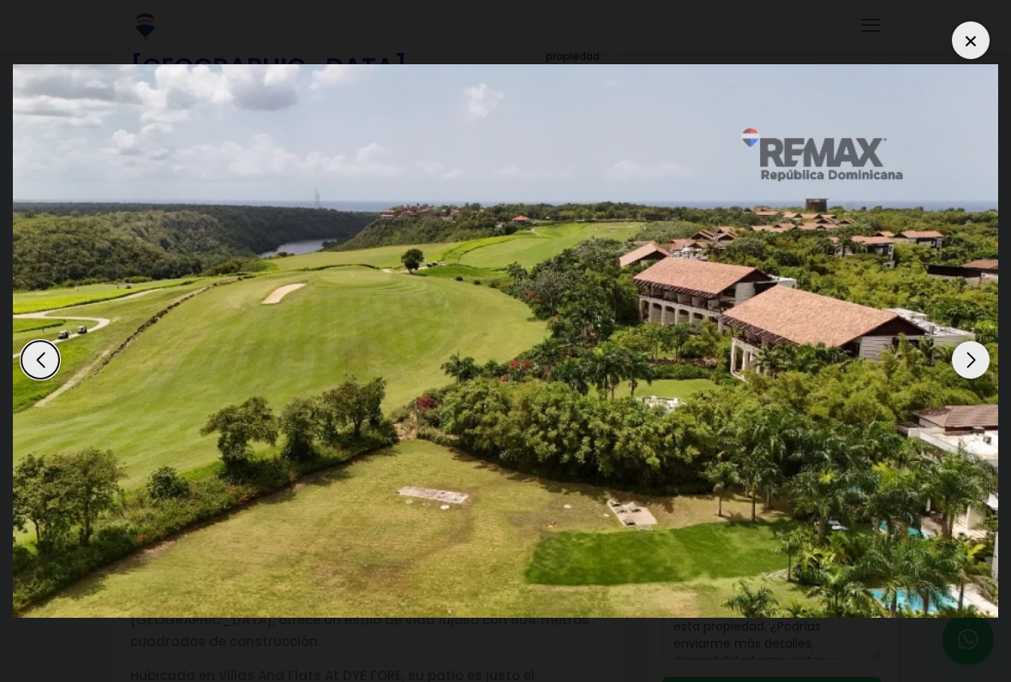
click at [980, 364] on div "Next slide" at bounding box center [971, 360] width 38 height 38
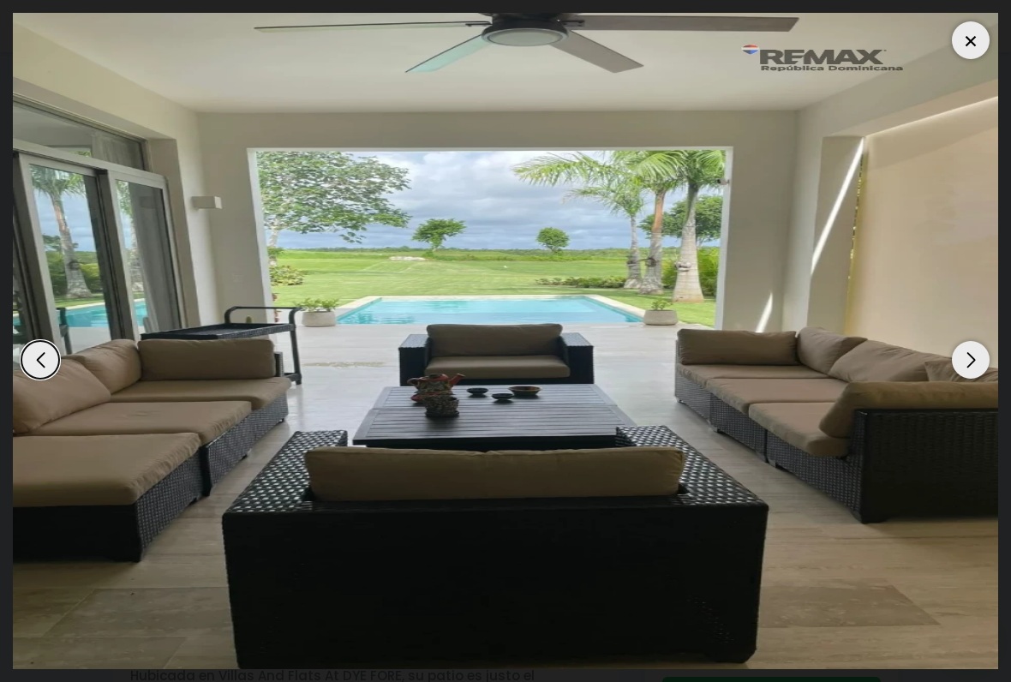
click at [979, 366] on div "Next slide" at bounding box center [971, 360] width 38 height 38
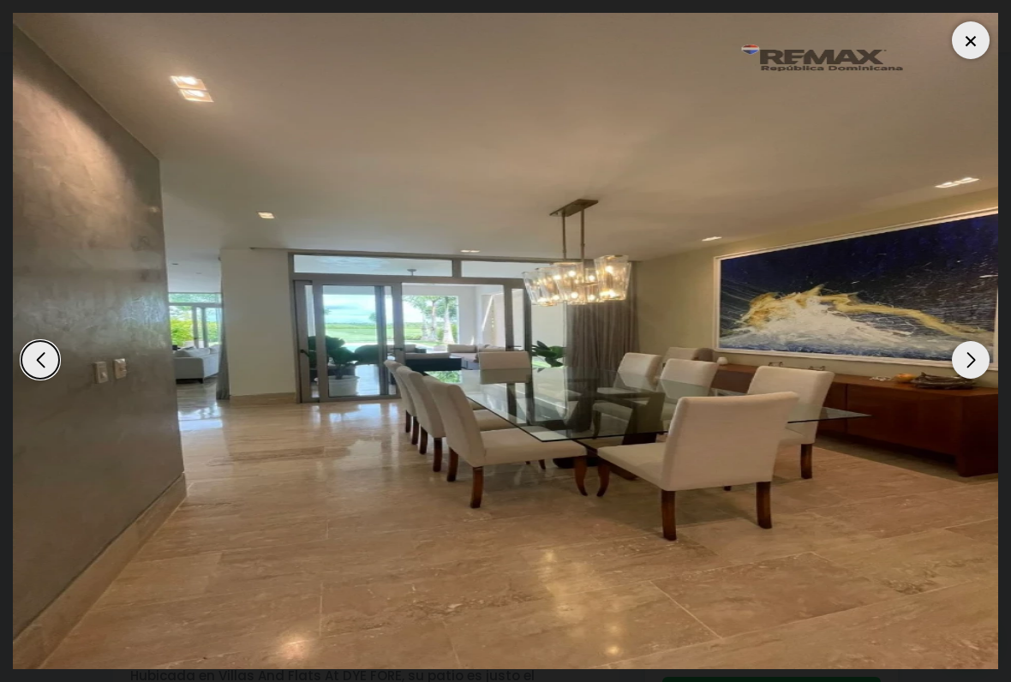
click at [980, 364] on div "Next slide" at bounding box center [971, 360] width 38 height 38
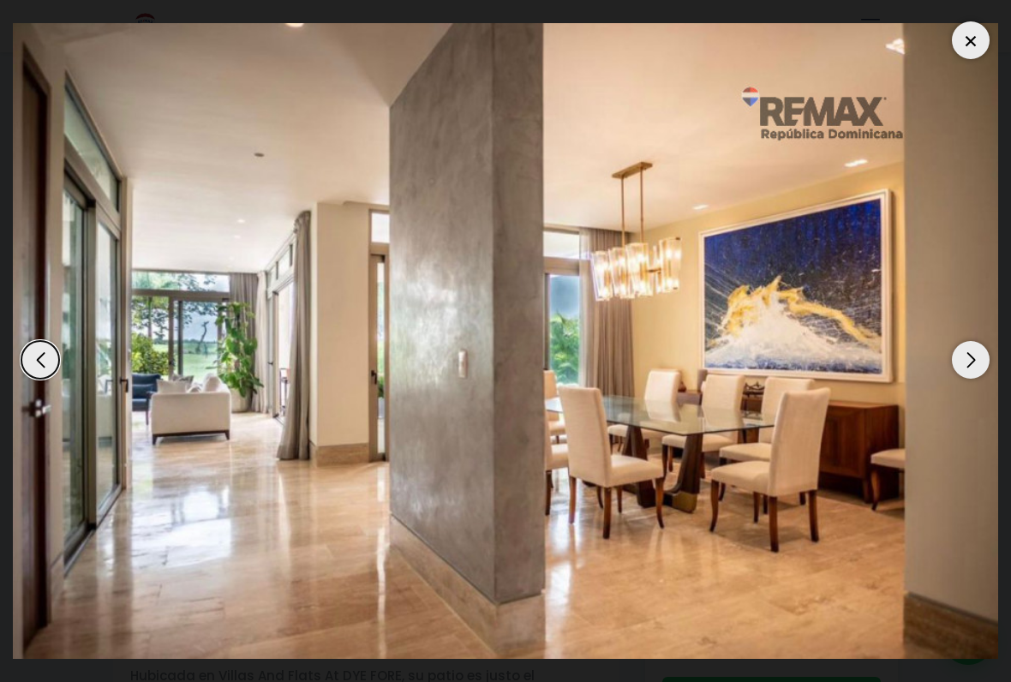
click at [980, 365] on div "Next slide" at bounding box center [971, 360] width 38 height 38
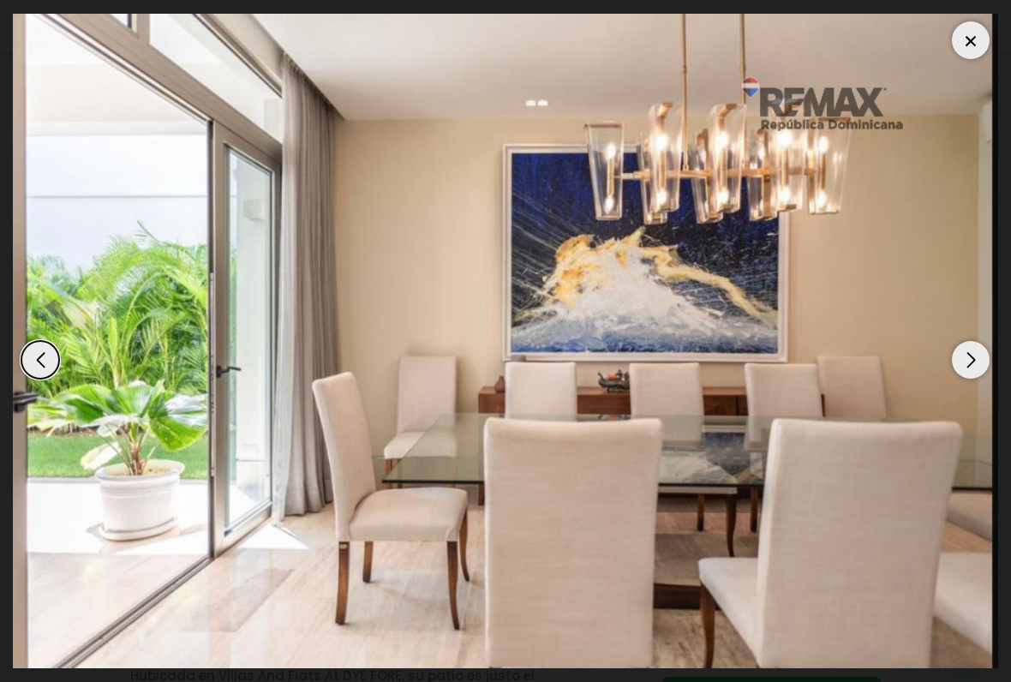
click at [980, 364] on div "Next slide" at bounding box center [971, 360] width 38 height 38
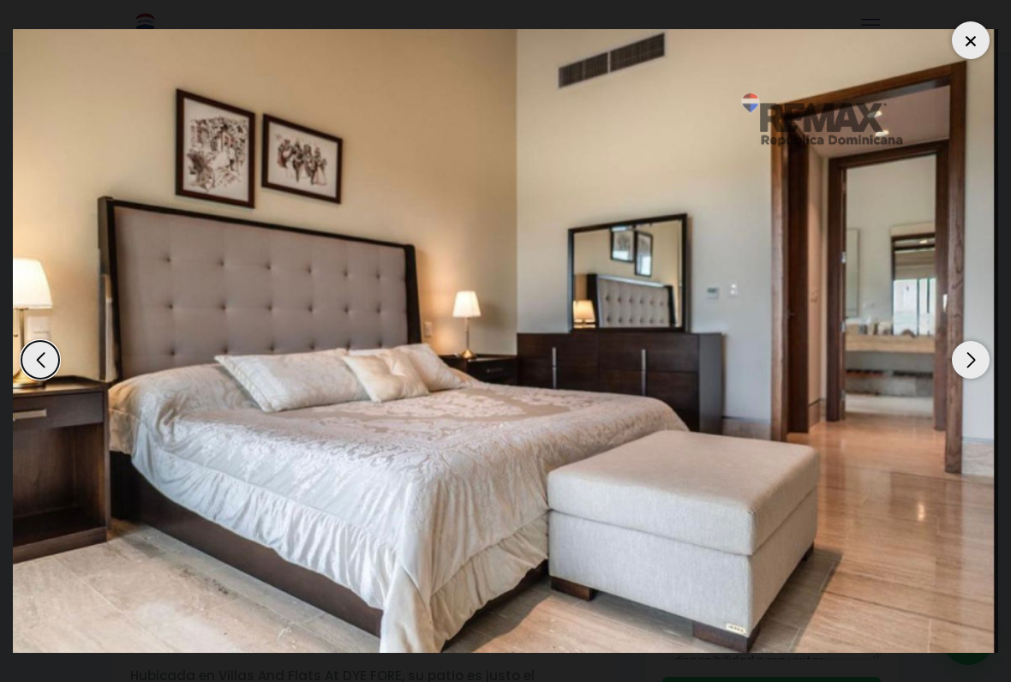
click at [980, 365] on div "Next slide" at bounding box center [971, 360] width 38 height 38
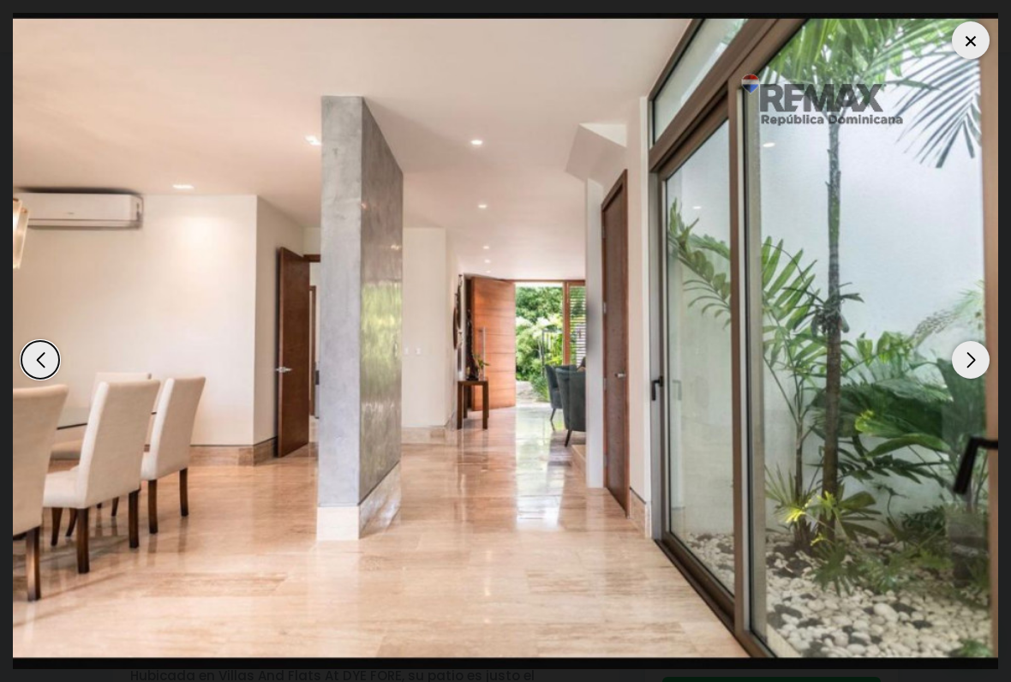
click at [979, 365] on div "Next slide" at bounding box center [971, 360] width 38 height 38
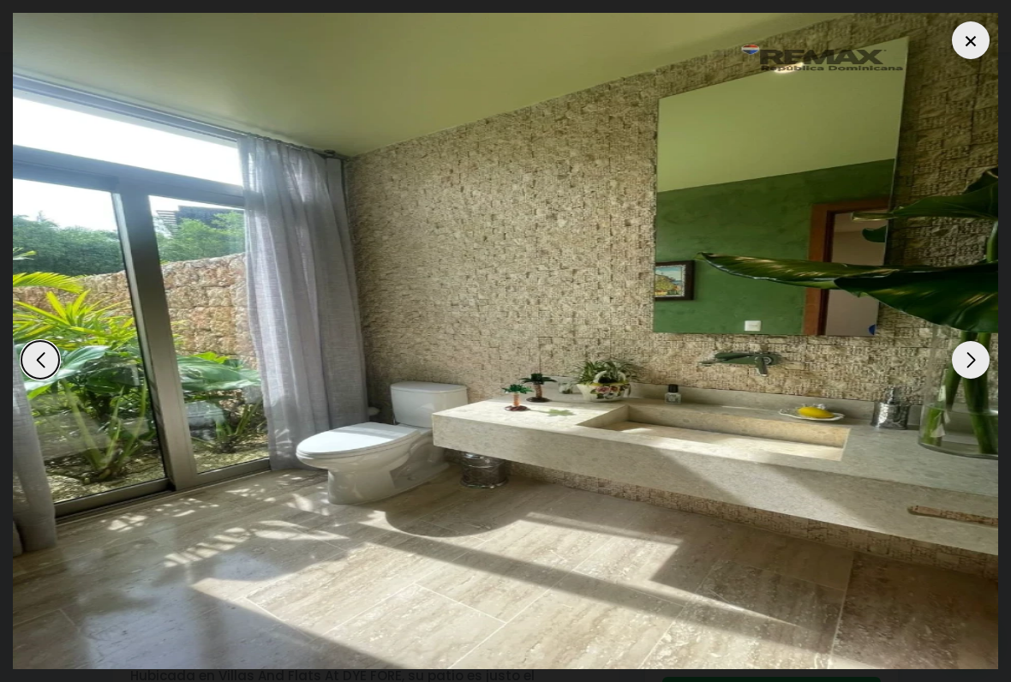
click at [980, 366] on div "Next slide" at bounding box center [971, 360] width 38 height 38
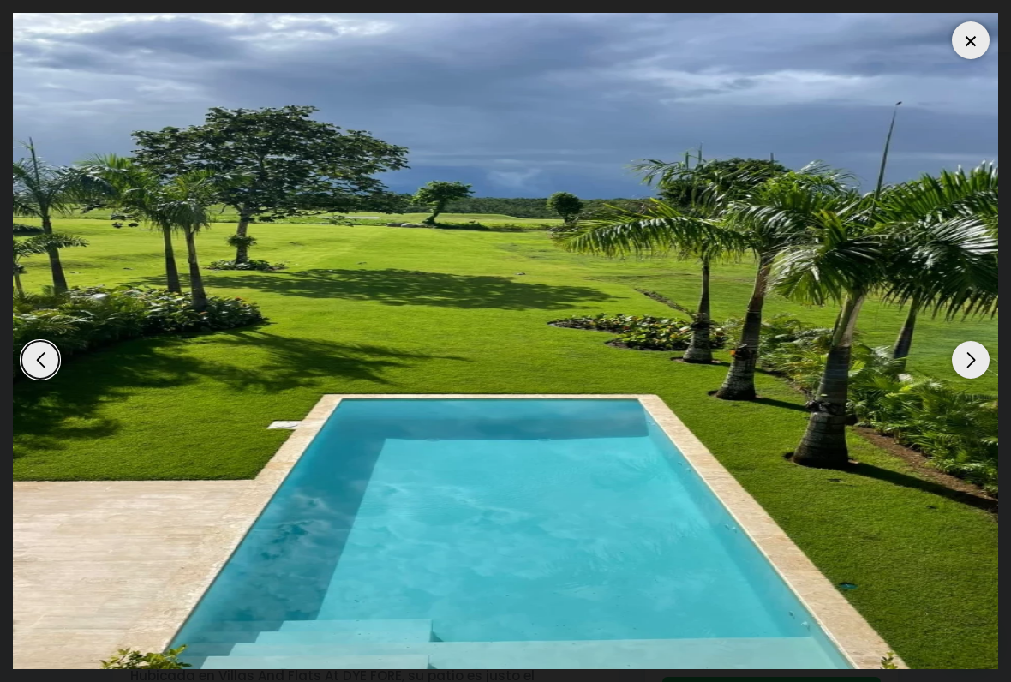
click at [982, 366] on div "Next slide" at bounding box center [971, 360] width 38 height 38
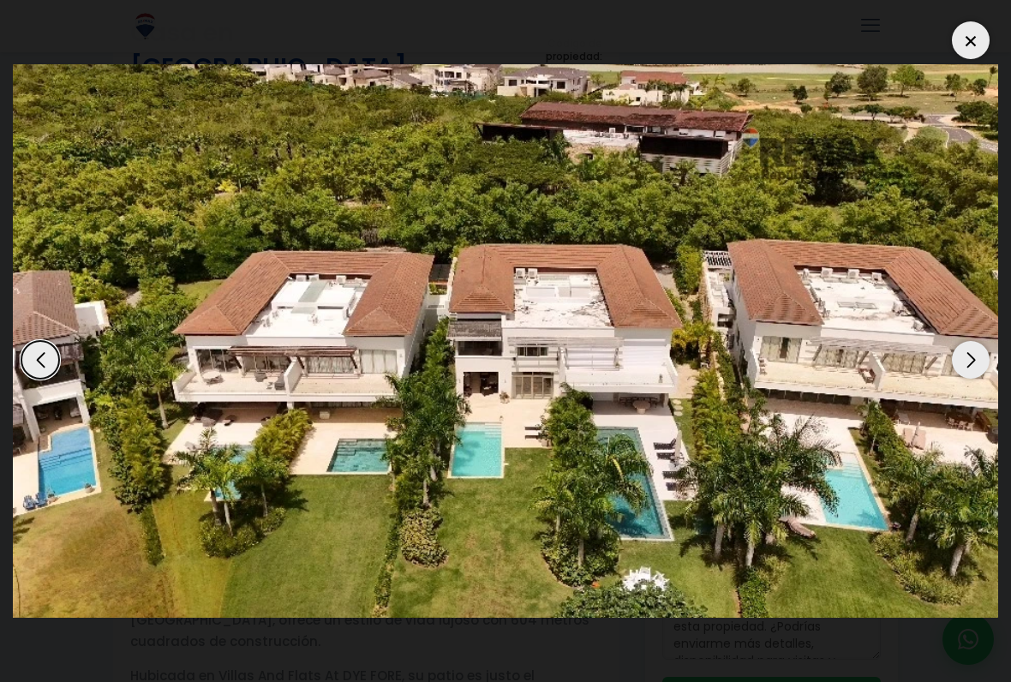
click at [968, 57] on div at bounding box center [971, 40] width 38 height 38
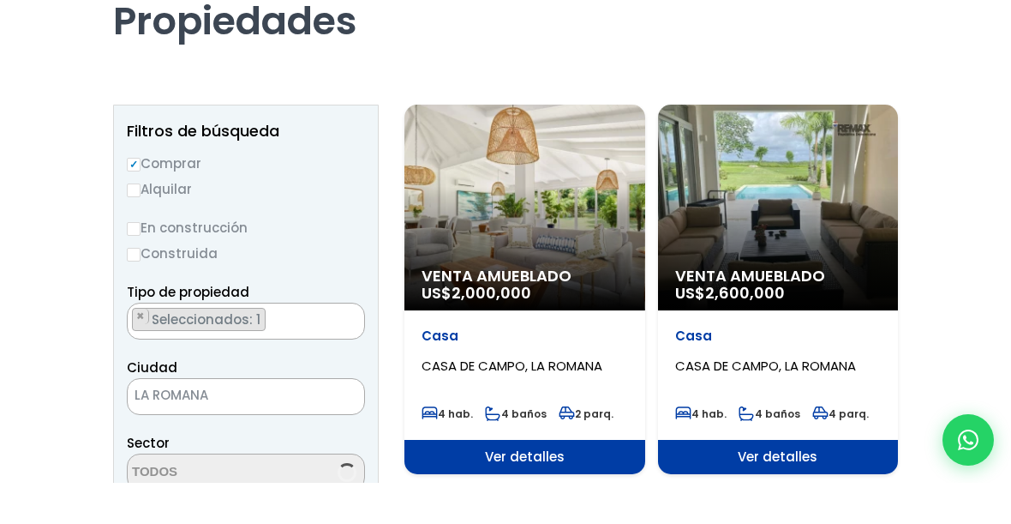
scroll to position [136, 0]
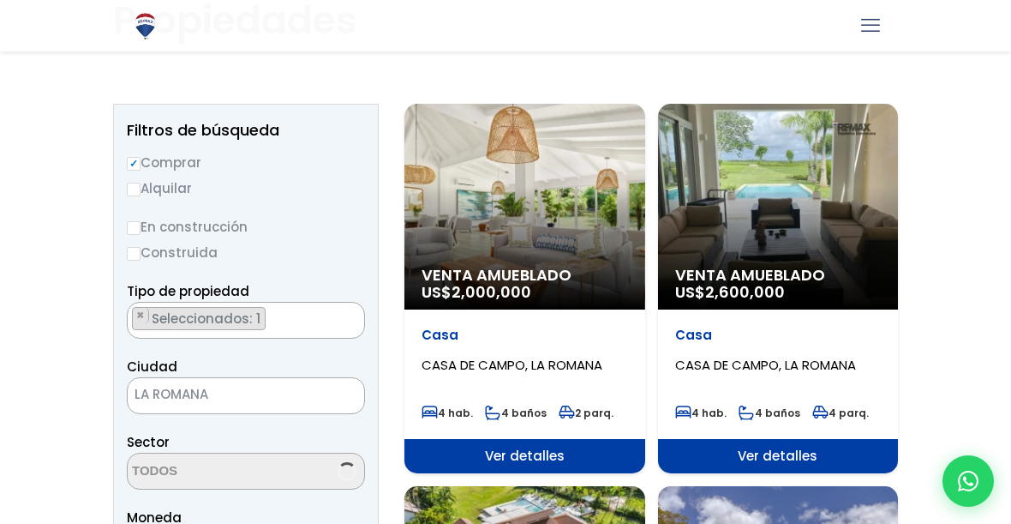
select select "14005"
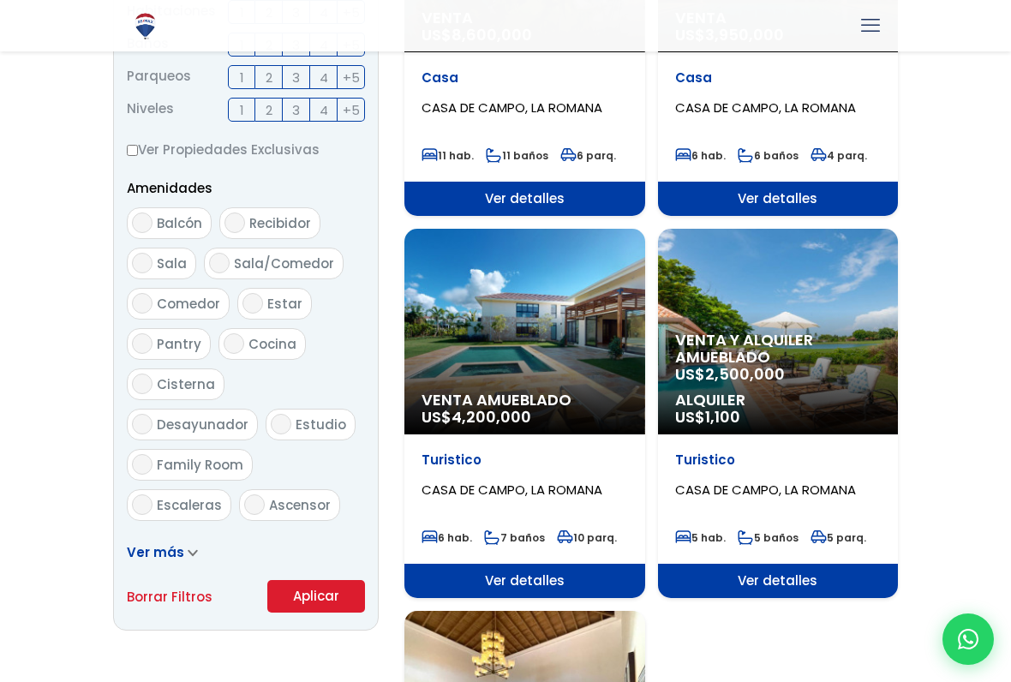
scroll to position [780, 0]
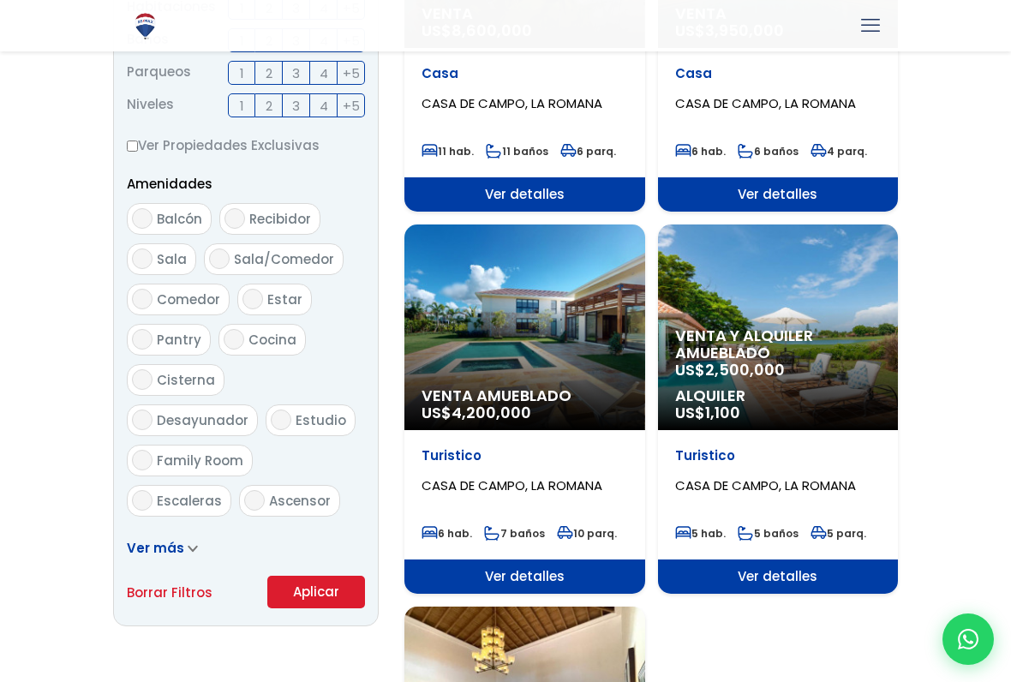
click at [989, 219] on div at bounding box center [505, 165] width 1011 height 1718
click at [815, 353] on span "Venta y alquiler amueblado" at bounding box center [778, 344] width 207 height 34
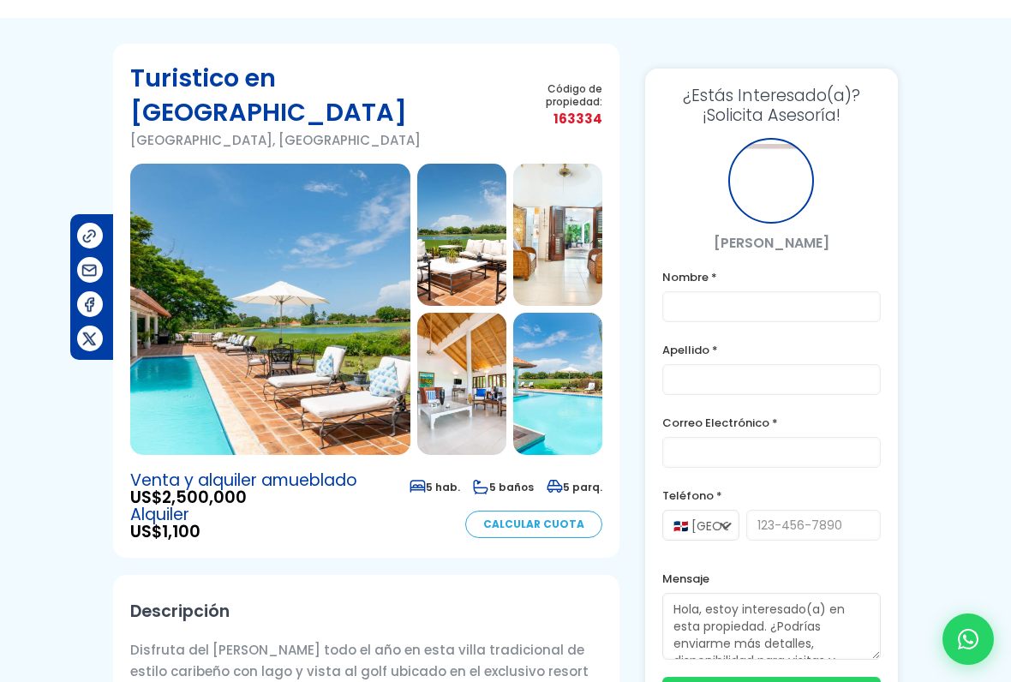
scroll to position [73, 0]
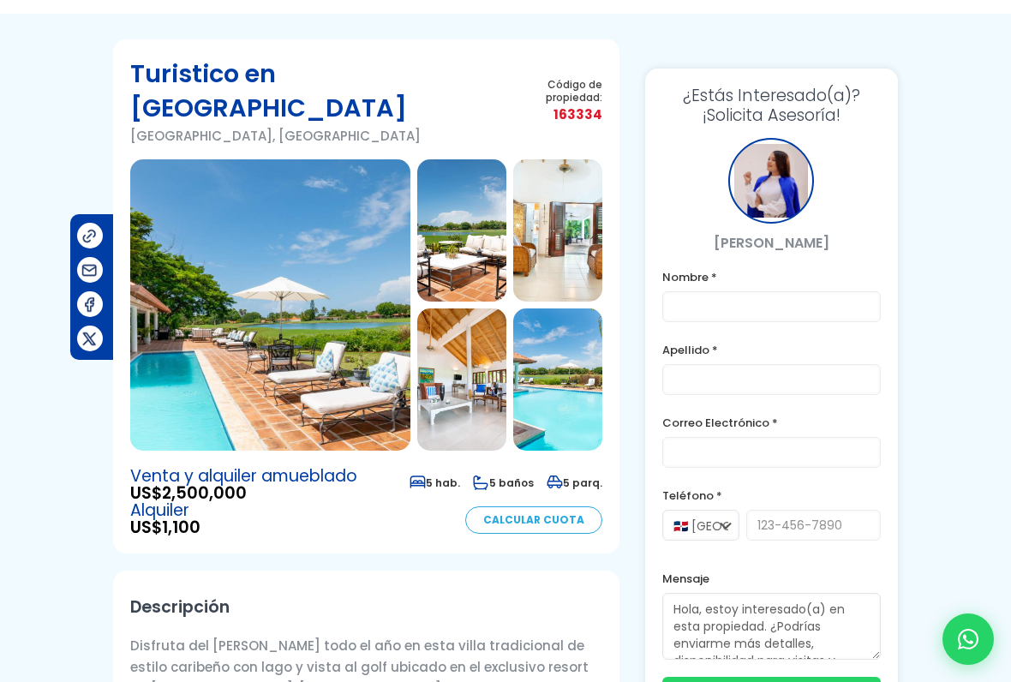
click at [172, 340] on img at bounding box center [270, 304] width 280 height 291
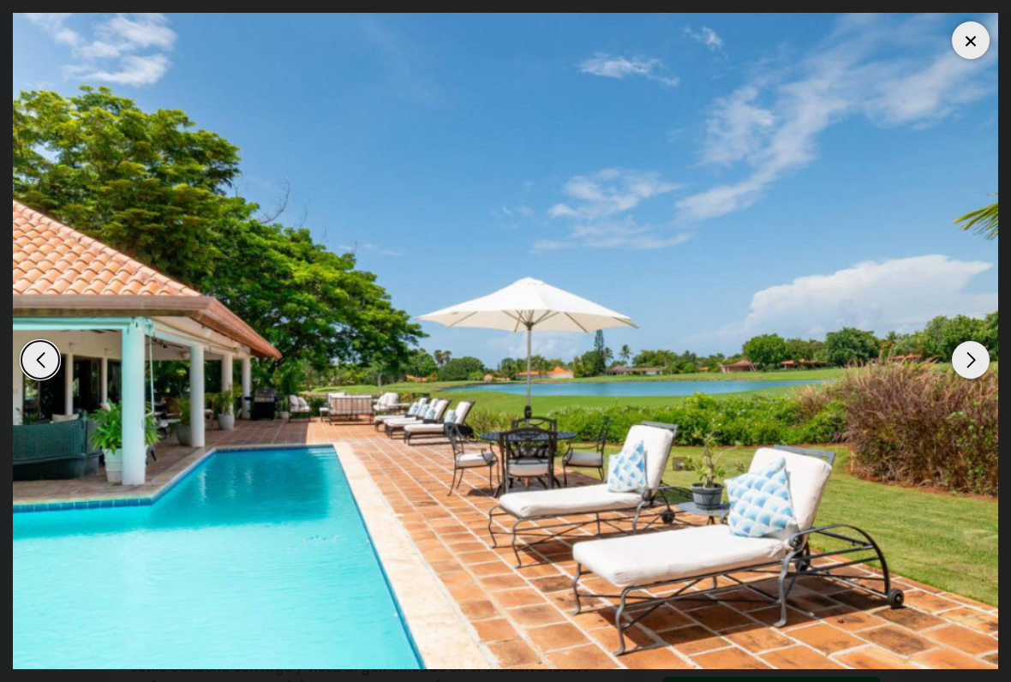
scroll to position [0, 0]
click at [962, 350] on div "Next slide" at bounding box center [971, 360] width 38 height 38
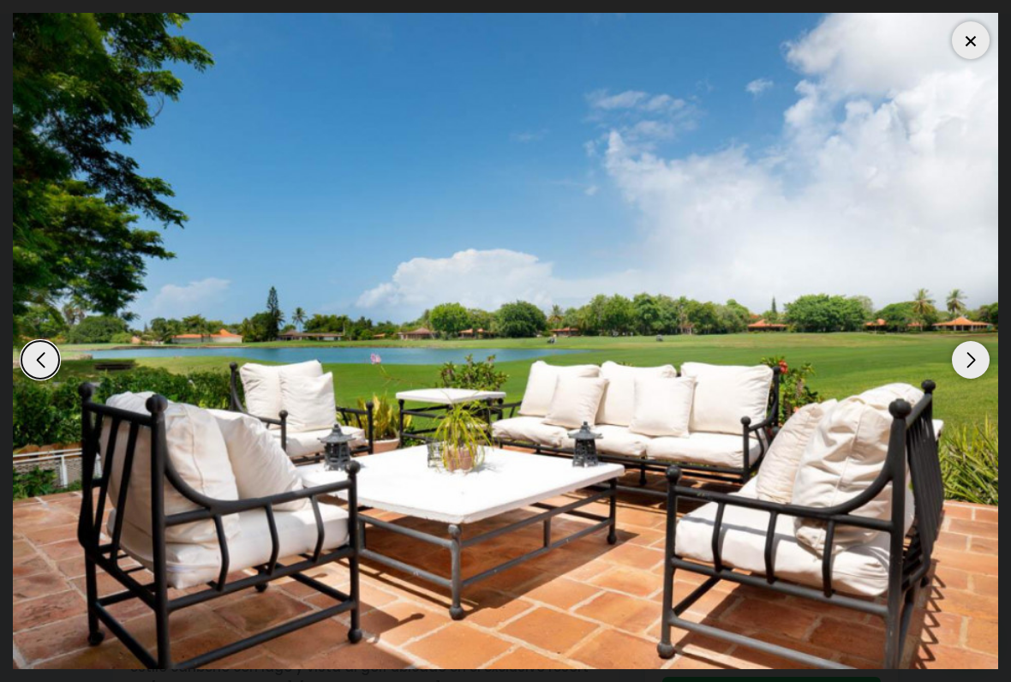
click at [970, 363] on div "Next slide" at bounding box center [971, 360] width 38 height 38
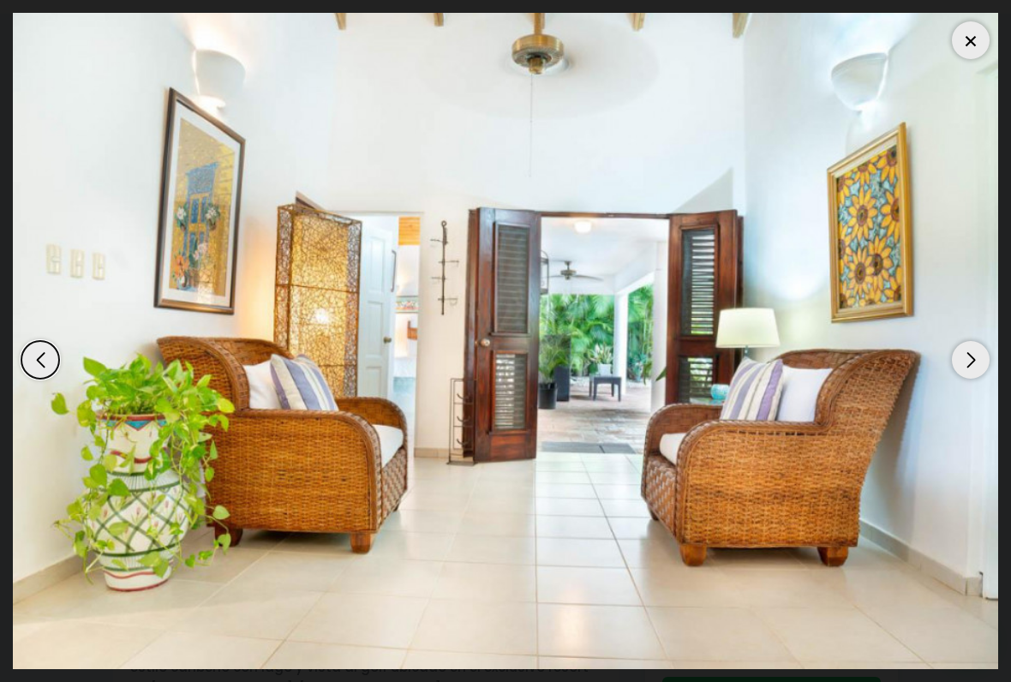
click at [976, 358] on div "Next slide" at bounding box center [971, 360] width 38 height 38
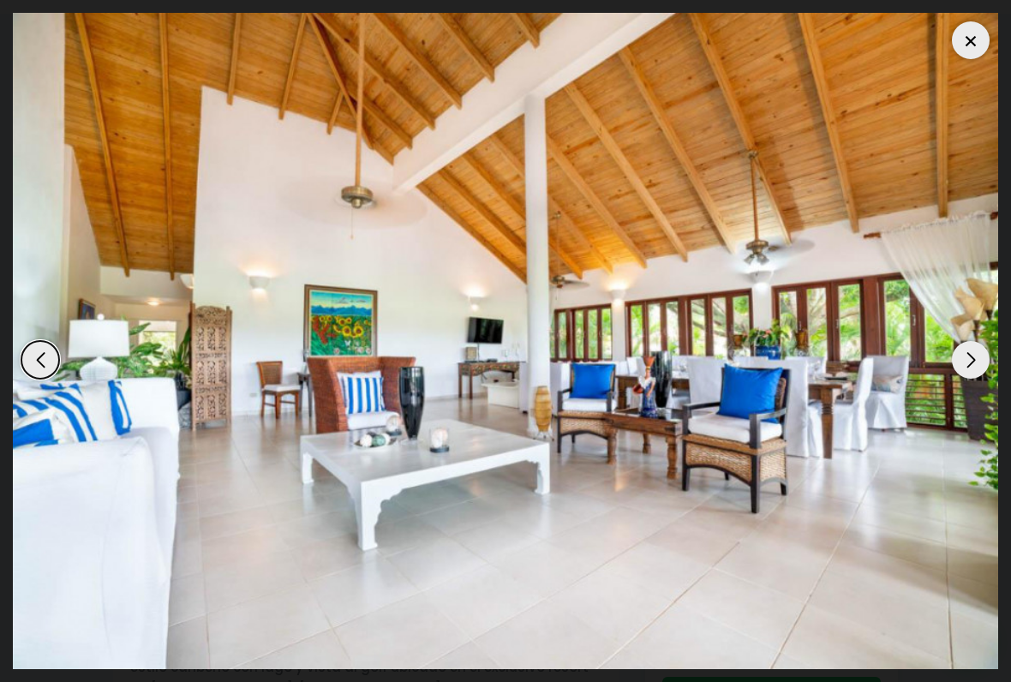
click at [962, 357] on div "Next slide" at bounding box center [971, 360] width 38 height 38
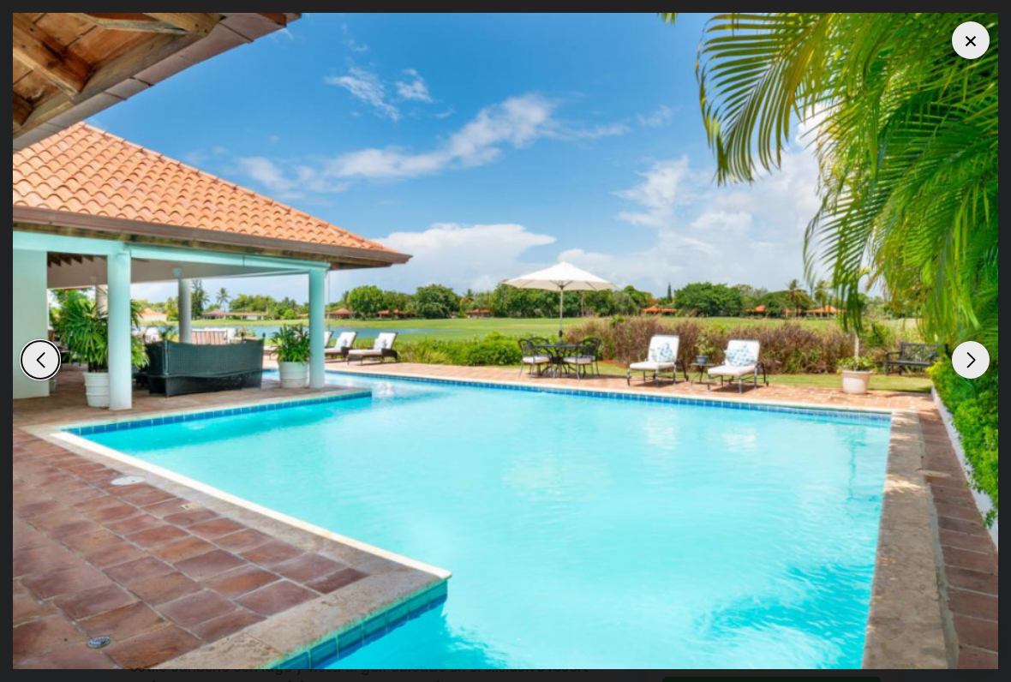
click at [964, 357] on div "Next slide" at bounding box center [971, 360] width 38 height 38
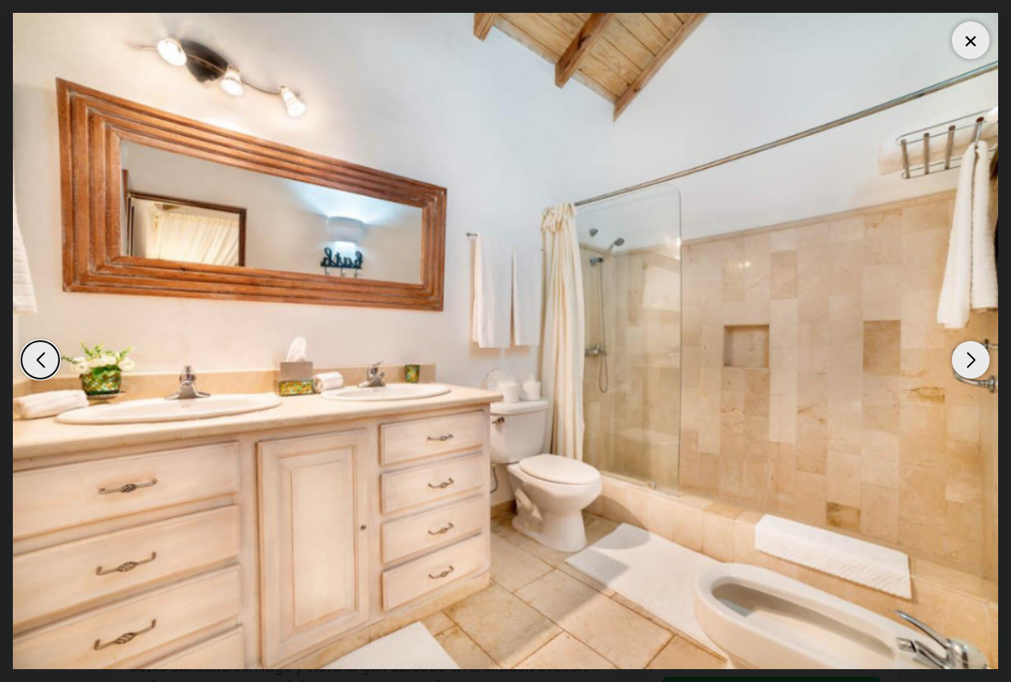
click at [969, 356] on div "Next slide" at bounding box center [971, 360] width 38 height 38
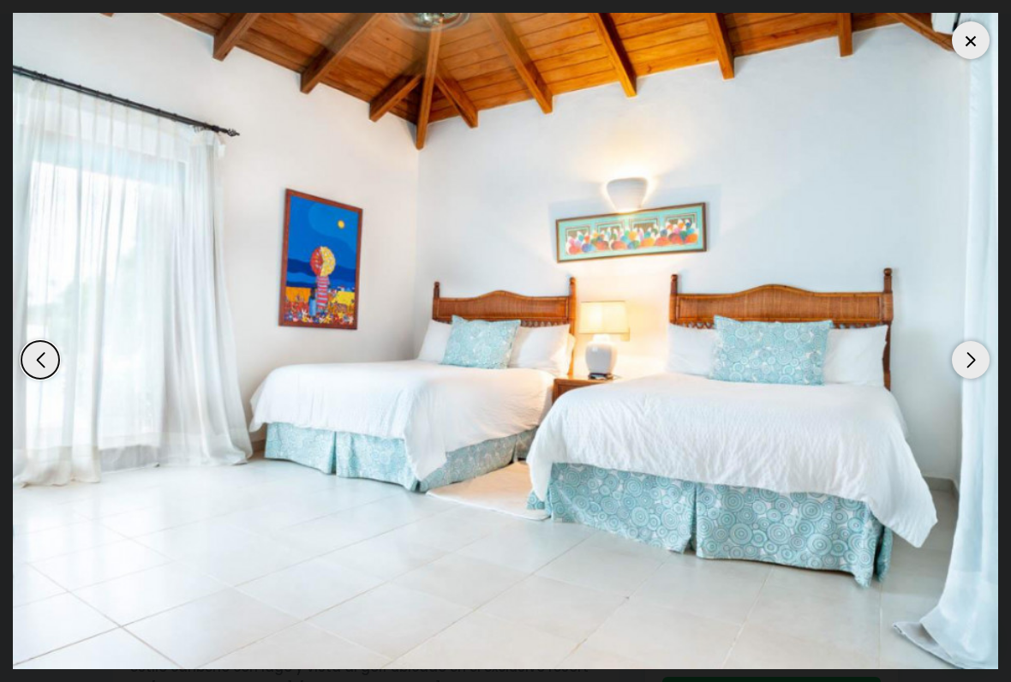
click at [965, 359] on div "Next slide" at bounding box center [971, 360] width 38 height 38
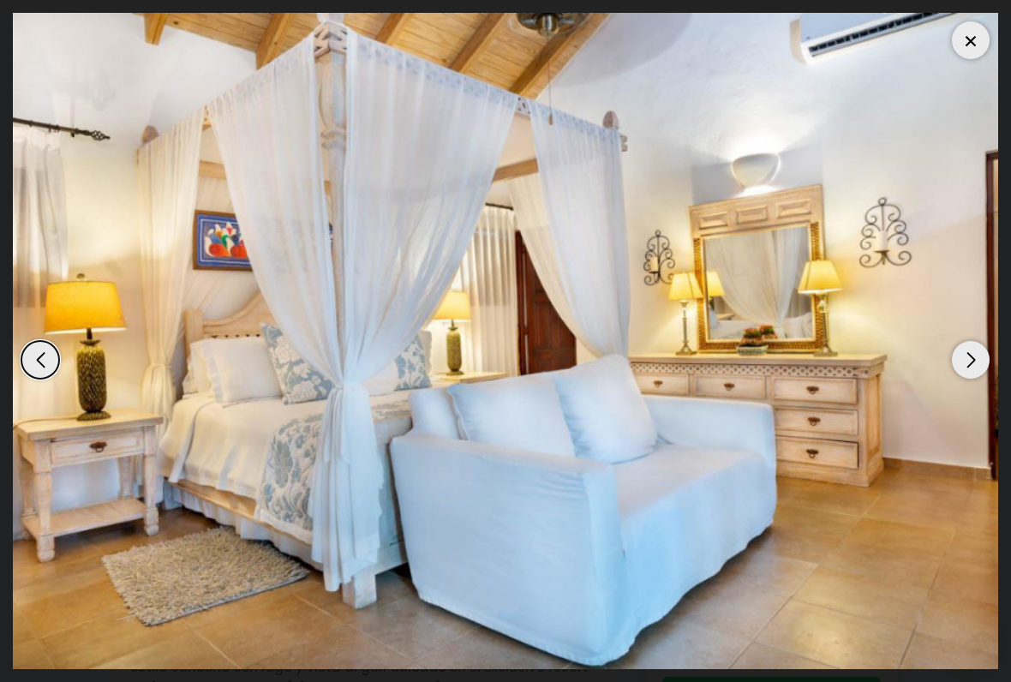
click at [968, 356] on div "Next slide" at bounding box center [971, 360] width 38 height 38
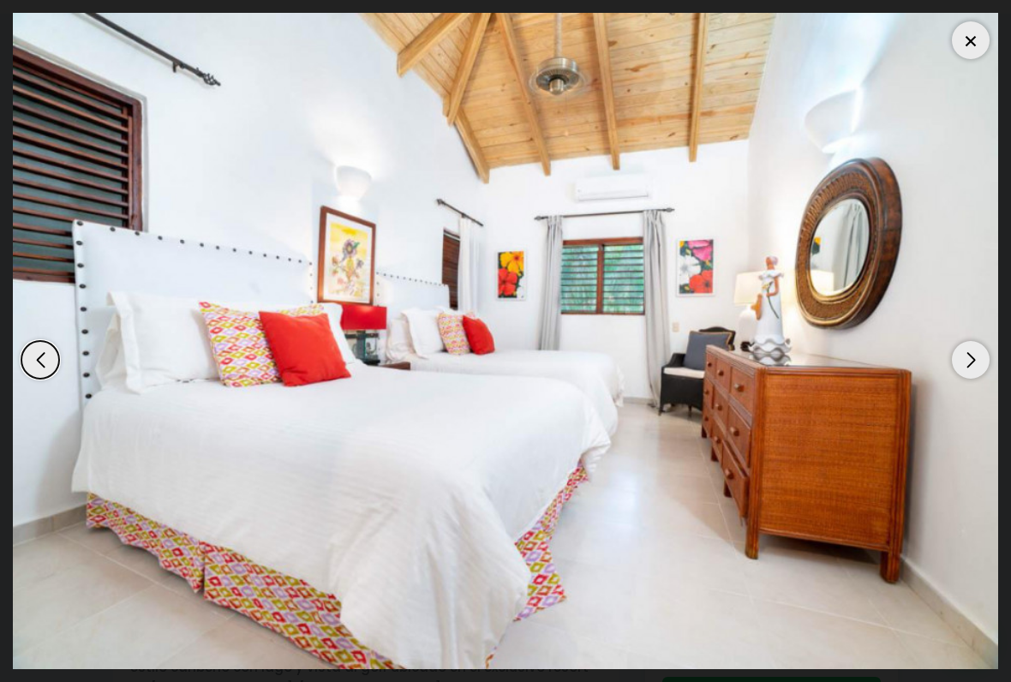
click at [969, 356] on div "Next slide" at bounding box center [971, 360] width 38 height 38
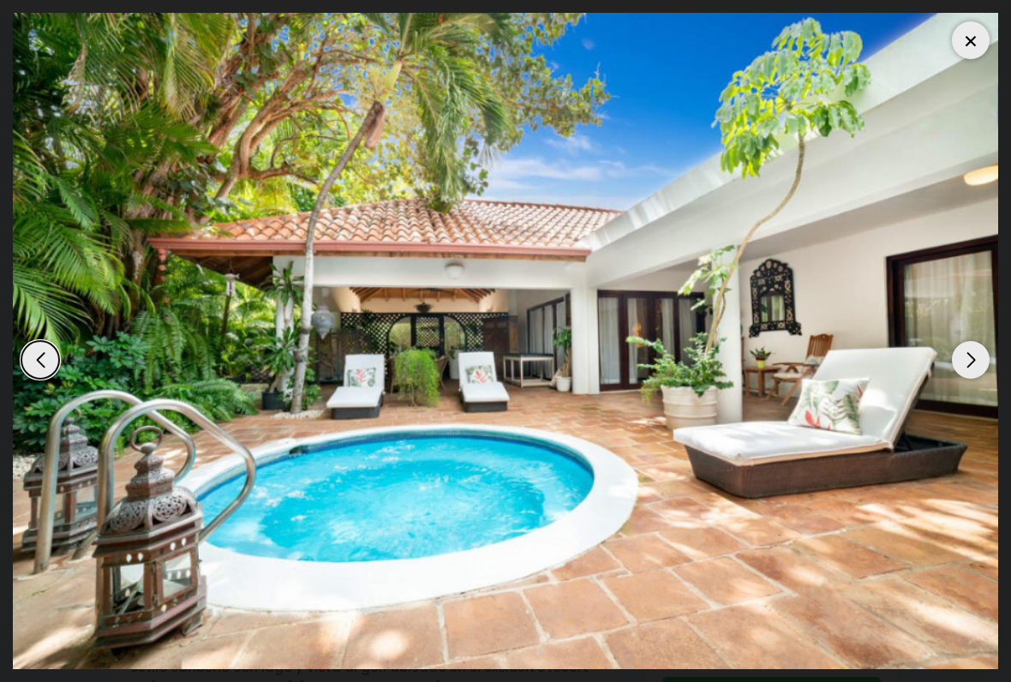
click at [972, 353] on div "Next slide" at bounding box center [971, 360] width 38 height 38
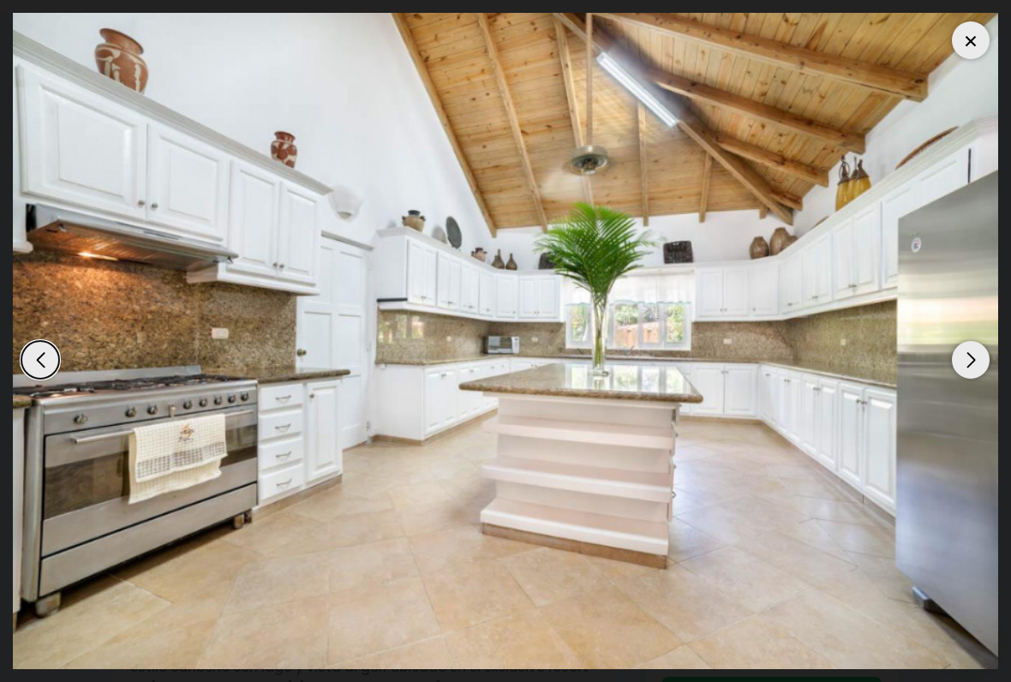
click at [970, 357] on div "Next slide" at bounding box center [971, 360] width 38 height 38
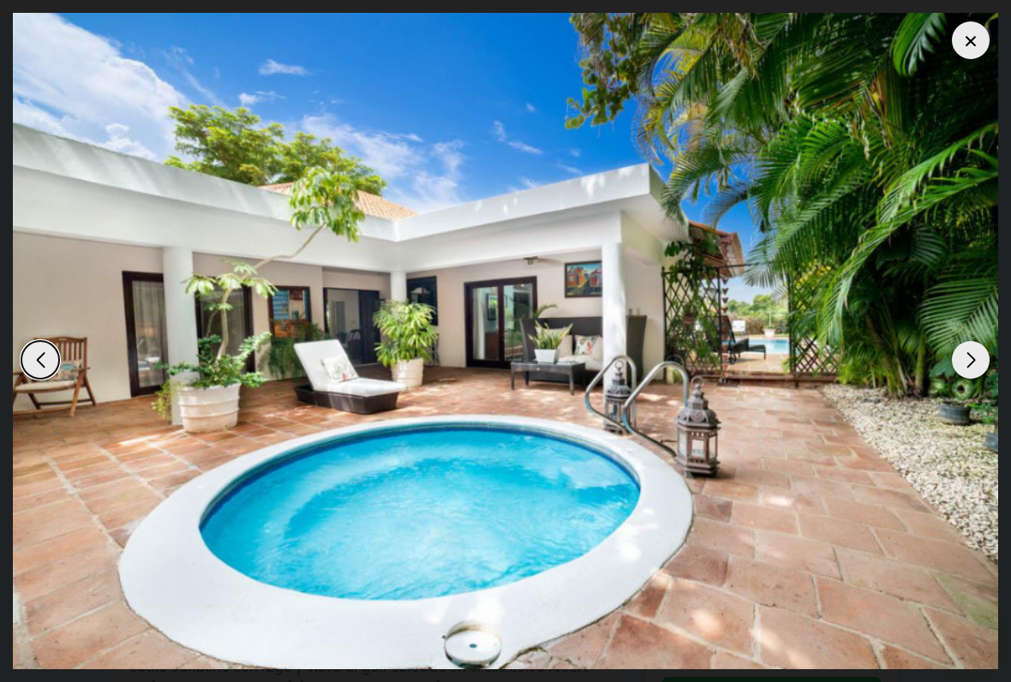
click at [970, 355] on div "Next slide" at bounding box center [971, 360] width 38 height 38
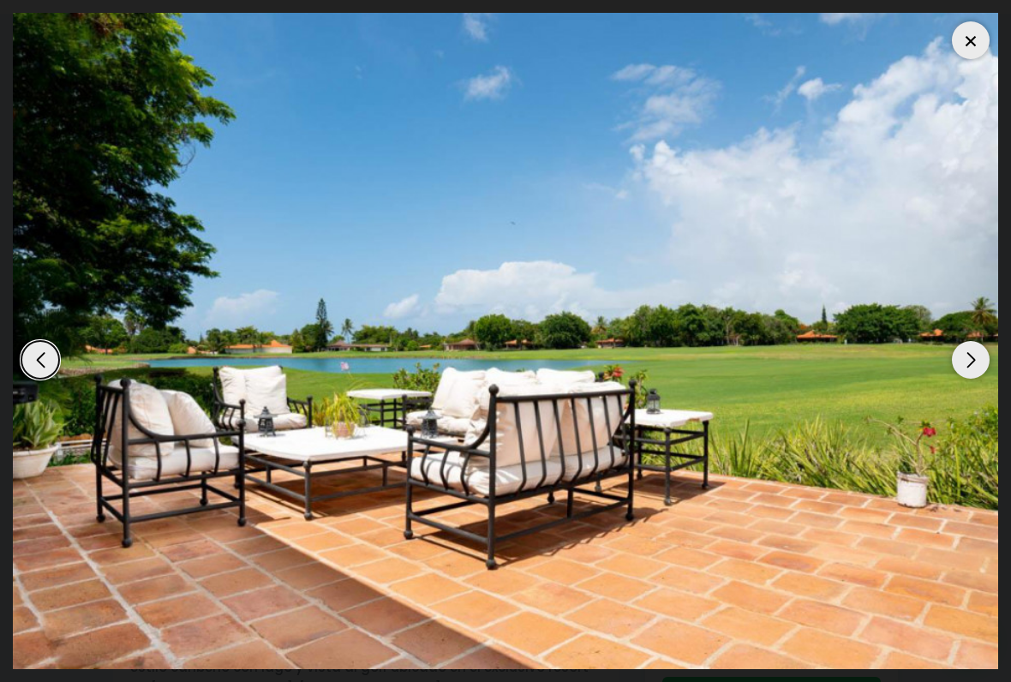
click at [970, 355] on div "Next slide" at bounding box center [971, 360] width 38 height 38
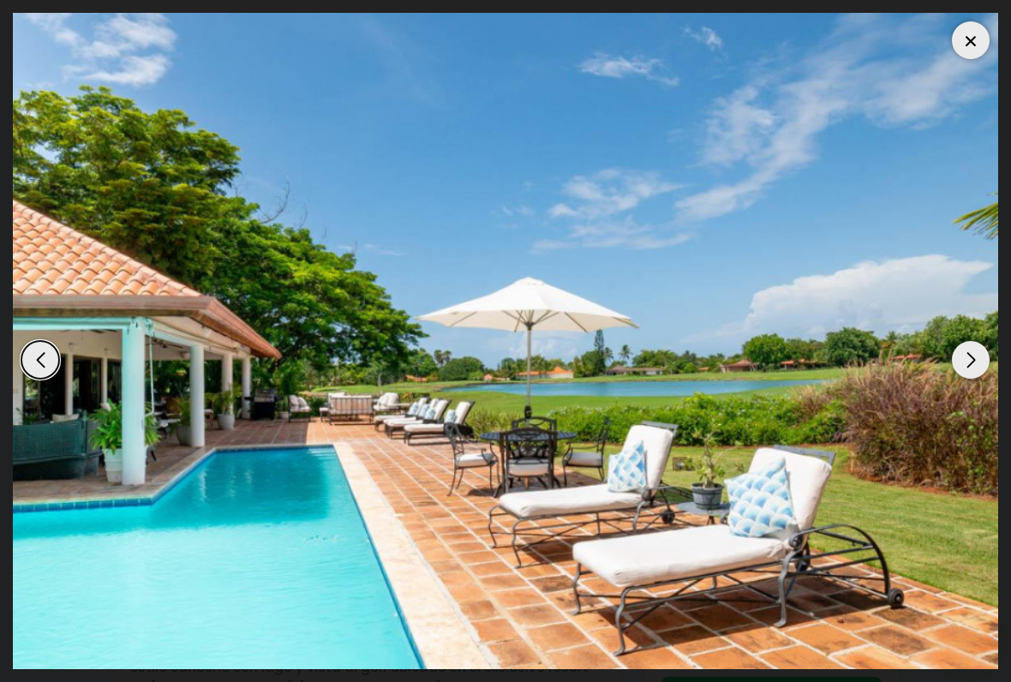
click at [968, 356] on div "Next slide" at bounding box center [971, 360] width 38 height 38
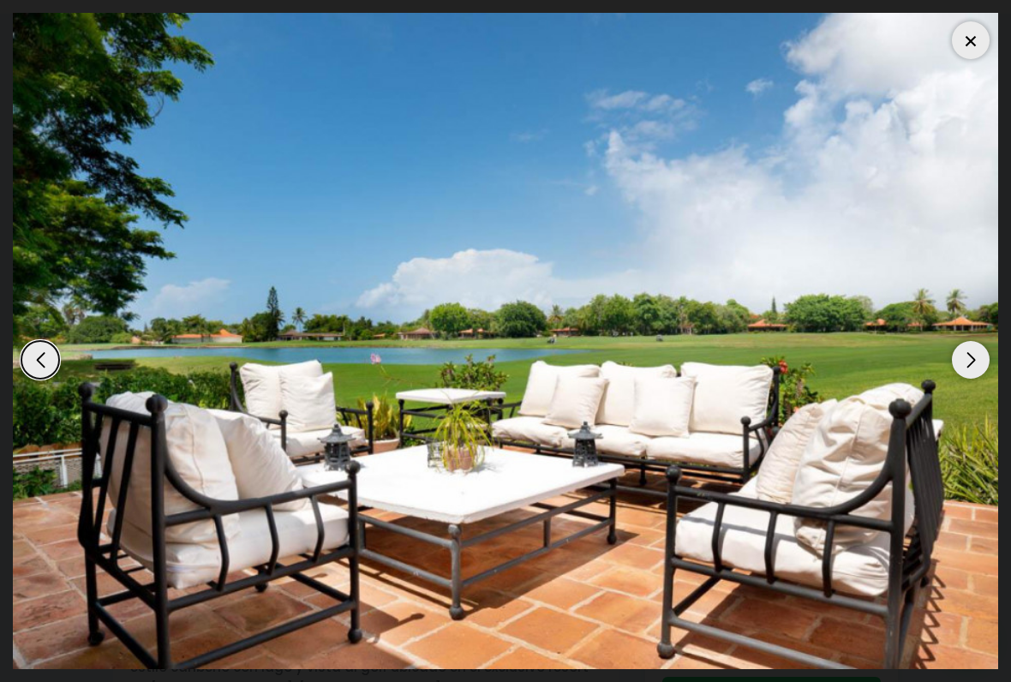
click at [968, 355] on div "Next slide" at bounding box center [971, 360] width 38 height 38
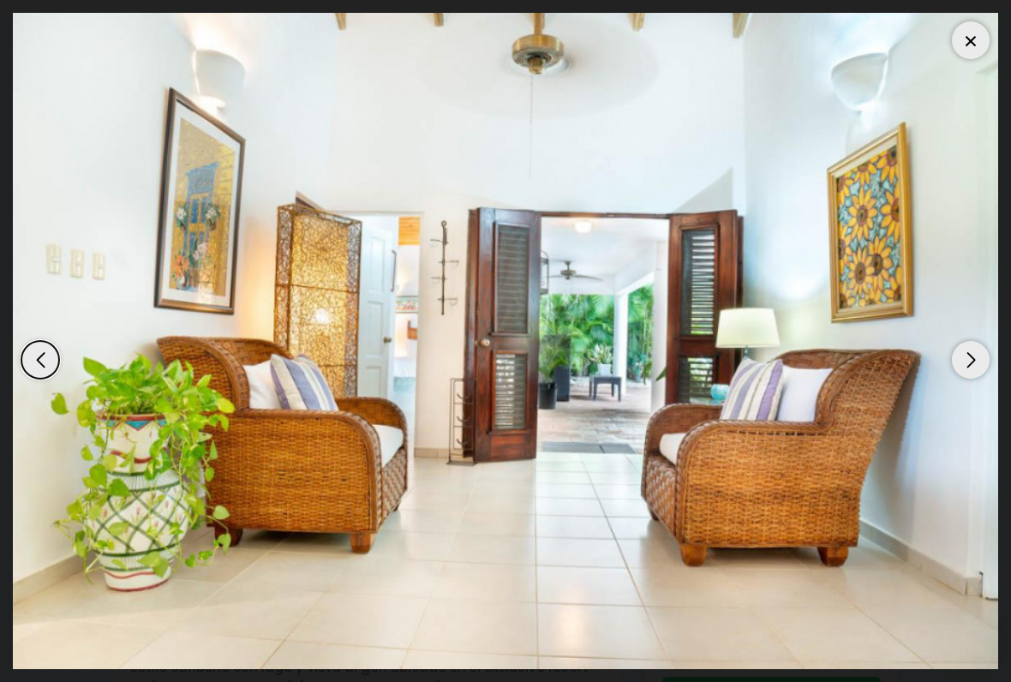
click at [971, 355] on div "Next slide" at bounding box center [971, 360] width 38 height 38
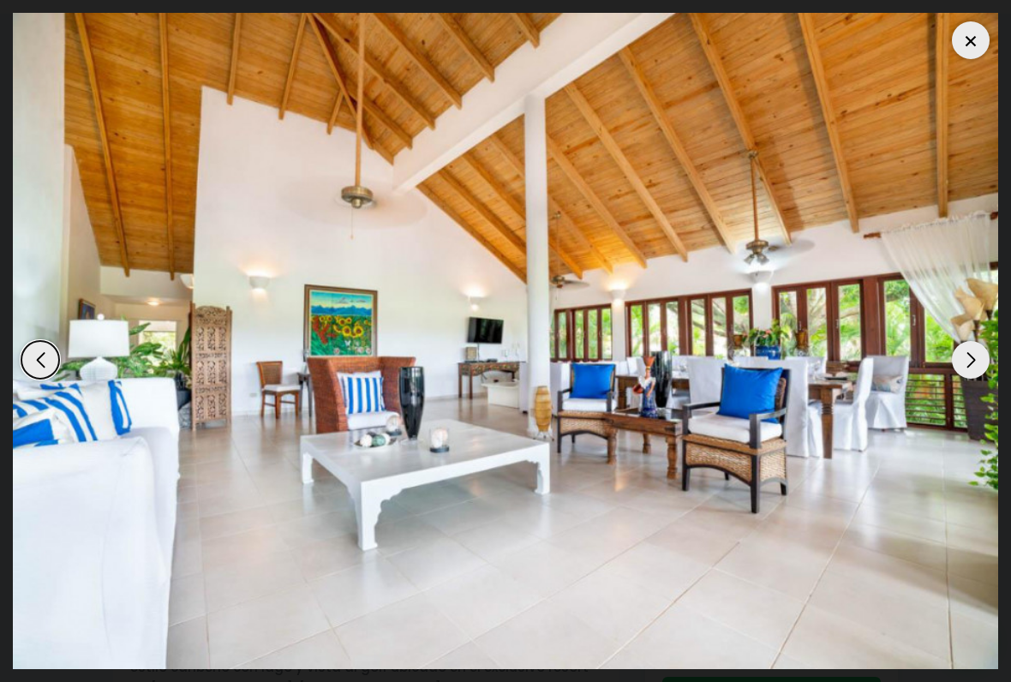
click at [974, 354] on div "Next slide" at bounding box center [971, 360] width 38 height 38
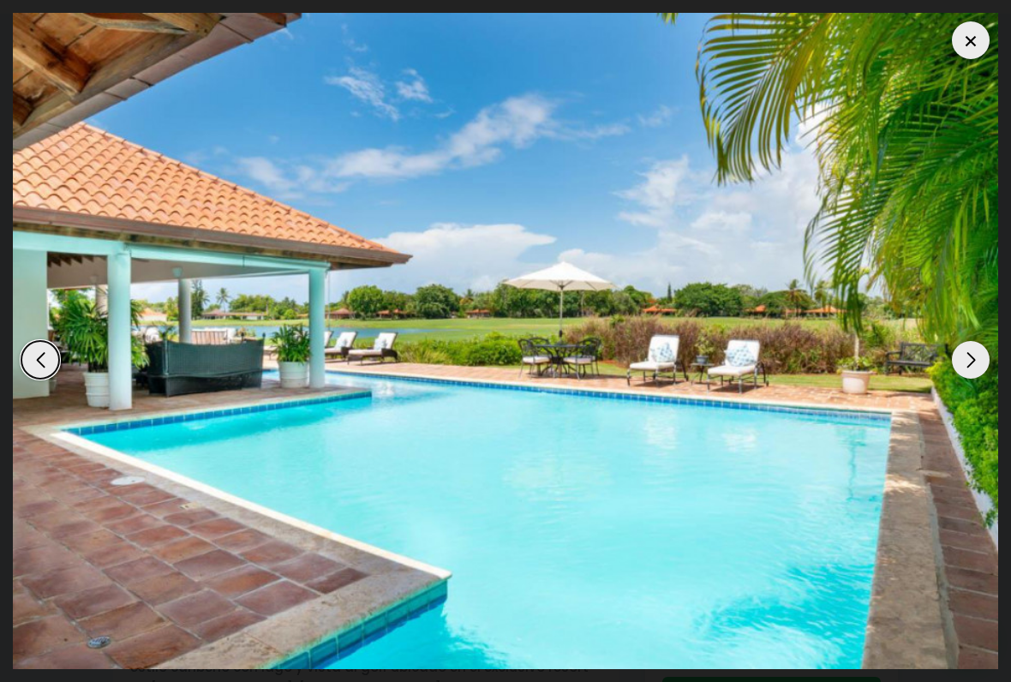
click at [979, 353] on div "Next slide" at bounding box center [971, 360] width 38 height 38
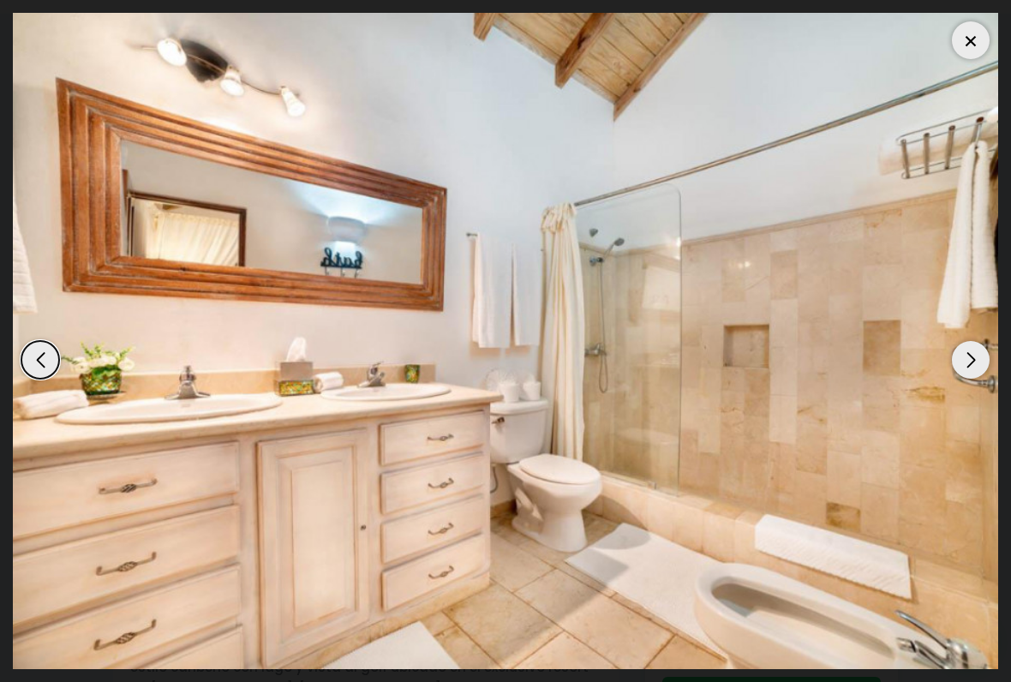
click at [975, 352] on div "Next slide" at bounding box center [971, 360] width 38 height 38
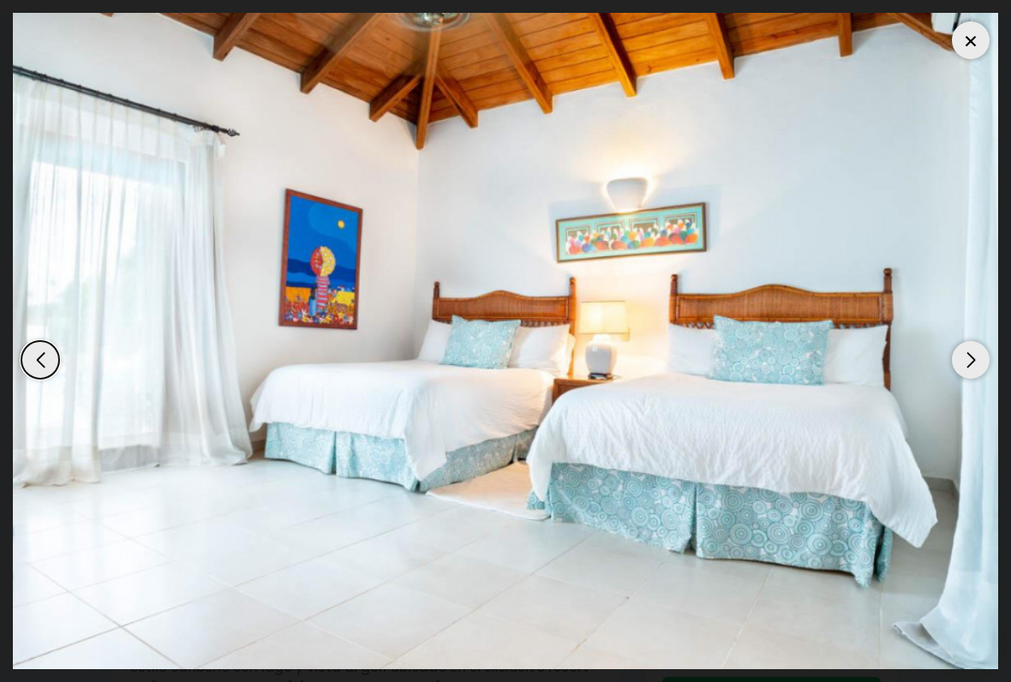
click at [969, 351] on div "Next slide" at bounding box center [971, 360] width 38 height 38
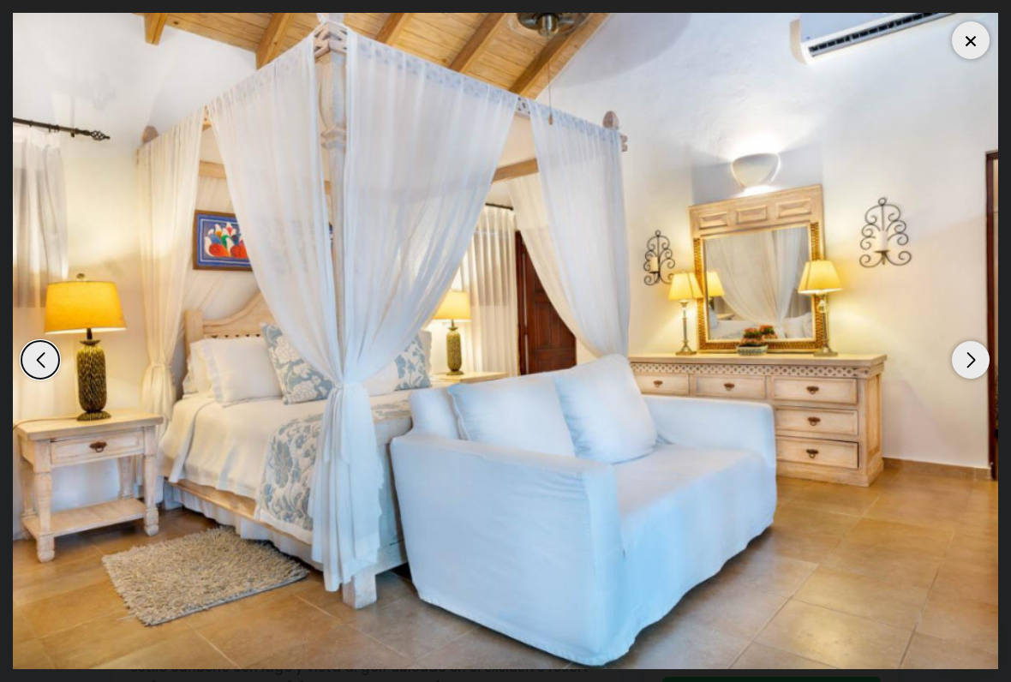
click at [969, 354] on div "Next slide" at bounding box center [971, 360] width 38 height 38
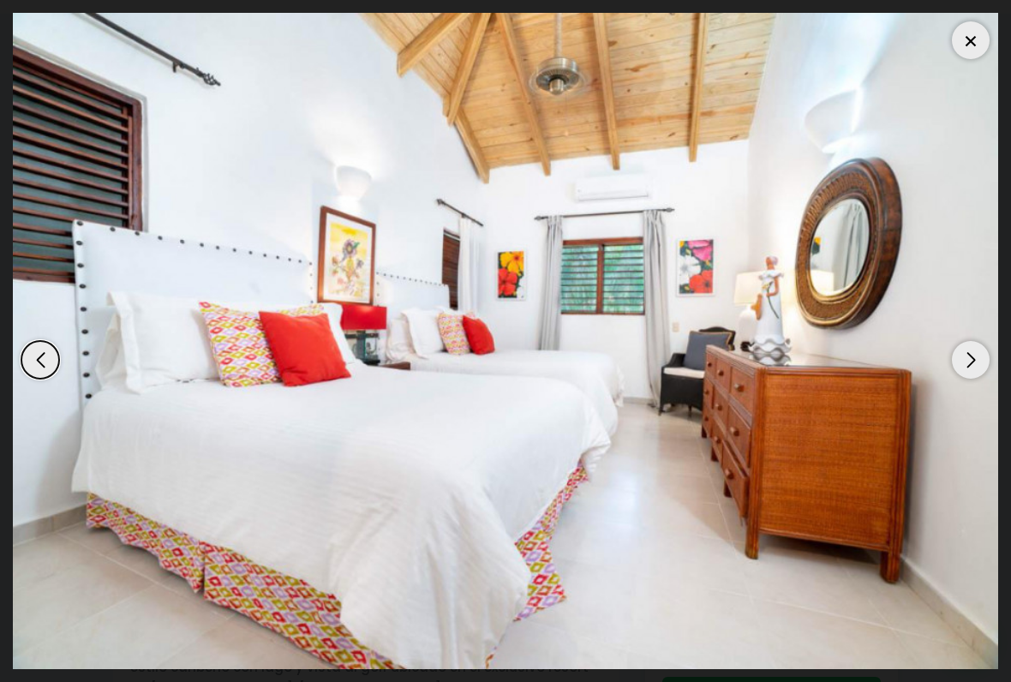
click at [968, 356] on div "Next slide" at bounding box center [971, 360] width 38 height 38
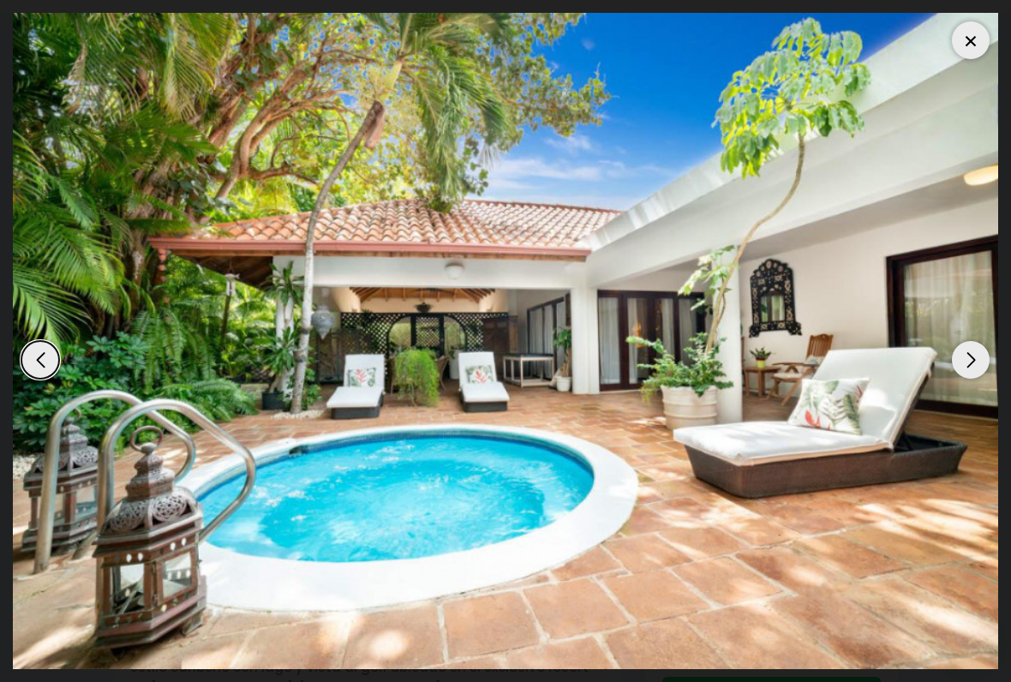
click at [975, 353] on div "Next slide" at bounding box center [971, 360] width 38 height 38
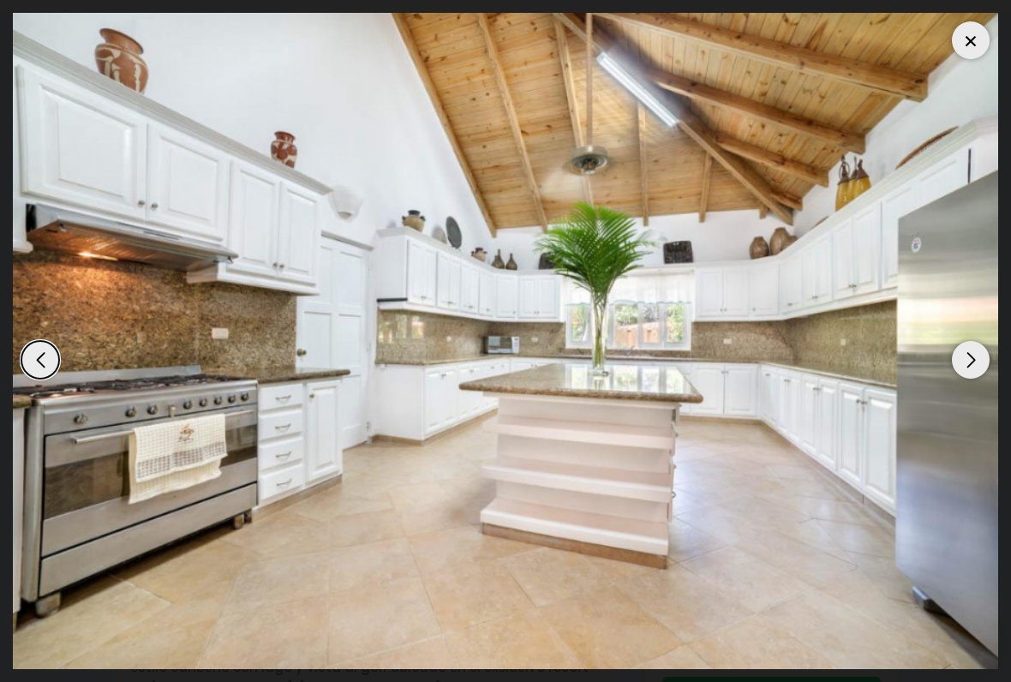
click at [967, 356] on div "Next slide" at bounding box center [971, 360] width 38 height 38
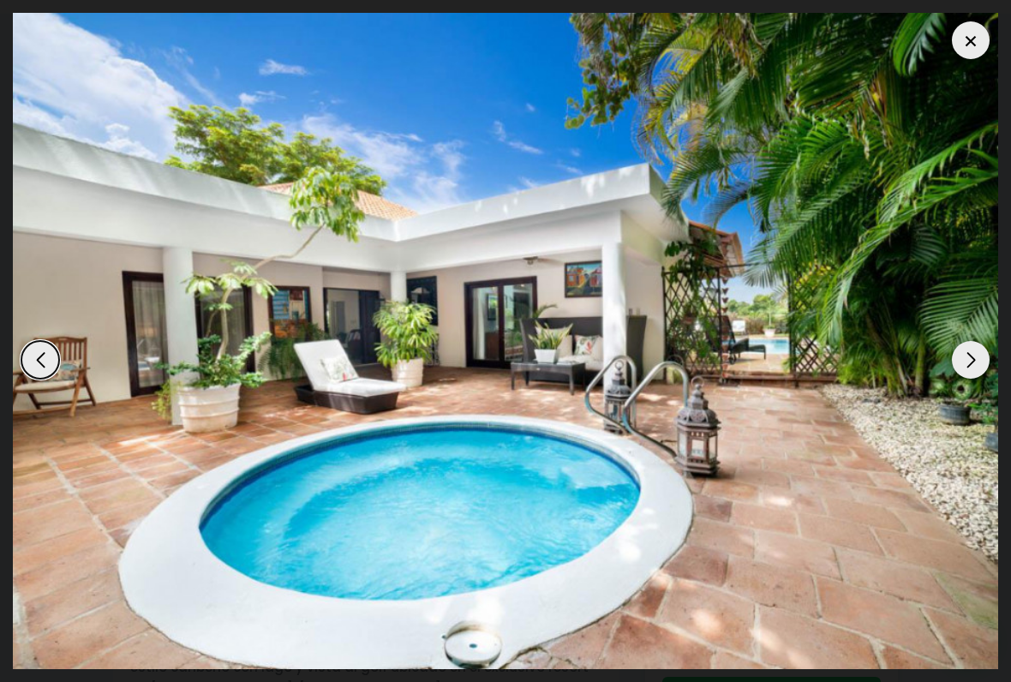
click at [974, 352] on div "Next slide" at bounding box center [971, 360] width 38 height 38
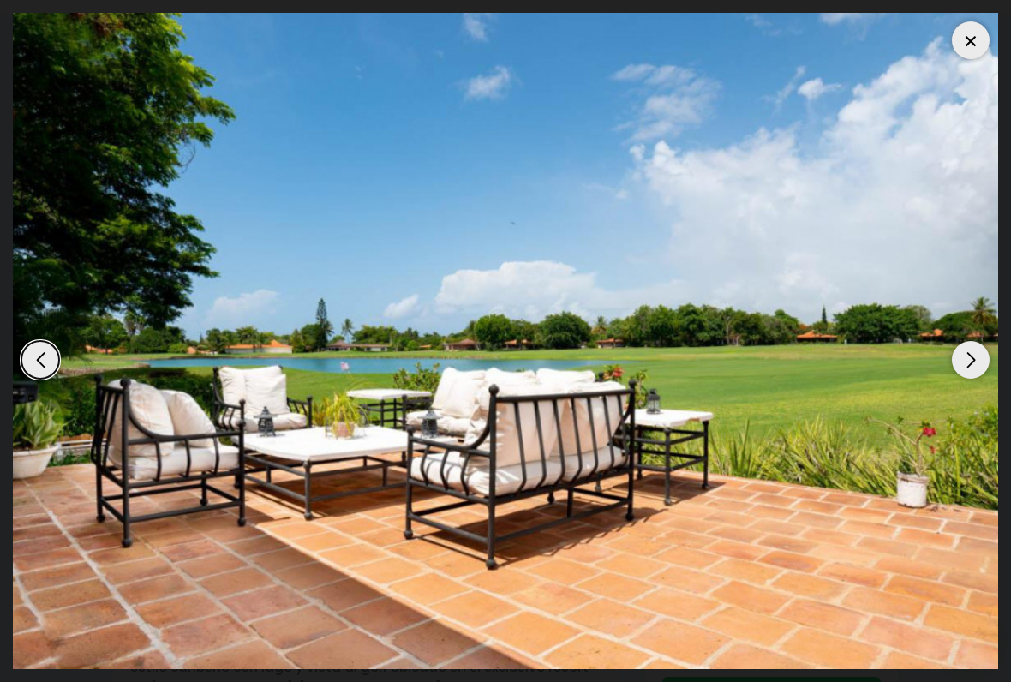
click at [975, 351] on div "Next slide" at bounding box center [971, 360] width 38 height 38
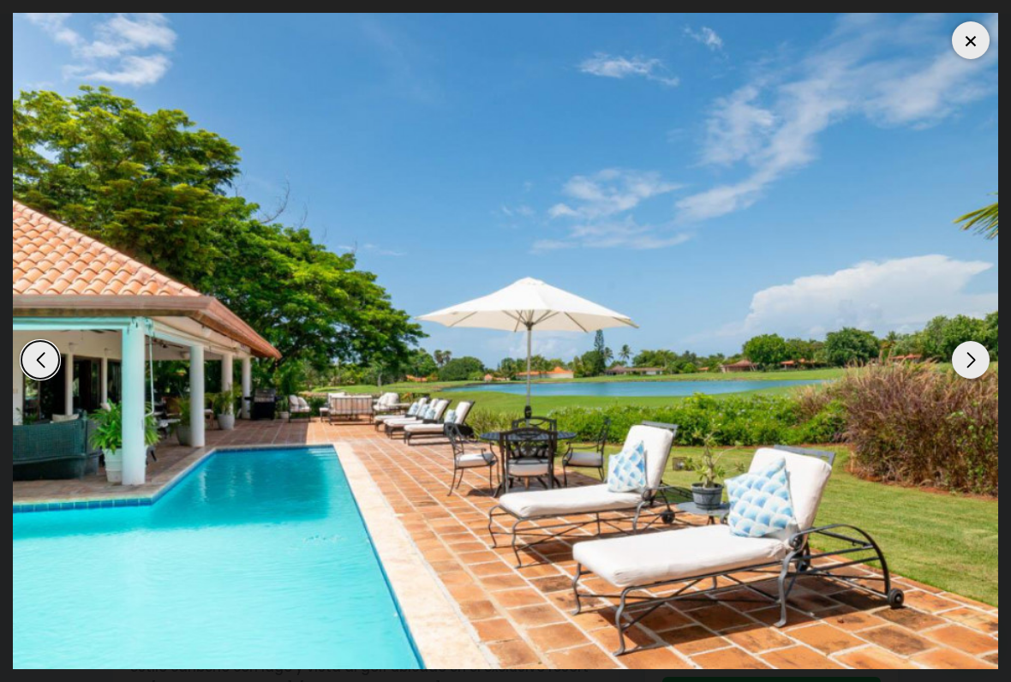
click at [957, 36] on div at bounding box center [971, 40] width 38 height 38
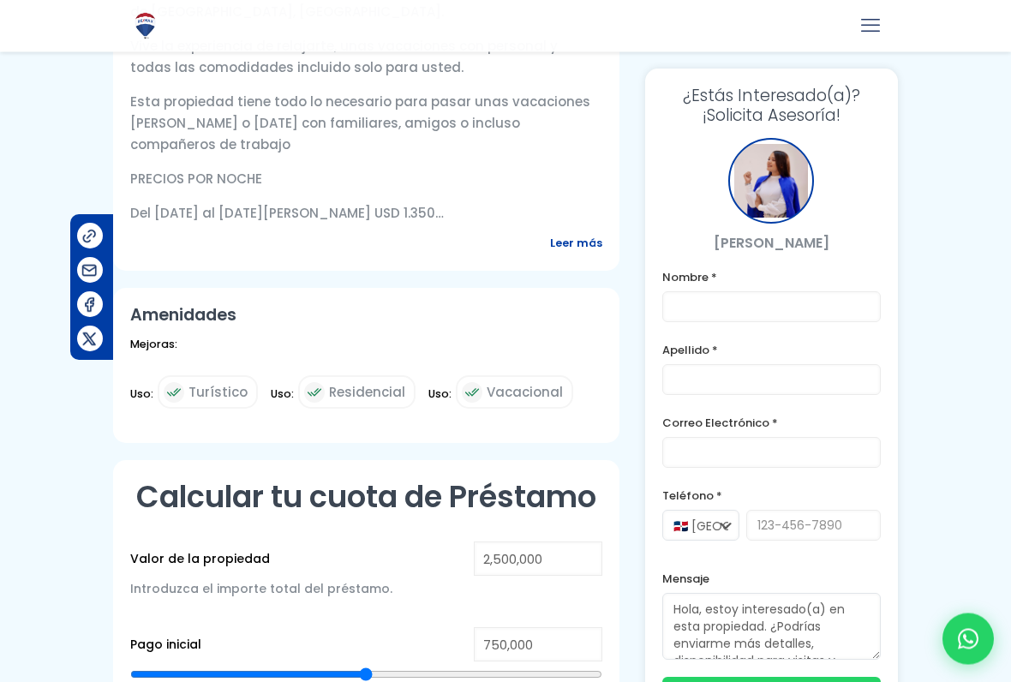
scroll to position [749, 0]
click at [599, 237] on span "Leer más" at bounding box center [576, 242] width 52 height 21
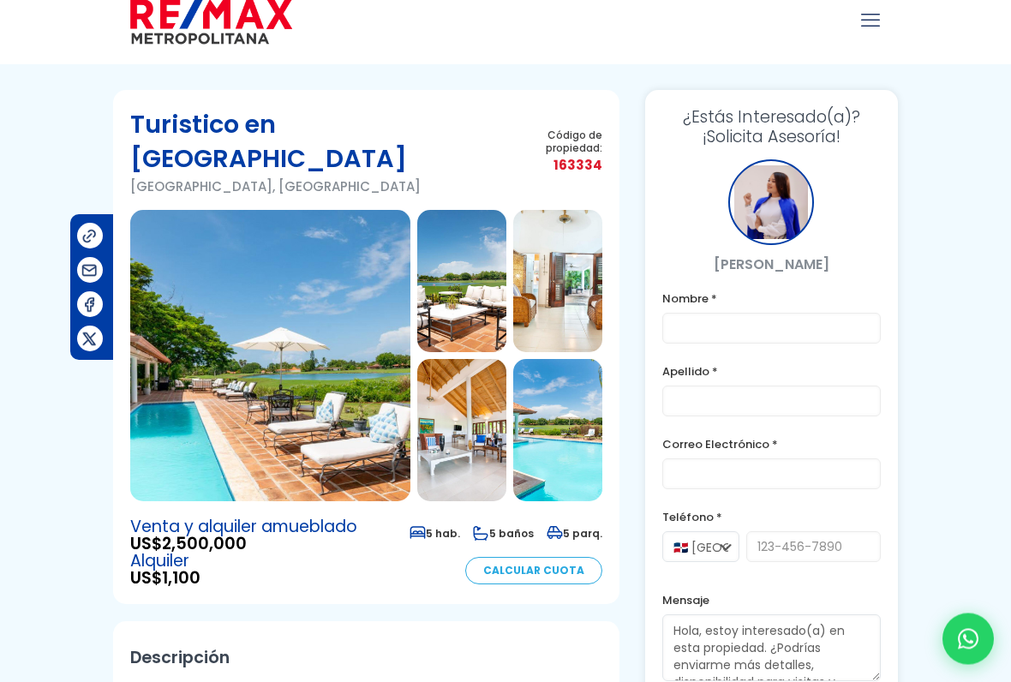
scroll to position [22, 0]
click at [176, 352] on img at bounding box center [270, 355] width 280 height 291
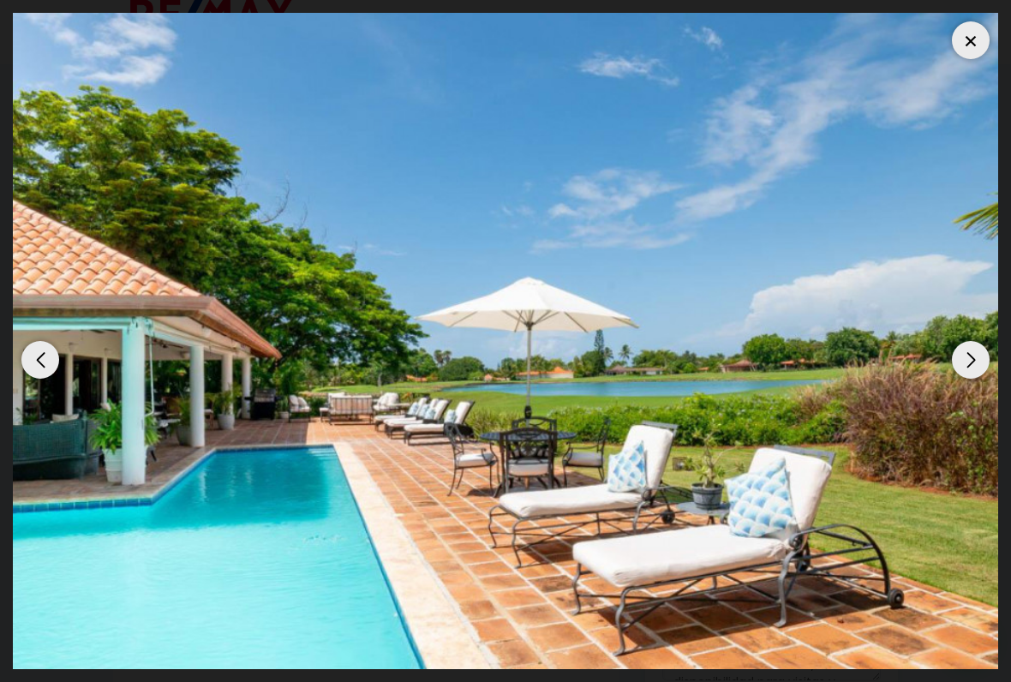
click at [969, 366] on div "Next slide" at bounding box center [971, 360] width 38 height 38
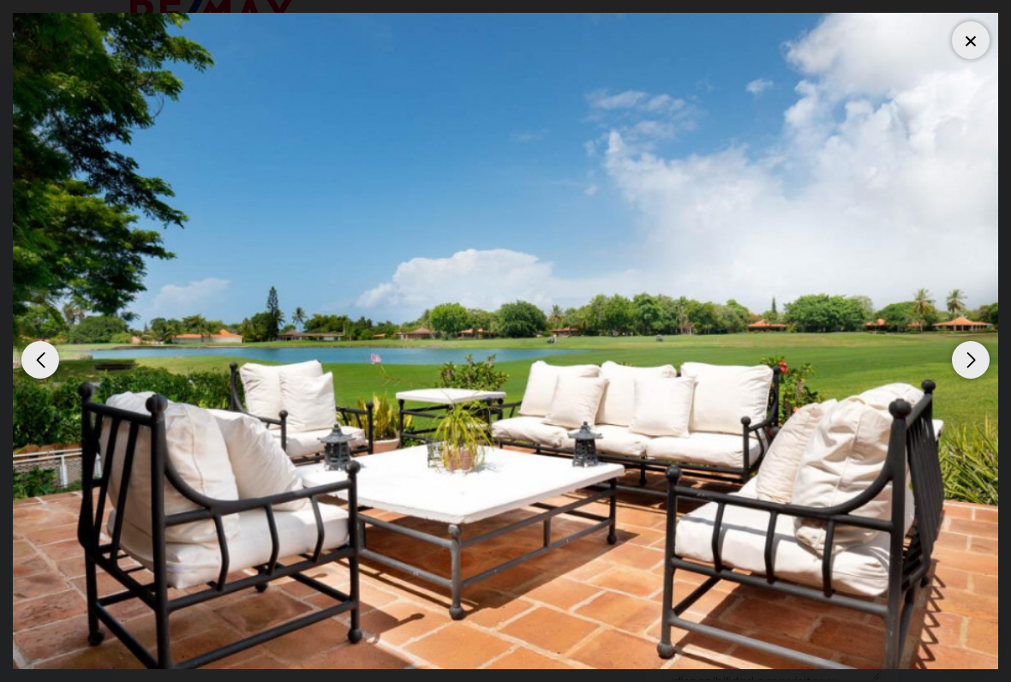
click at [977, 362] on div "Next slide" at bounding box center [971, 360] width 38 height 38
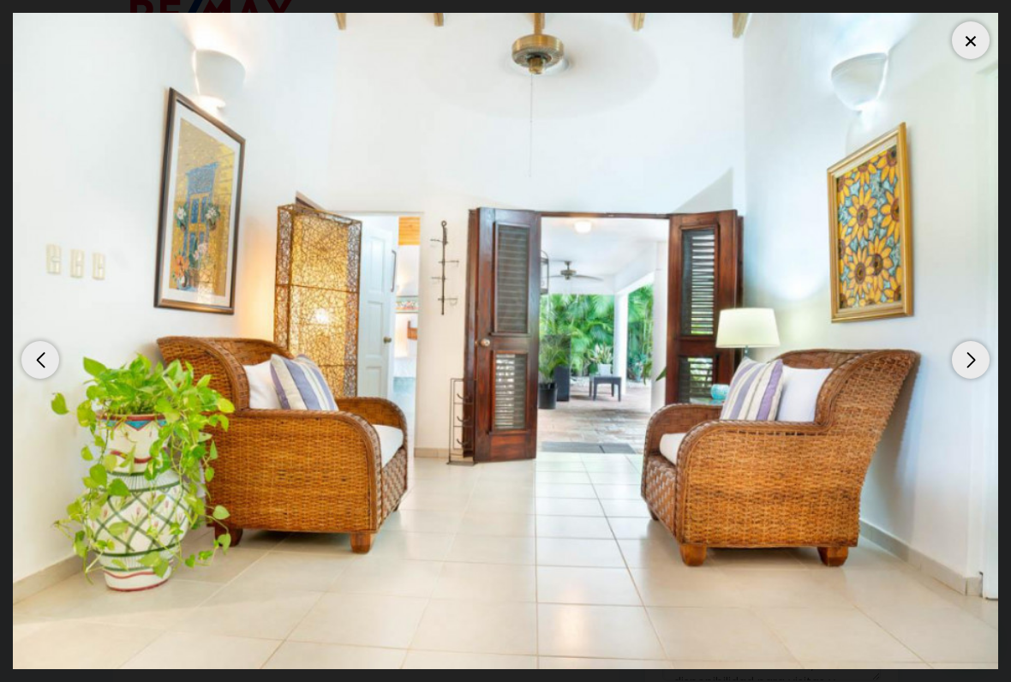
click at [964, 364] on div "Next slide" at bounding box center [971, 360] width 38 height 38
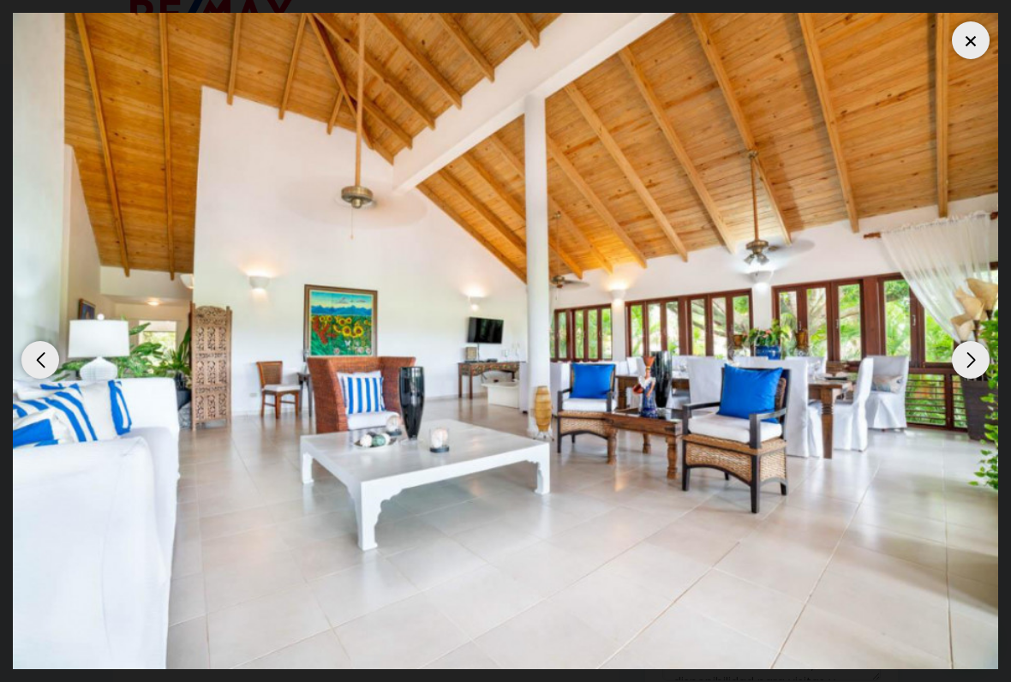
click at [979, 359] on div "Next slide" at bounding box center [971, 360] width 38 height 38
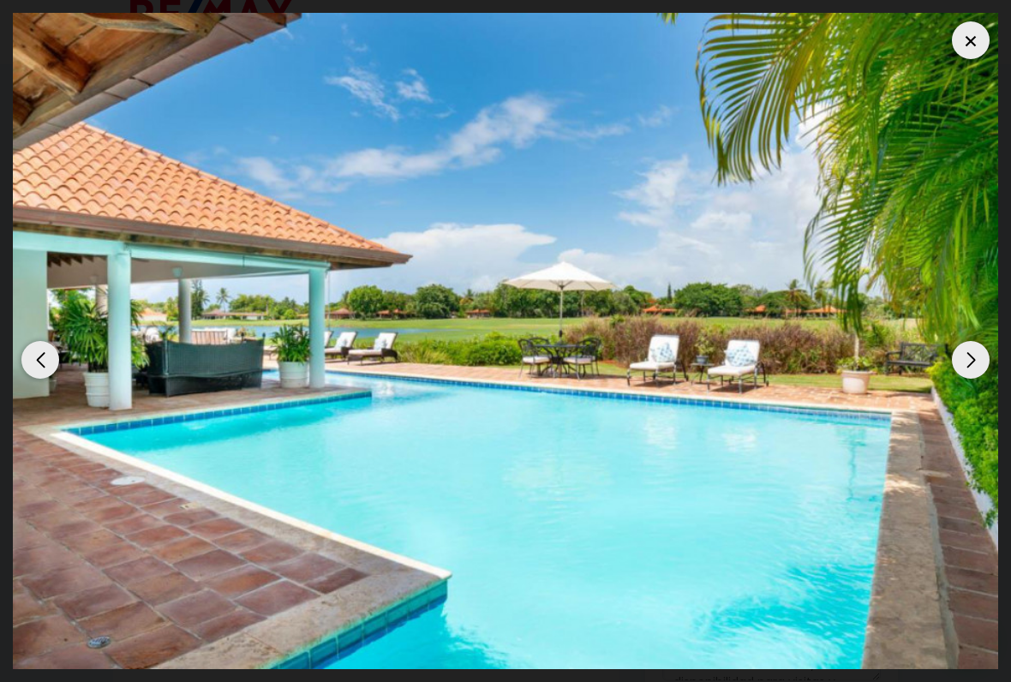
click at [962, 367] on div "Next slide" at bounding box center [971, 360] width 38 height 38
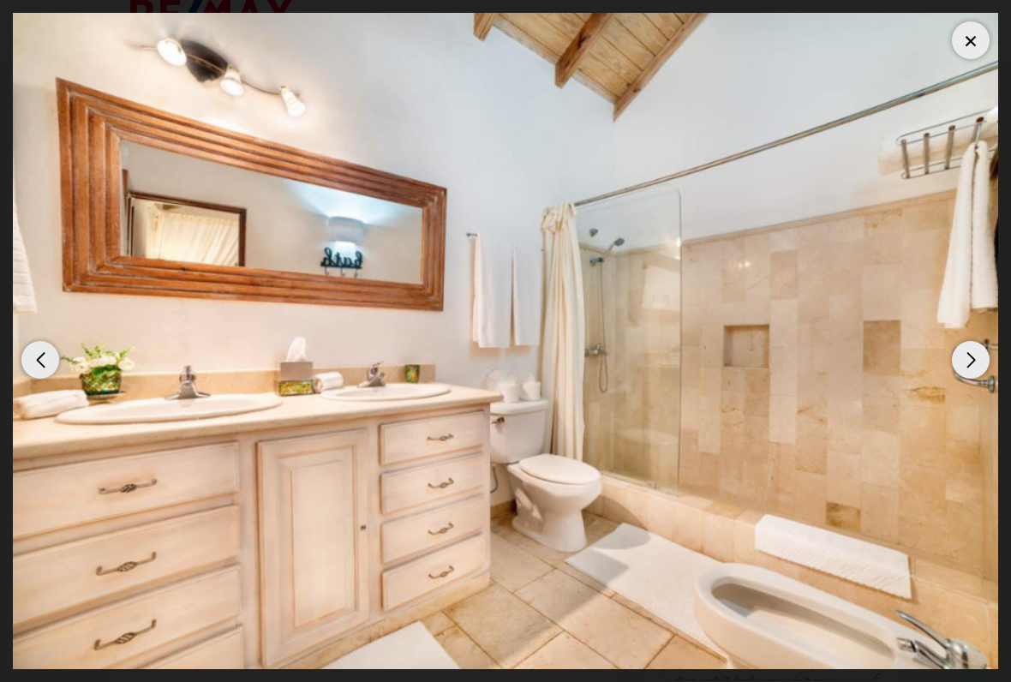
click at [985, 362] on div "Next slide" at bounding box center [971, 360] width 38 height 38
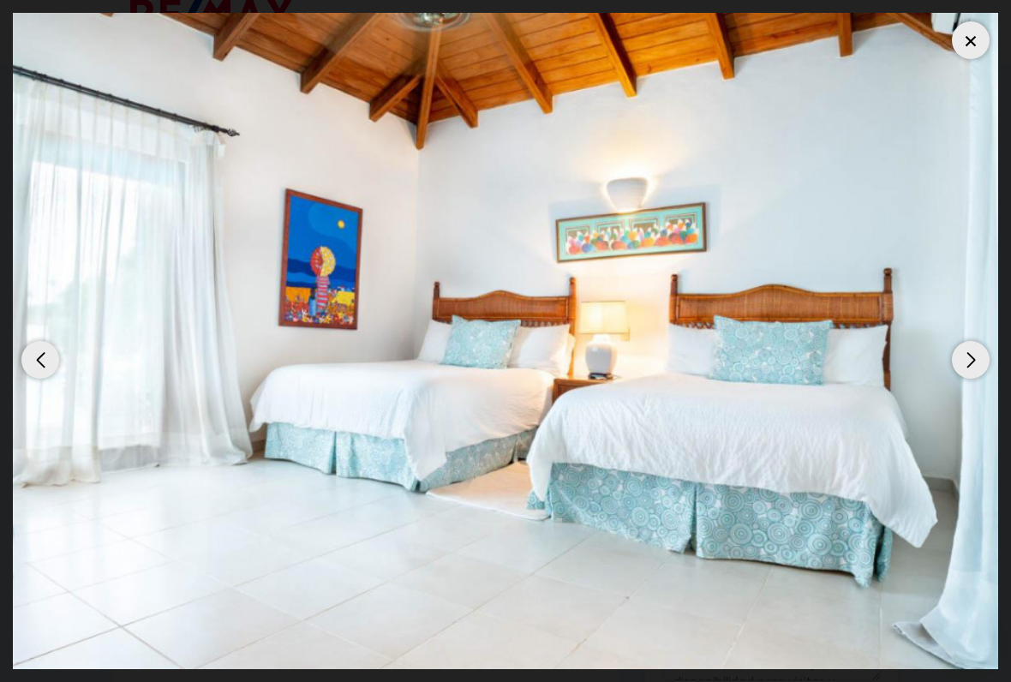
click at [972, 374] on div "Next slide" at bounding box center [971, 360] width 38 height 38
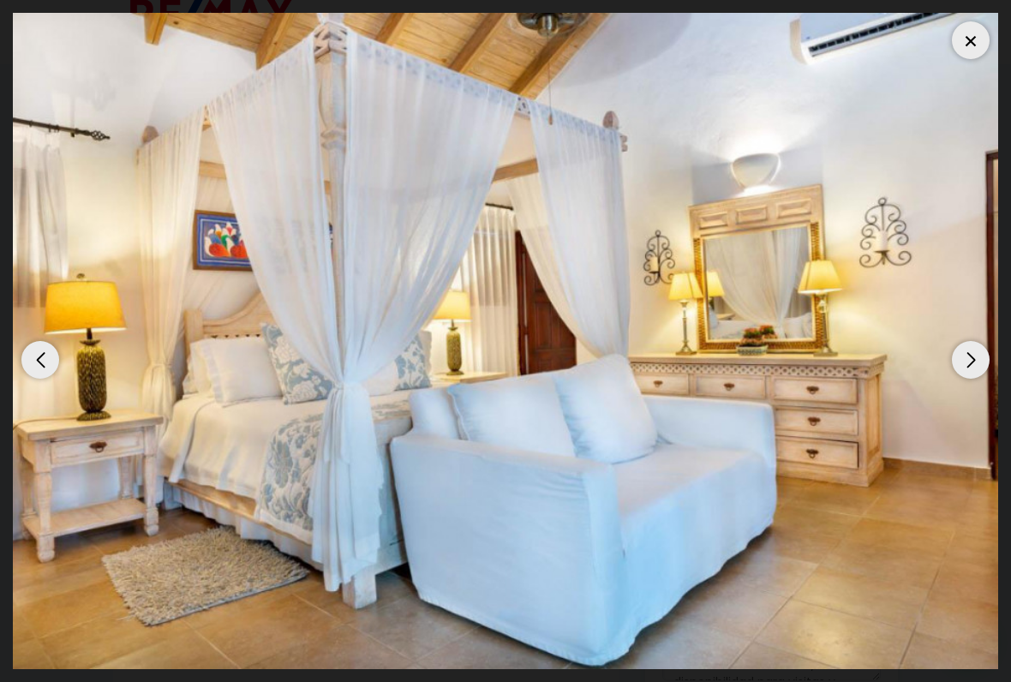
click at [977, 363] on div "Next slide" at bounding box center [971, 360] width 38 height 38
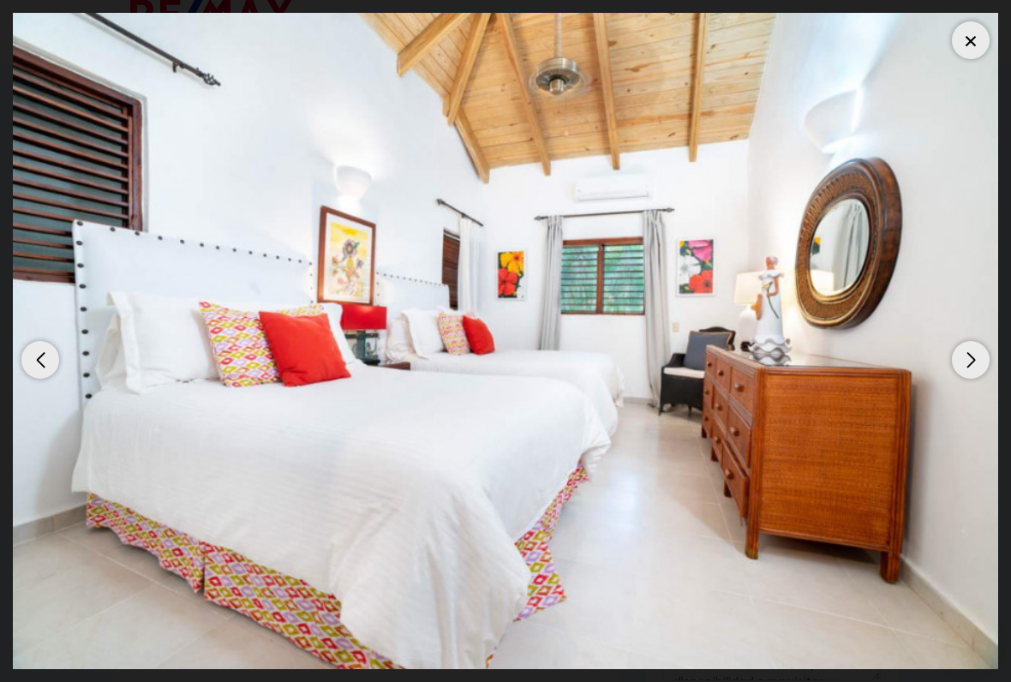
click at [975, 373] on div "Next slide" at bounding box center [971, 360] width 38 height 38
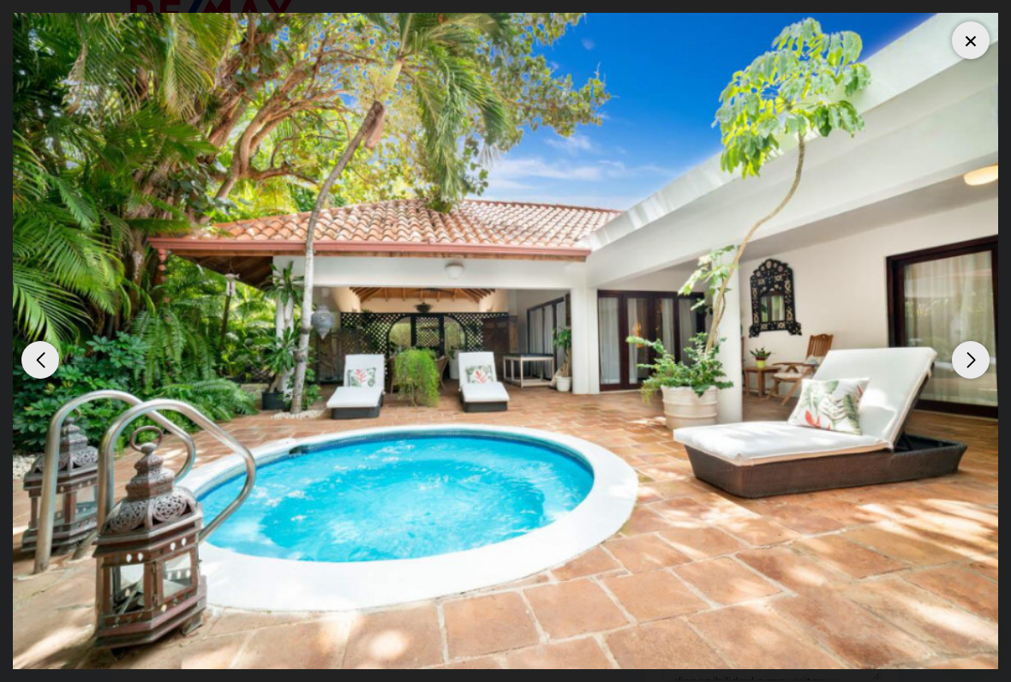
click at [968, 362] on div "Next slide" at bounding box center [971, 360] width 38 height 38
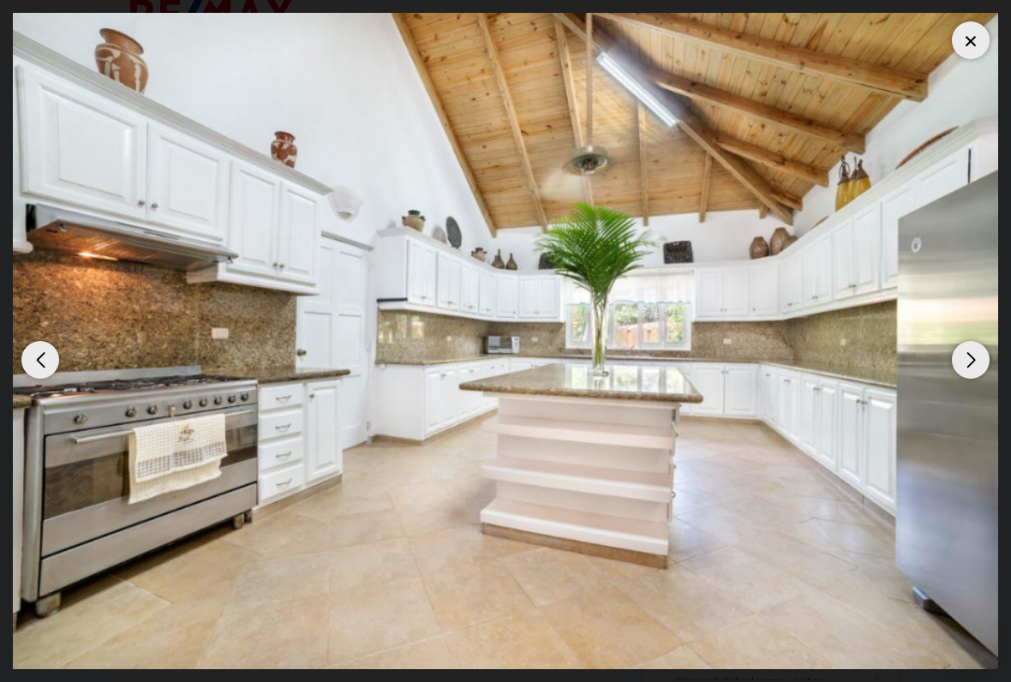
click at [976, 357] on div "Next slide" at bounding box center [971, 360] width 38 height 38
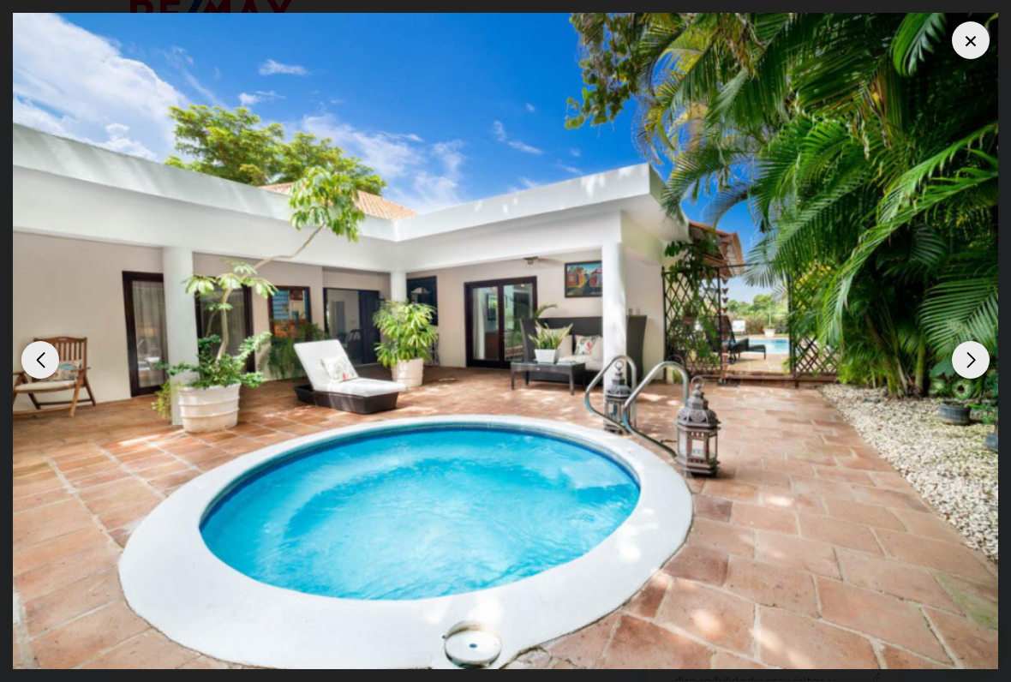
click at [979, 351] on div "Next slide" at bounding box center [971, 360] width 38 height 38
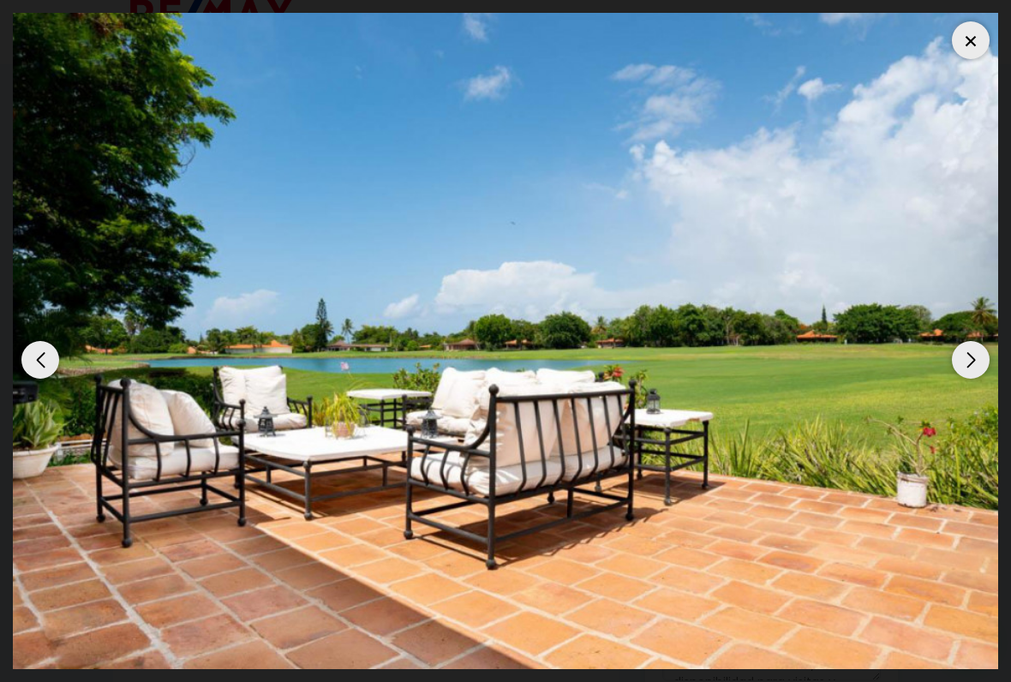
click at [974, 360] on div "Next slide" at bounding box center [971, 360] width 38 height 38
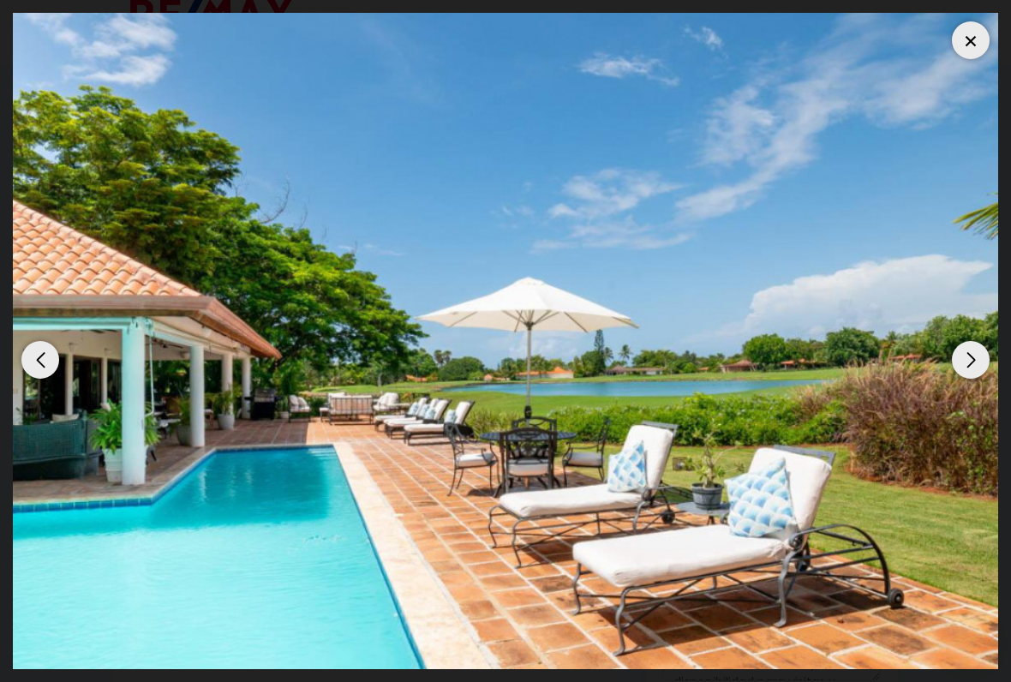
click at [968, 368] on div "Next slide" at bounding box center [971, 360] width 38 height 38
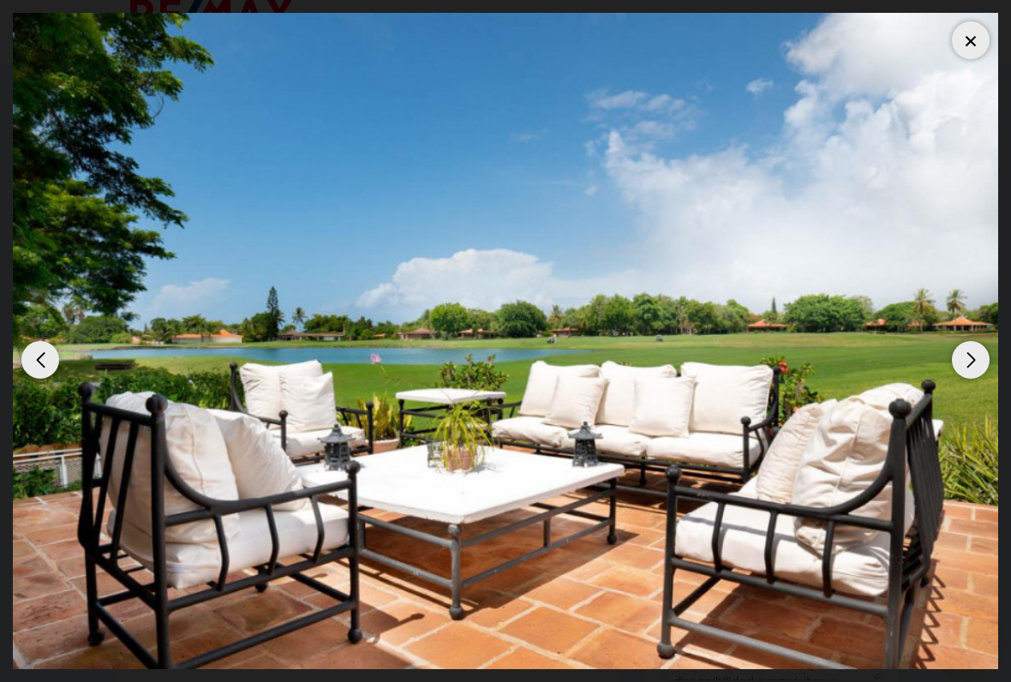
click at [966, 358] on div "Next slide" at bounding box center [971, 360] width 38 height 38
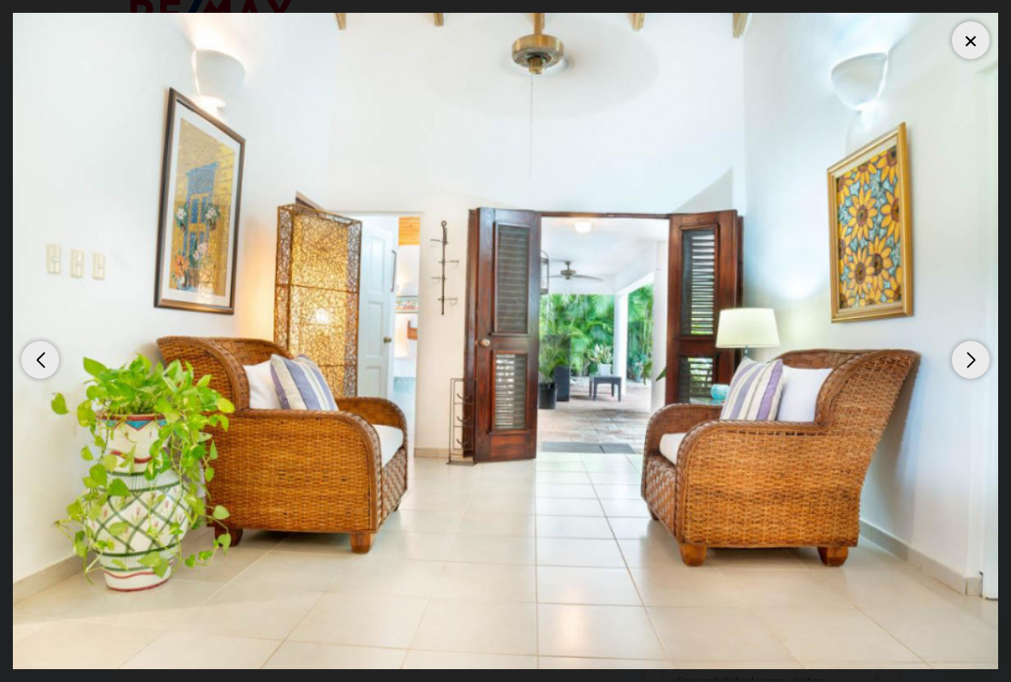
click at [56, 365] on div "Previous slide" at bounding box center [40, 360] width 38 height 38
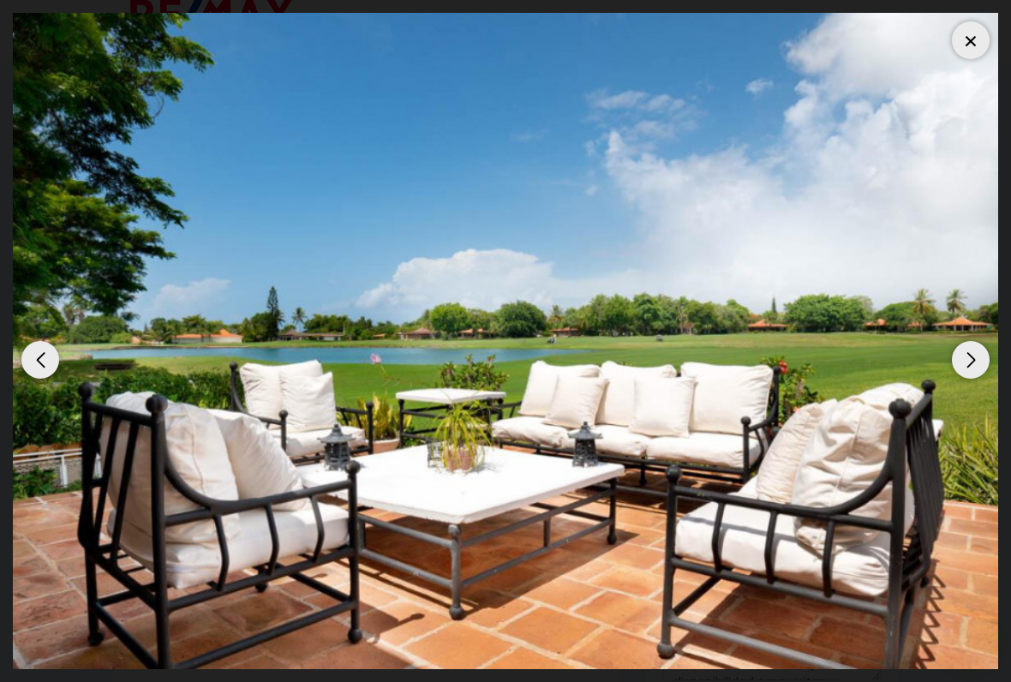
click at [957, 39] on div at bounding box center [971, 40] width 38 height 38
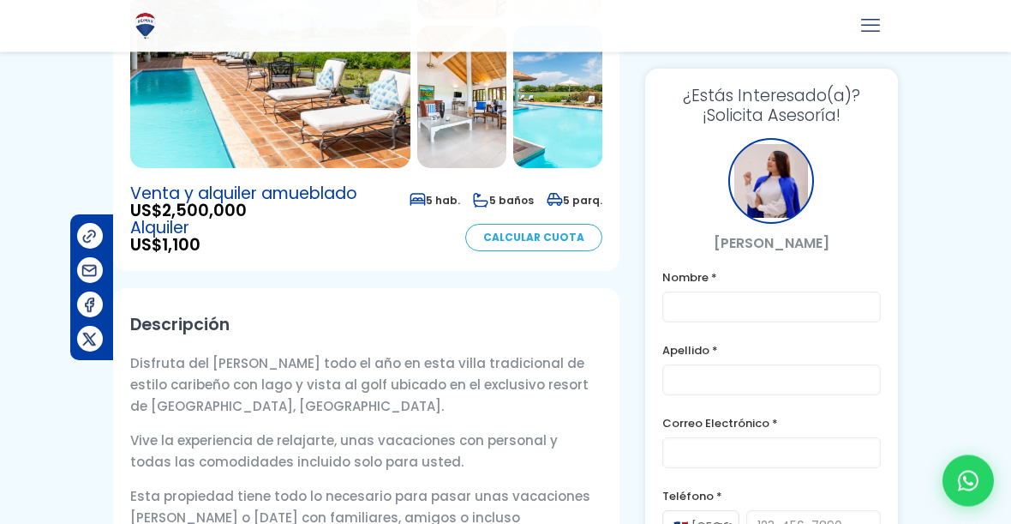
scroll to position [0, 0]
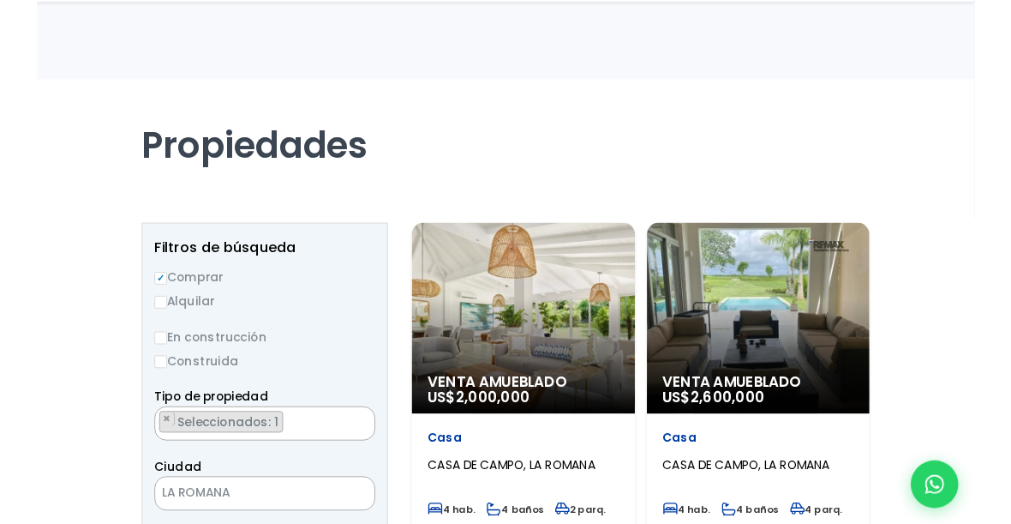
scroll to position [870, 0]
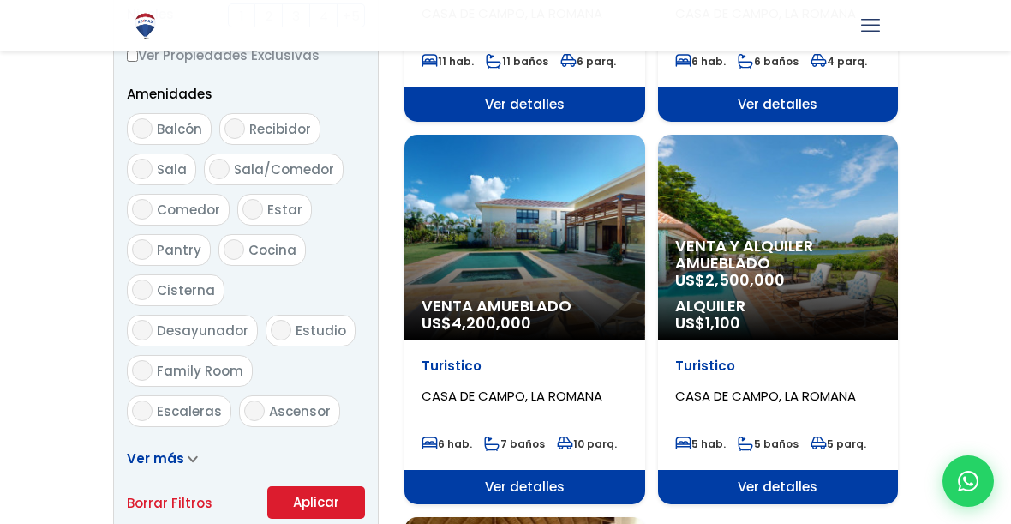
select select "14005"
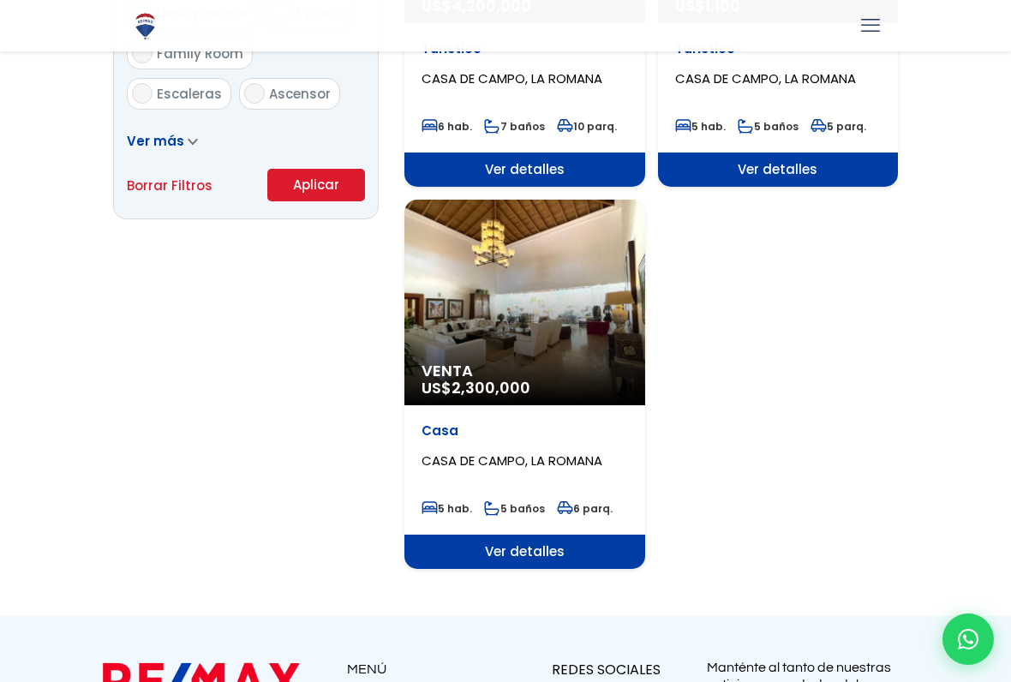
scroll to position [1195, 0]
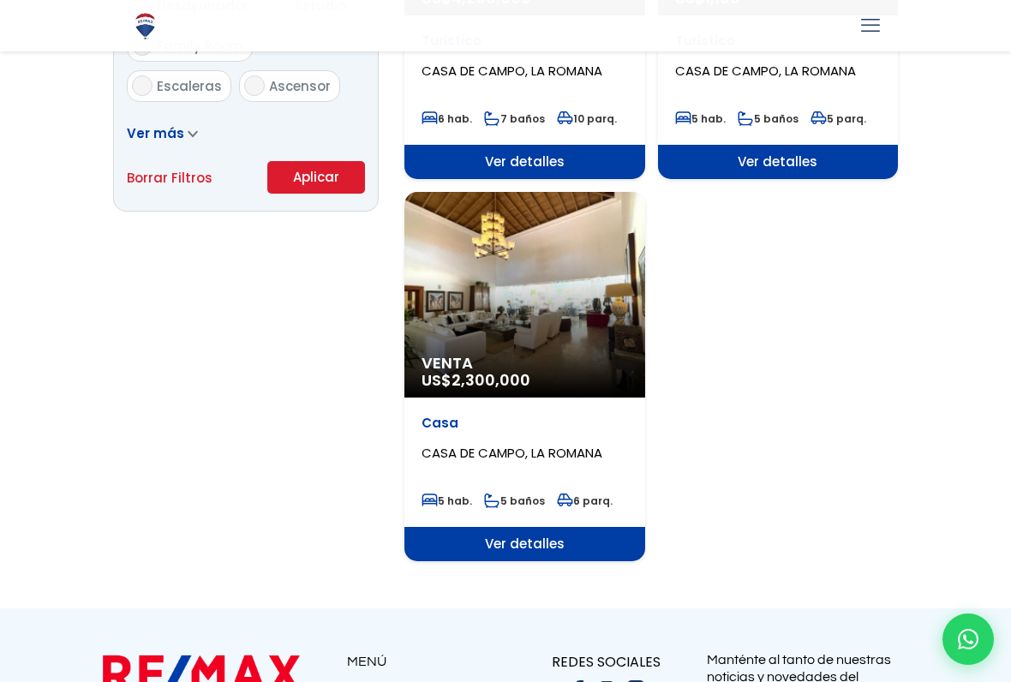
click at [572, 301] on div "Venta US$ 2,300,000" at bounding box center [525, 295] width 241 height 206
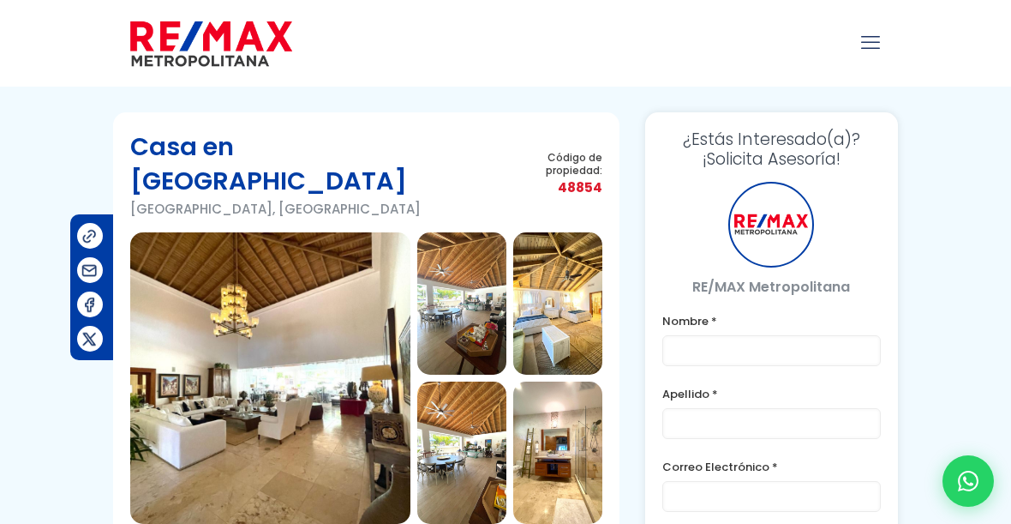
click at [189, 364] on img at bounding box center [270, 377] width 280 height 291
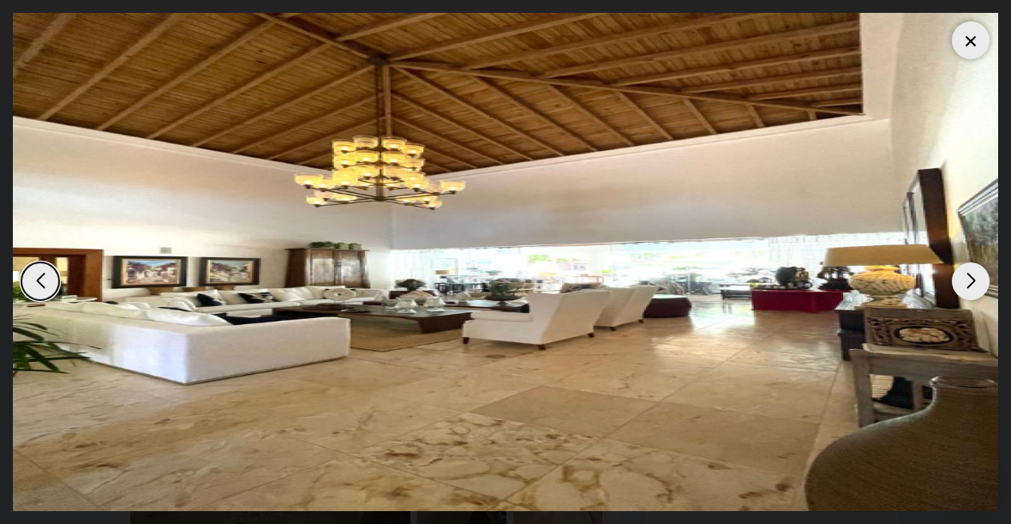
click at [189, 357] on img "1 / 15" at bounding box center [506, 262] width 986 height 498
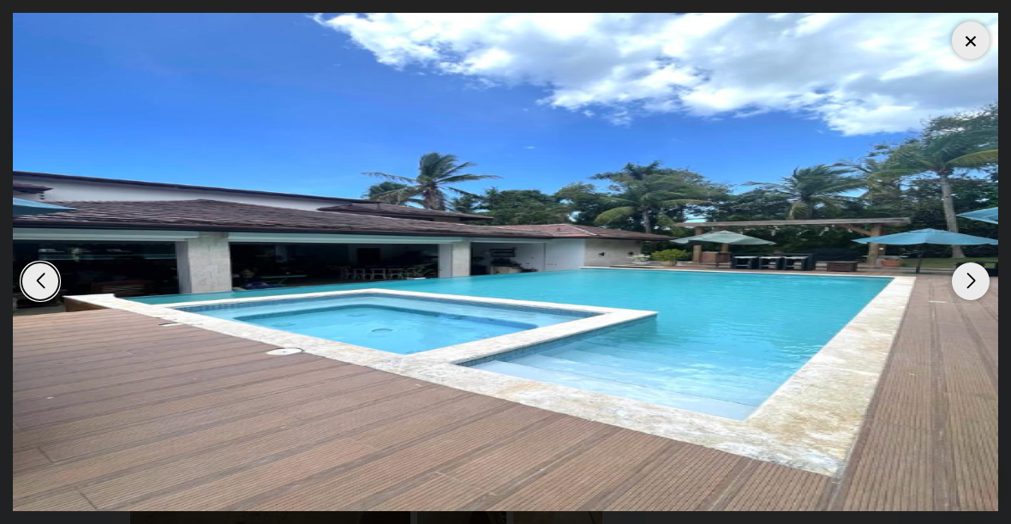
click at [931, 452] on img "15 / 15" at bounding box center [506, 262] width 986 height 498
click at [856, 174] on img "15 / 15" at bounding box center [506, 262] width 986 height 498
click at [41, 267] on div "Previous slide" at bounding box center [40, 281] width 38 height 38
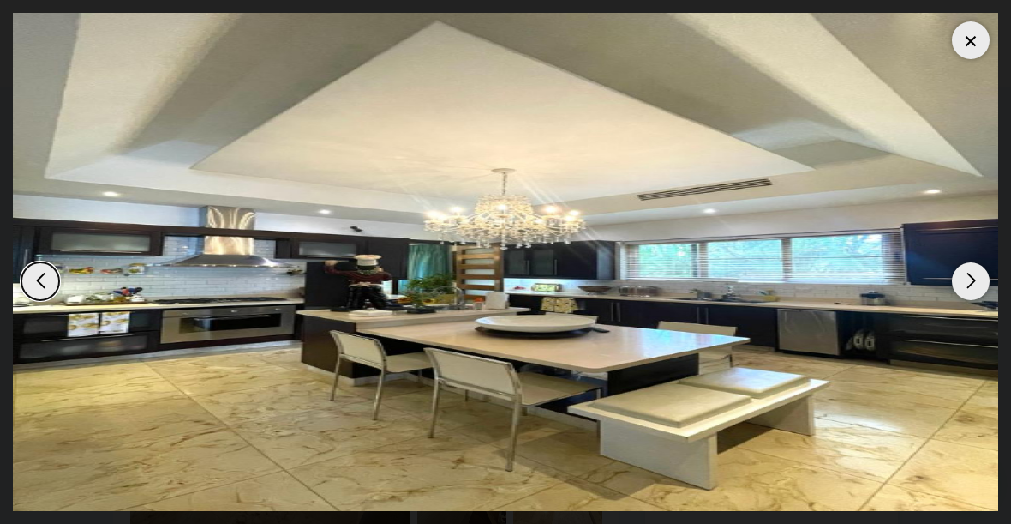
click at [83, 332] on img "14 / 15" at bounding box center [506, 262] width 986 height 498
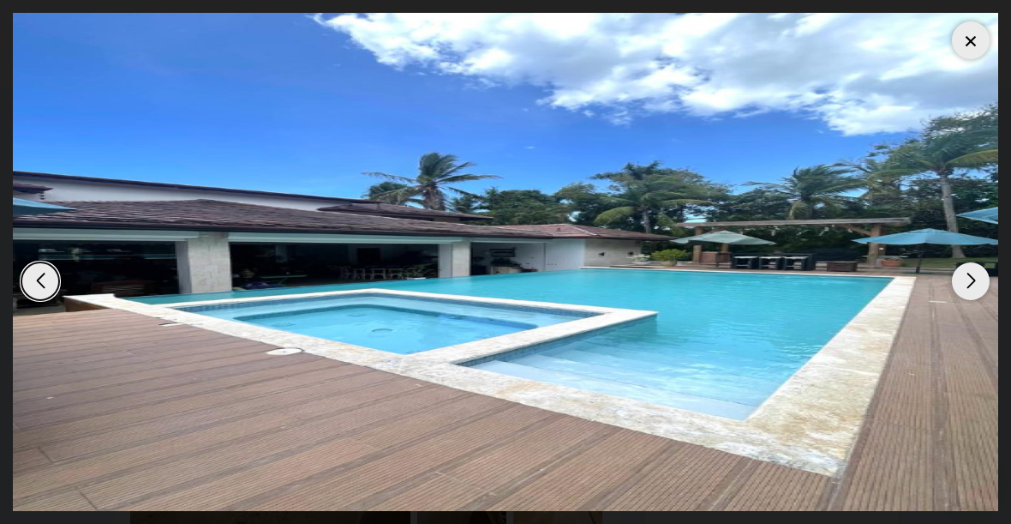
click at [39, 285] on div "Previous slide" at bounding box center [40, 281] width 38 height 38
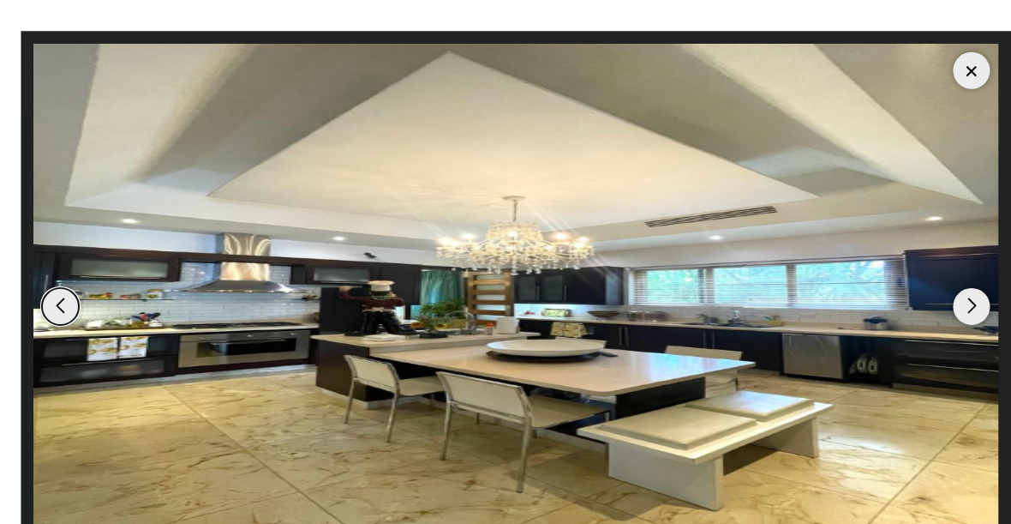
scroll to position [20, 0]
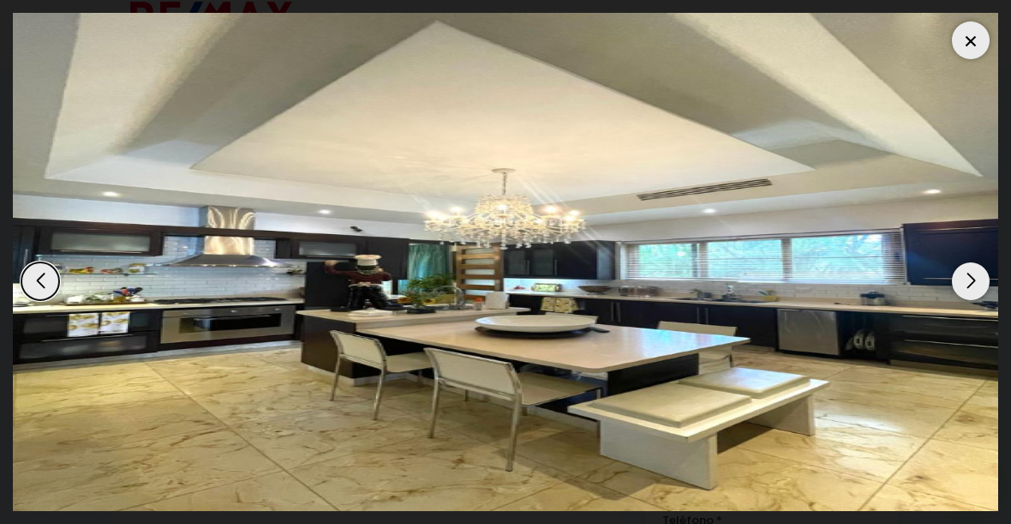
click at [42, 271] on div "Previous slide" at bounding box center [40, 281] width 38 height 38
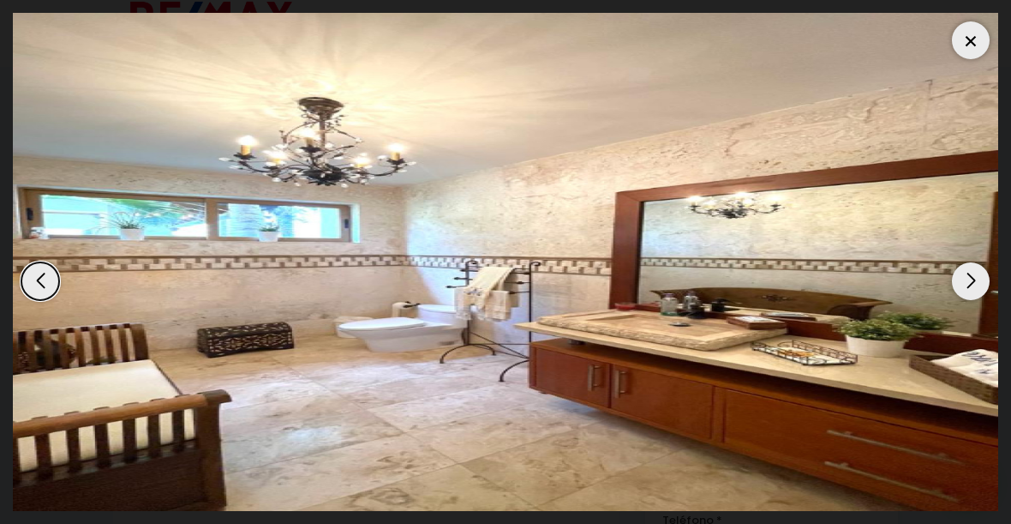
click at [37, 283] on div "Previous slide" at bounding box center [40, 281] width 38 height 38
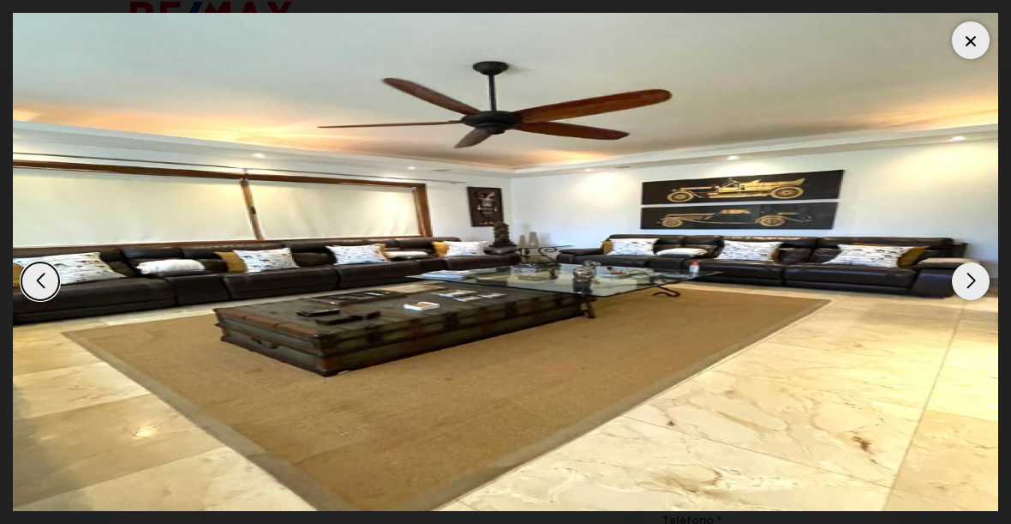
click at [44, 274] on div "Previous slide" at bounding box center [40, 281] width 38 height 38
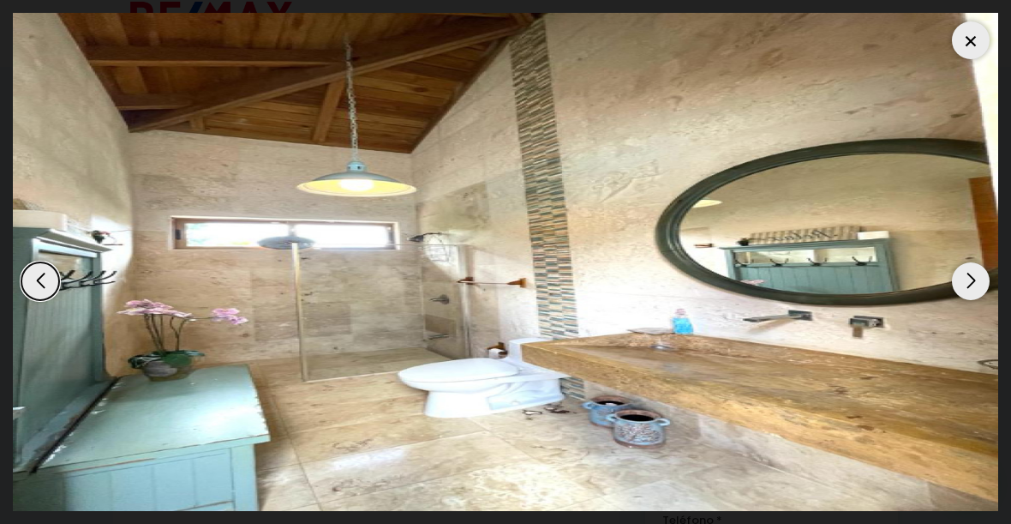
click at [45, 275] on div "Previous slide" at bounding box center [40, 281] width 38 height 38
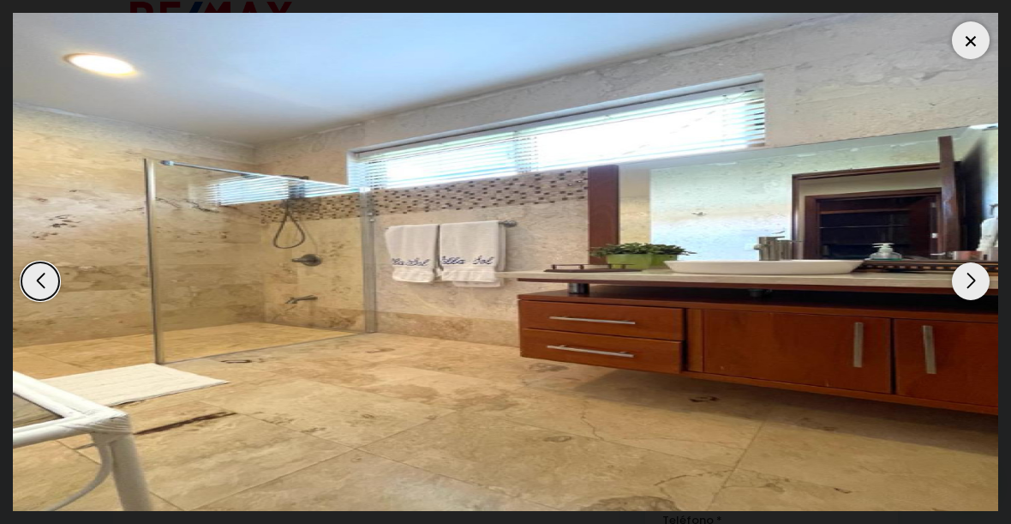
click at [47, 271] on div "Previous slide" at bounding box center [40, 281] width 38 height 38
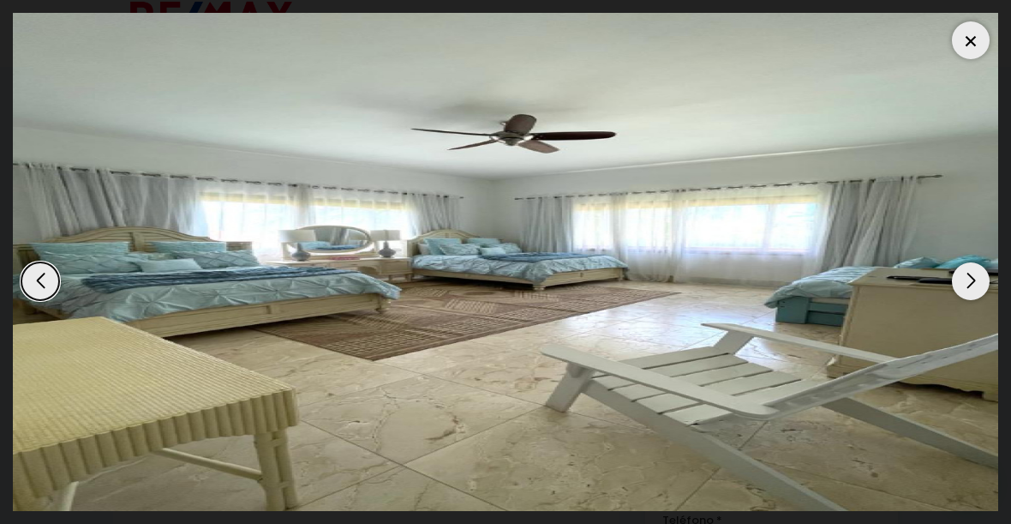
click at [46, 273] on div "Previous slide" at bounding box center [40, 281] width 38 height 38
click at [967, 59] on img "9 / 15" at bounding box center [506, 262] width 986 height 498
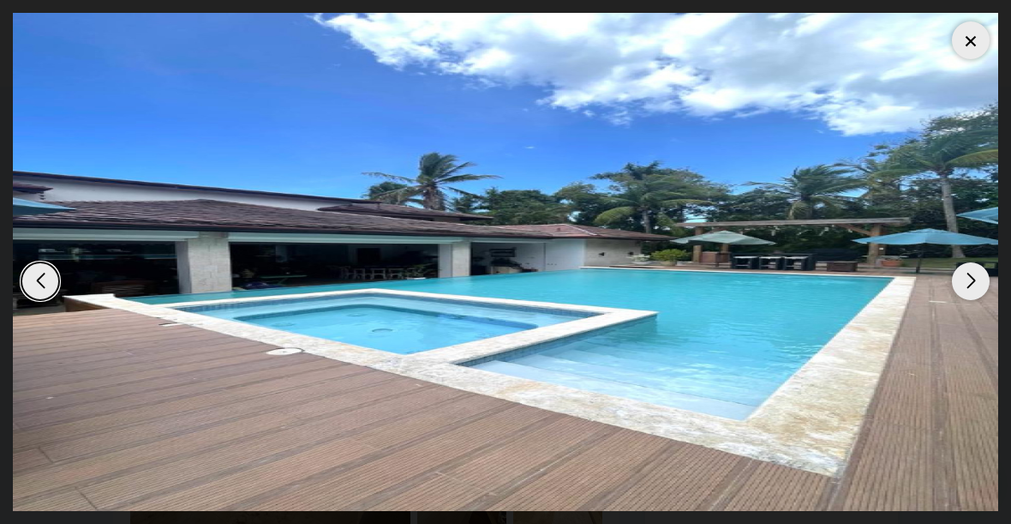
click at [980, 59] on img "15 / 15" at bounding box center [506, 262] width 986 height 498
click at [976, 44] on div at bounding box center [971, 40] width 38 height 38
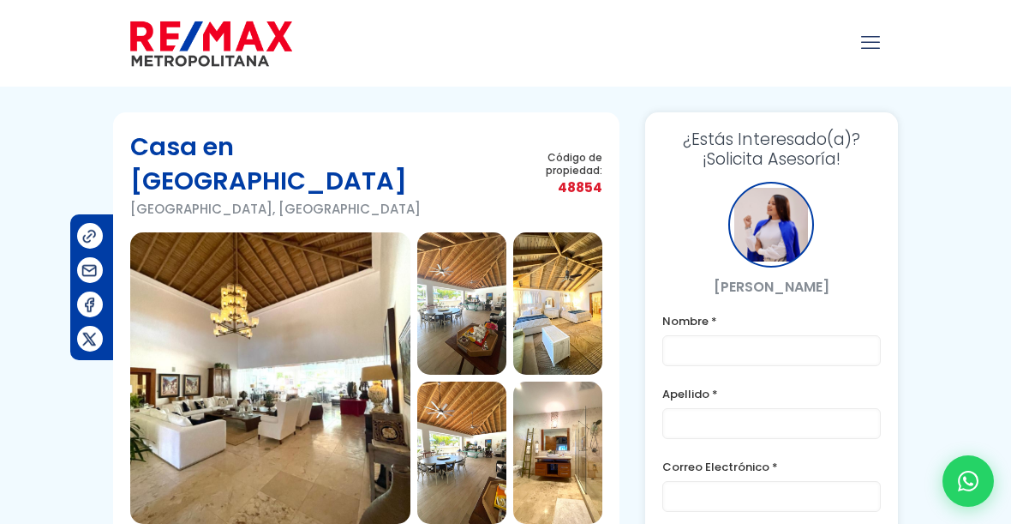
click at [348, 352] on img at bounding box center [270, 377] width 280 height 291
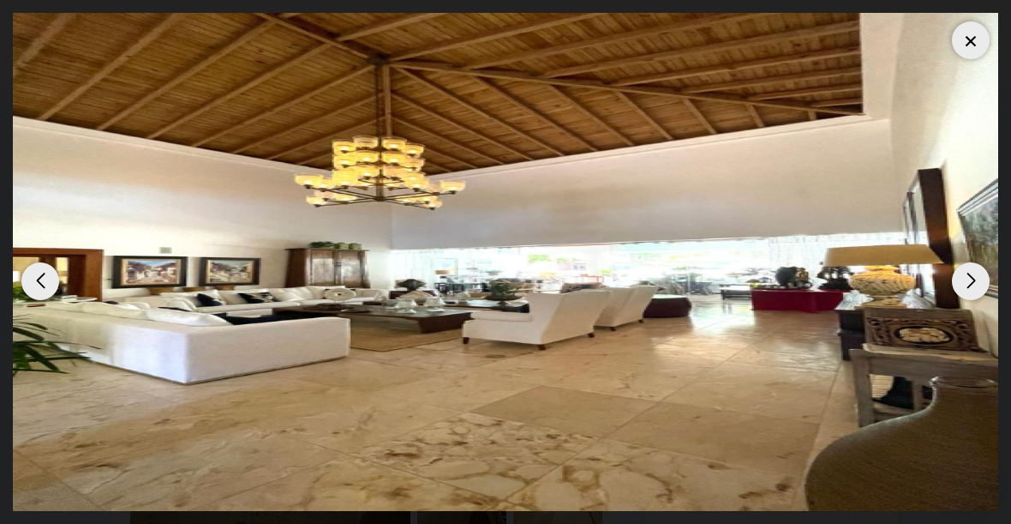
click at [62, 278] on img "1 / 15" at bounding box center [506, 262] width 986 height 498
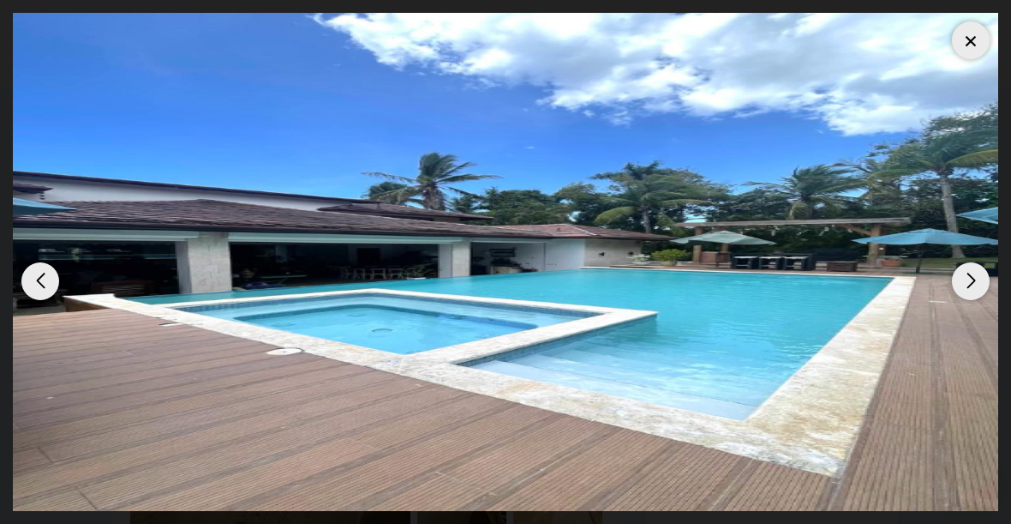
click at [46, 275] on div "Previous slide" at bounding box center [40, 281] width 38 height 38
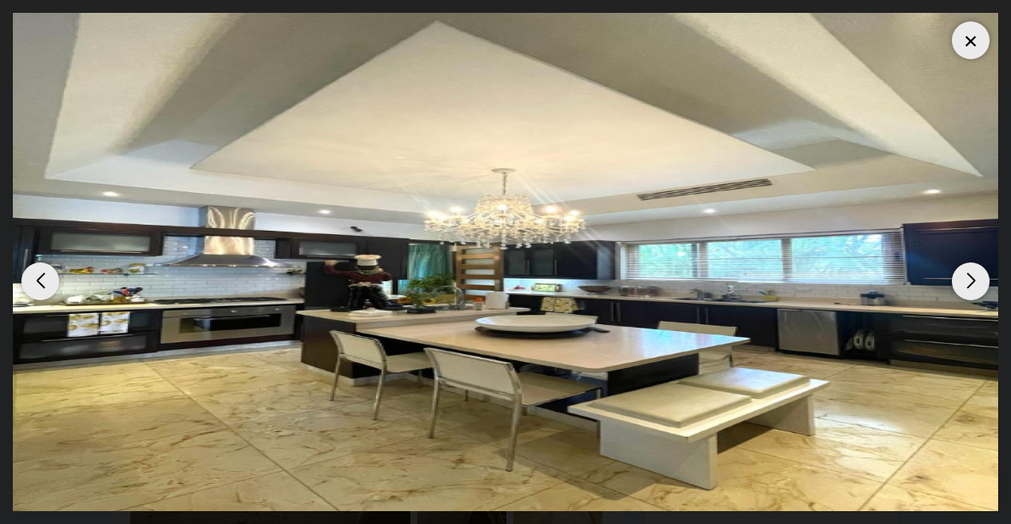
click at [53, 288] on div "Previous slide" at bounding box center [40, 281] width 38 height 38
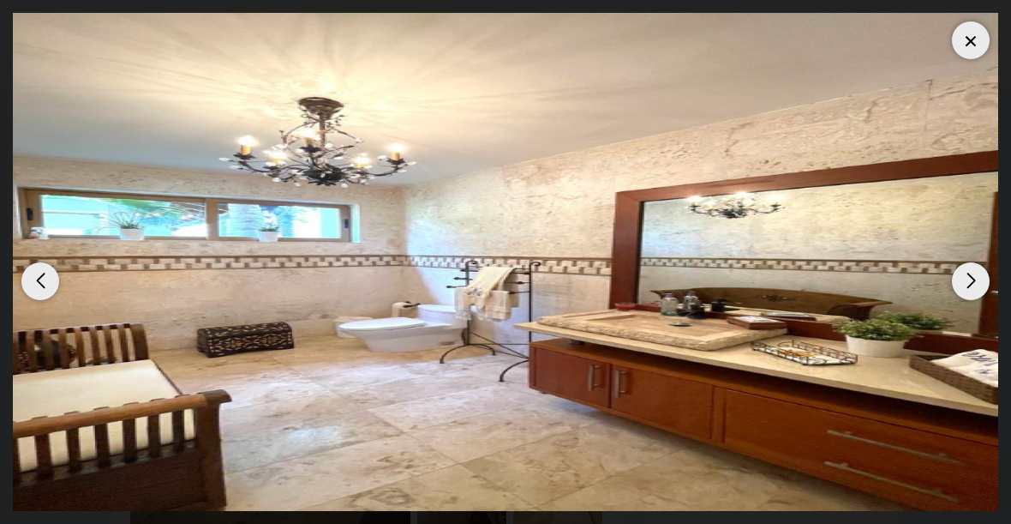
click at [37, 260] on img "13 / 15" at bounding box center [506, 262] width 986 height 498
click at [40, 285] on div "Previous slide" at bounding box center [40, 281] width 38 height 38
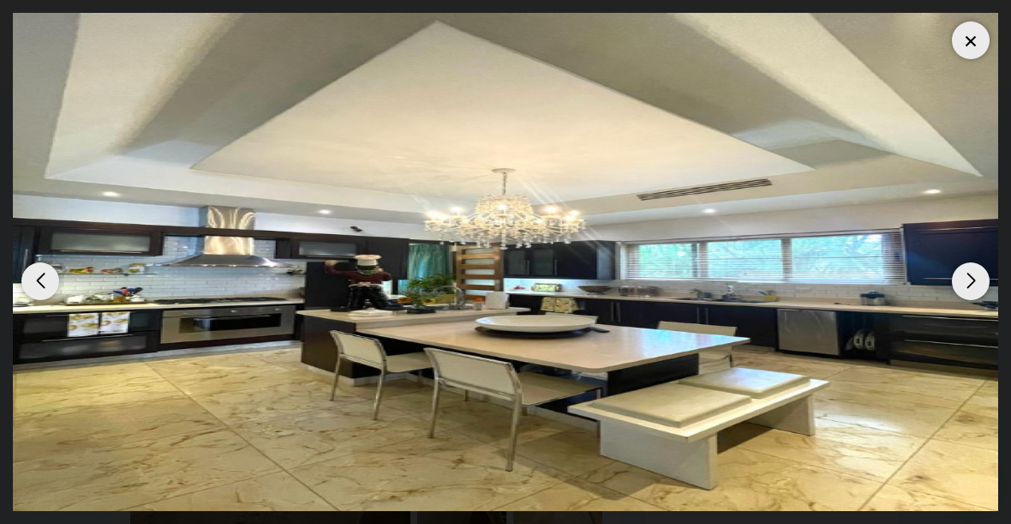
click at [43, 280] on div "Previous slide" at bounding box center [40, 281] width 38 height 38
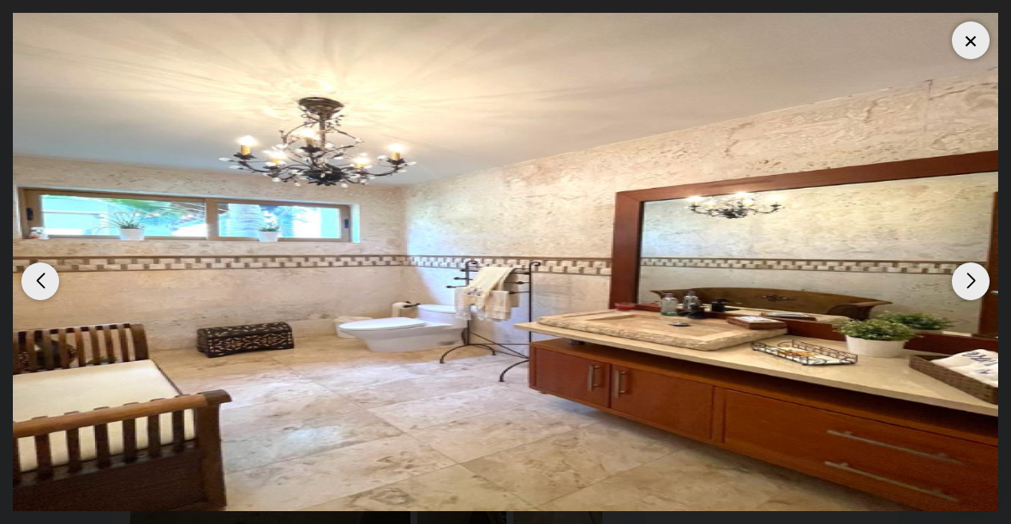
click at [43, 280] on div "Previous slide" at bounding box center [40, 281] width 38 height 38
click at [977, 49] on div at bounding box center [971, 40] width 38 height 38
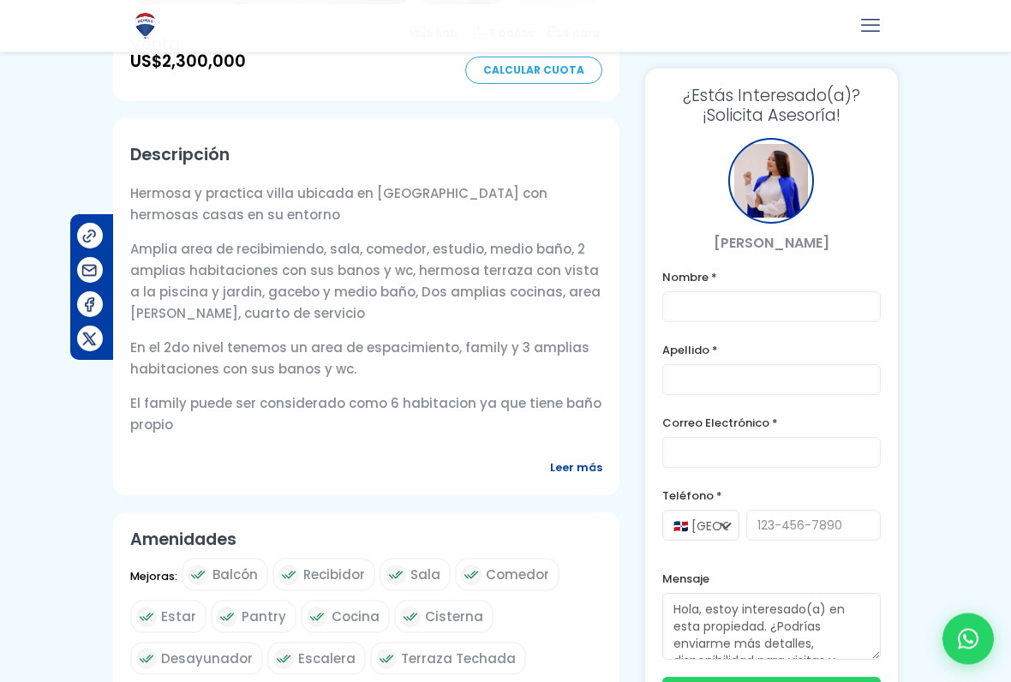
scroll to position [522, 0]
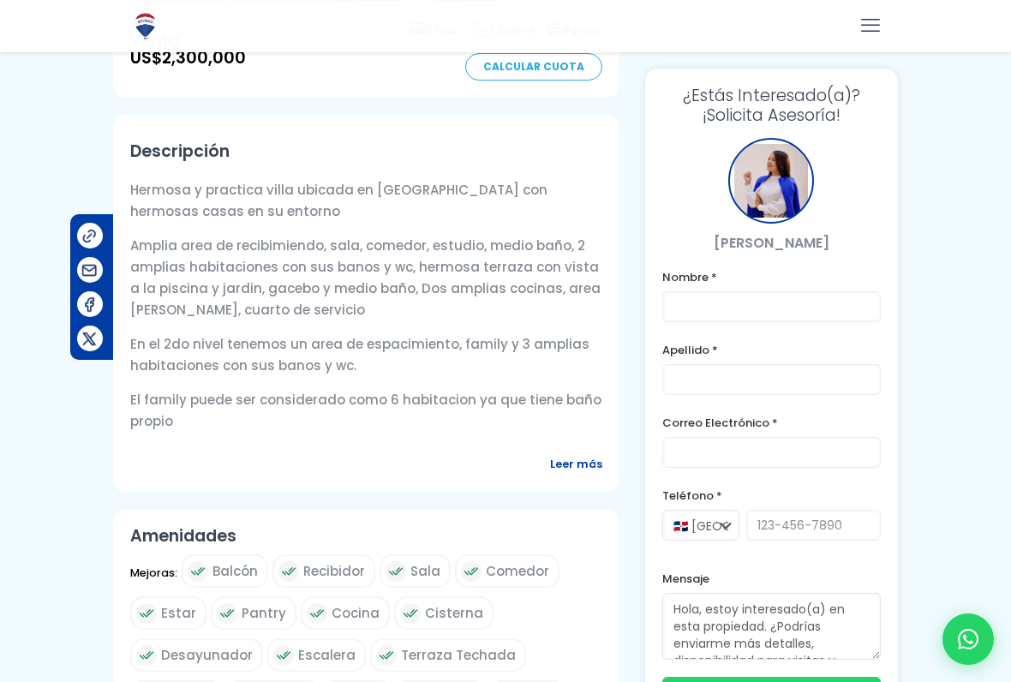
click at [437, 390] on p "El family puede ser considerado como 6 habitacion ya que tiene baño propio" at bounding box center [366, 410] width 472 height 43
click at [387, 402] on div "Descripción Hermosa y practica villa ubicada en [GEOGRAPHIC_DATA] de dos nivles…" at bounding box center [366, 303] width 507 height 377
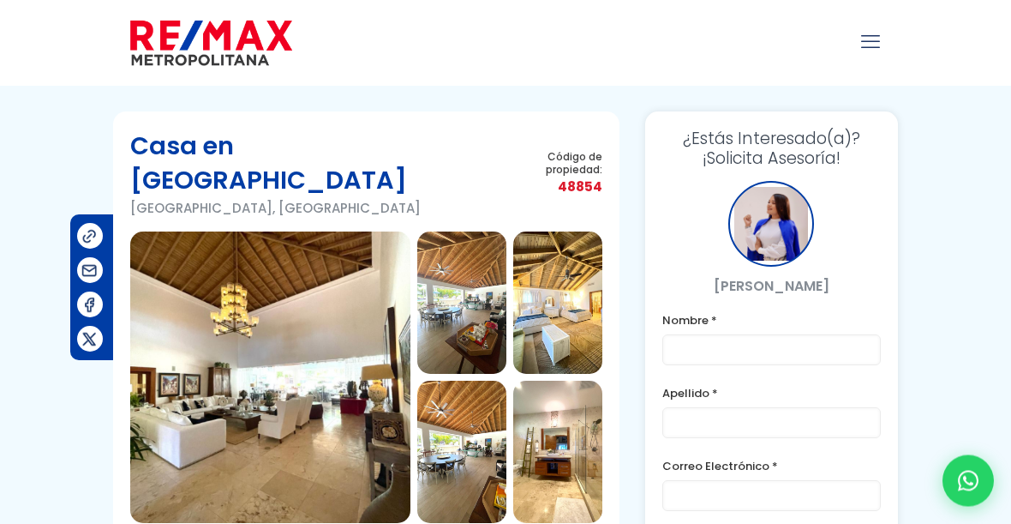
scroll to position [0, 0]
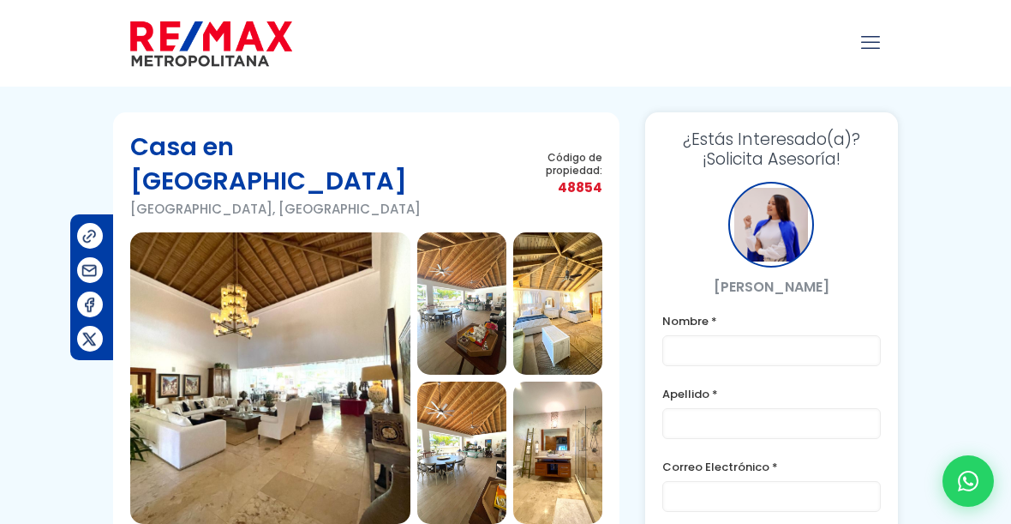
click at [356, 333] on img at bounding box center [270, 377] width 280 height 291
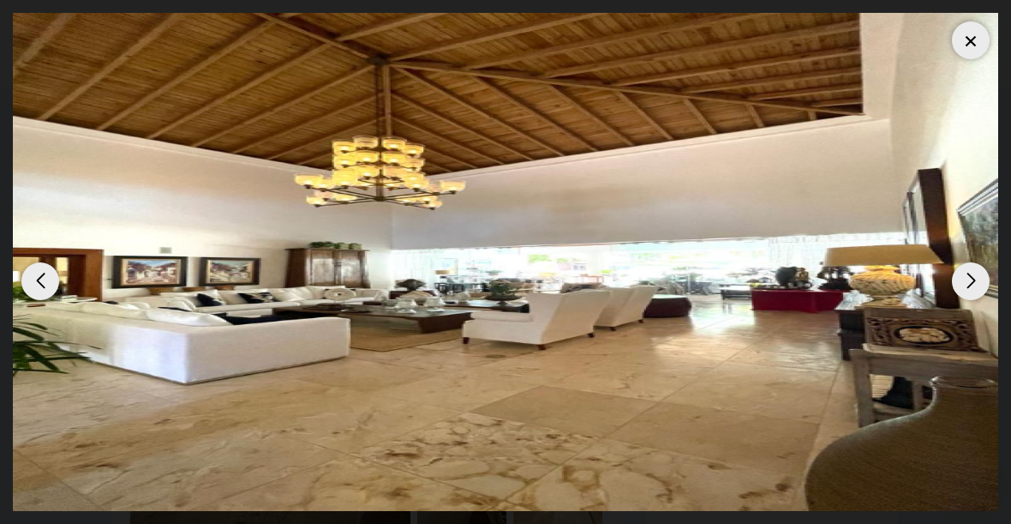
click at [39, 283] on div "Previous slide" at bounding box center [40, 281] width 38 height 38
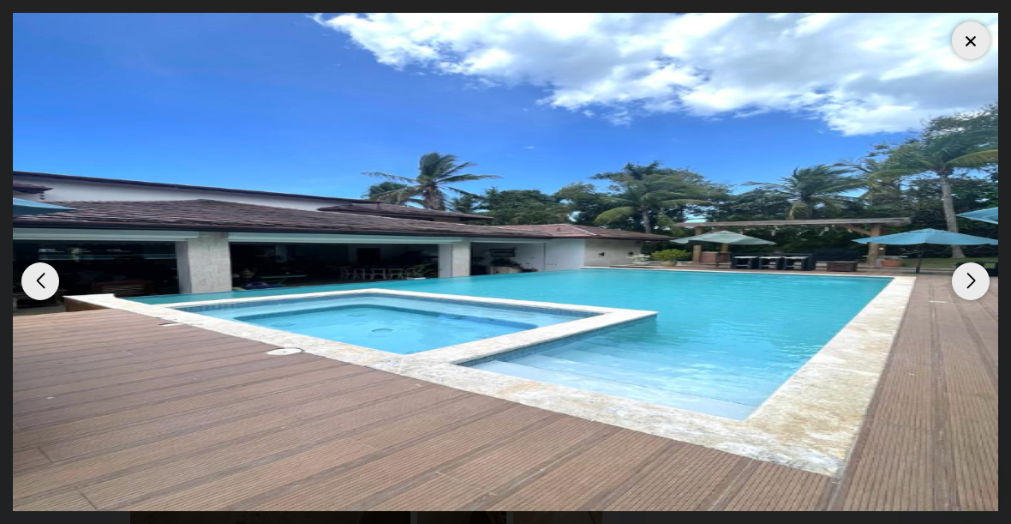
click at [974, 283] on div "Next slide" at bounding box center [971, 281] width 38 height 38
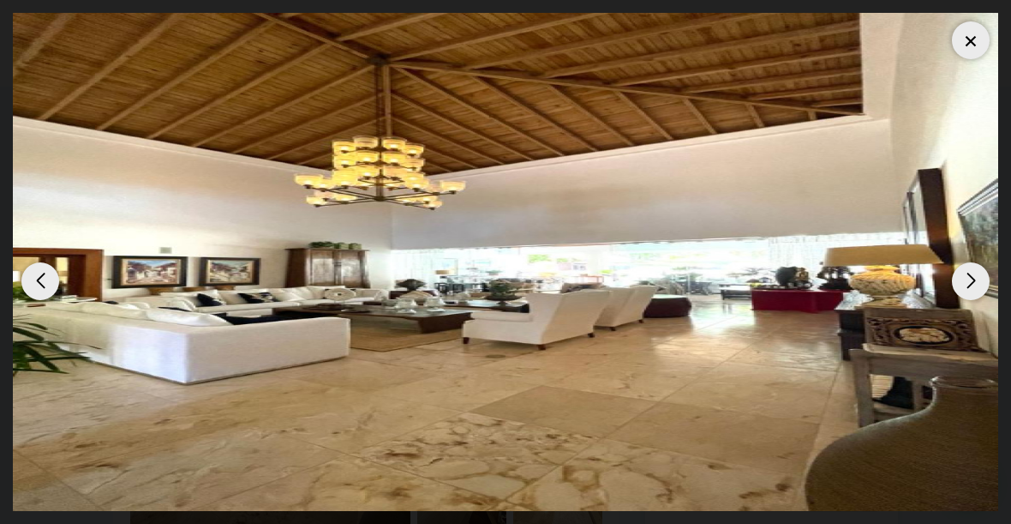
click at [976, 285] on div "Next slide" at bounding box center [971, 281] width 38 height 38
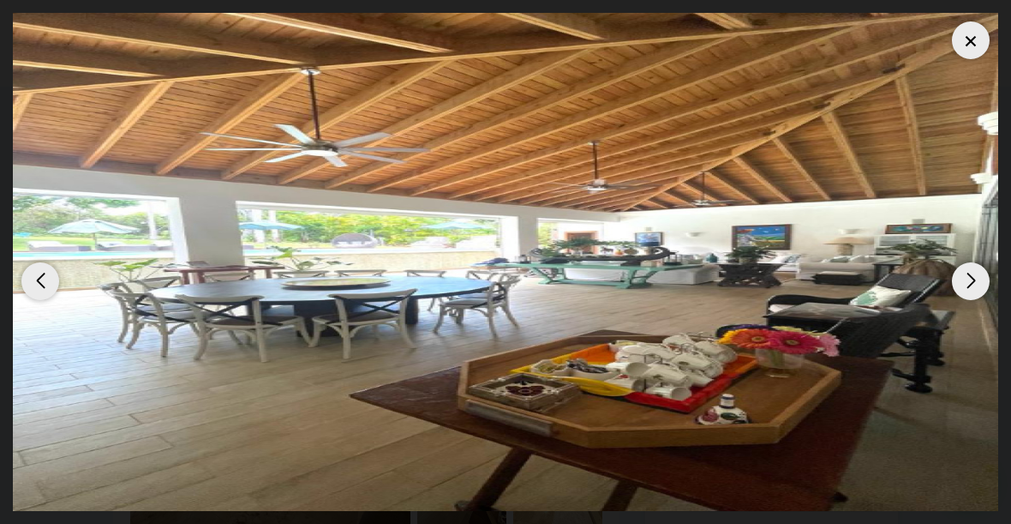
click at [983, 283] on div "Next slide" at bounding box center [971, 281] width 38 height 38
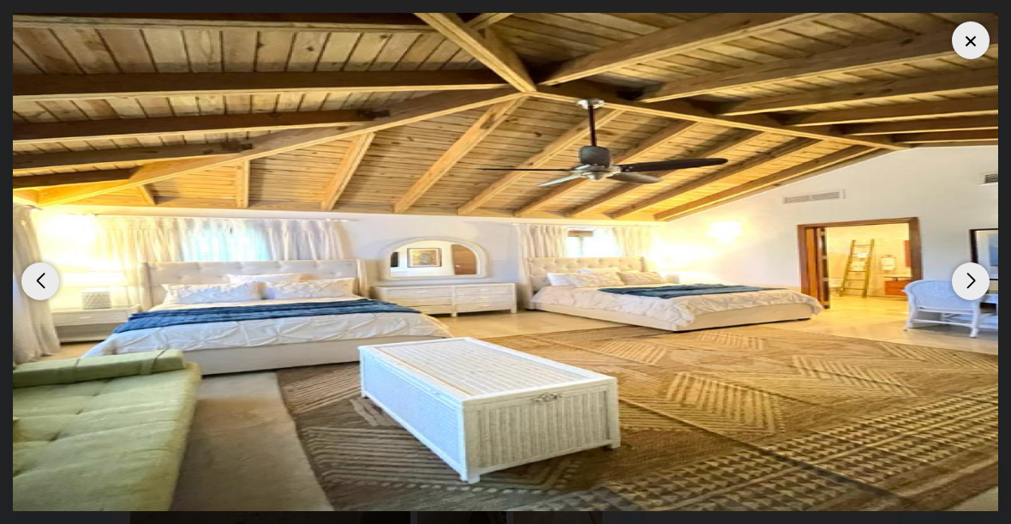
click at [975, 282] on div "Next slide" at bounding box center [971, 281] width 38 height 38
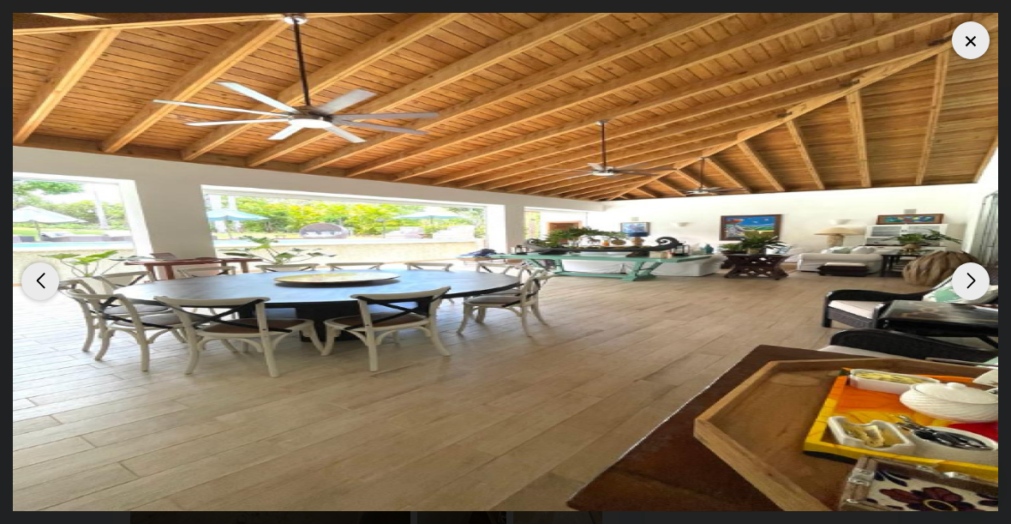
click at [980, 277] on div "Next slide" at bounding box center [971, 281] width 38 height 38
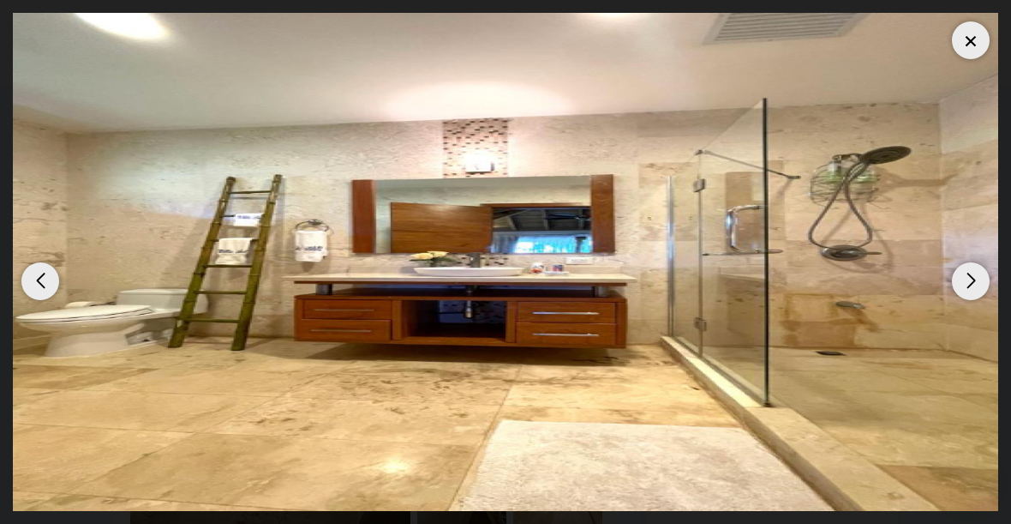
click at [979, 278] on div "Next slide" at bounding box center [971, 281] width 38 height 38
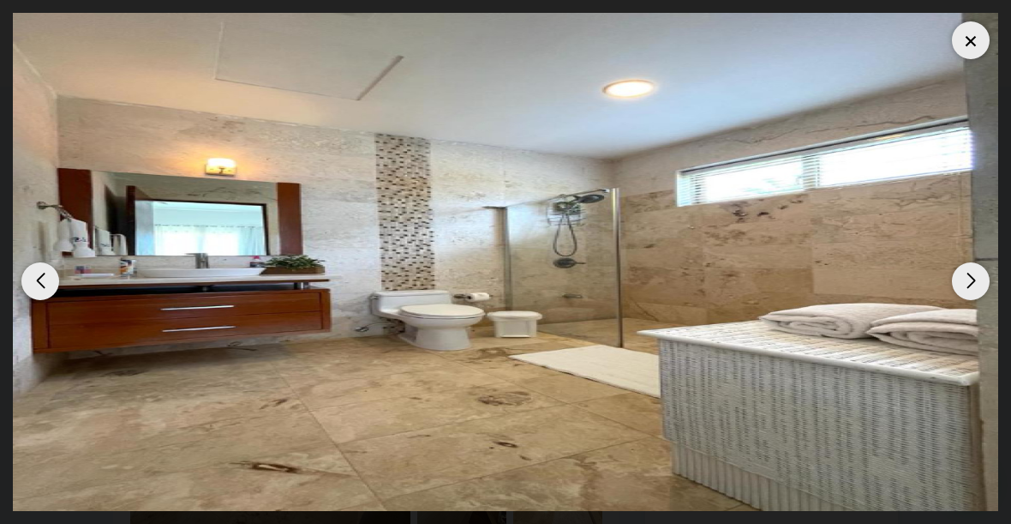
click at [984, 278] on div "Next slide" at bounding box center [971, 281] width 38 height 38
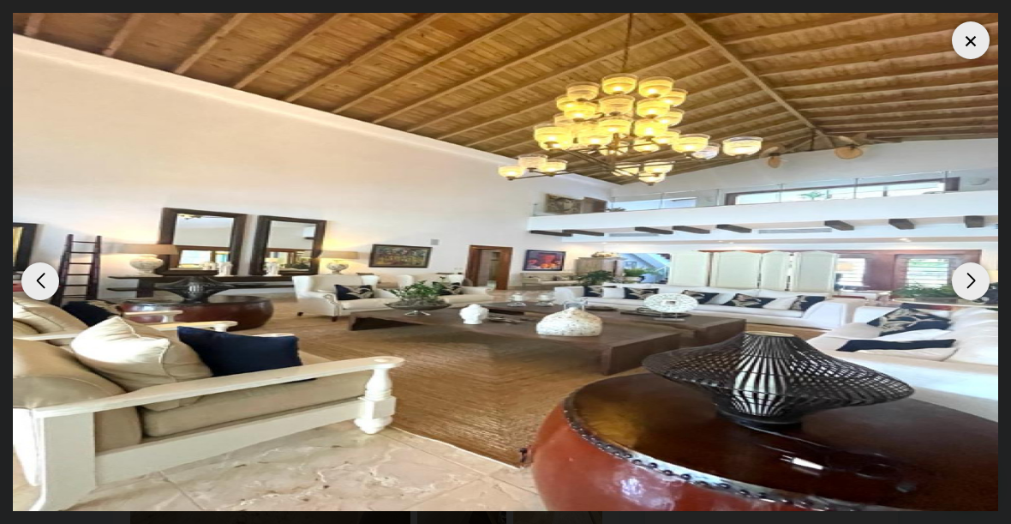
click at [979, 281] on div "Next slide" at bounding box center [971, 281] width 38 height 38
click at [978, 282] on div "Next slide" at bounding box center [971, 281] width 38 height 38
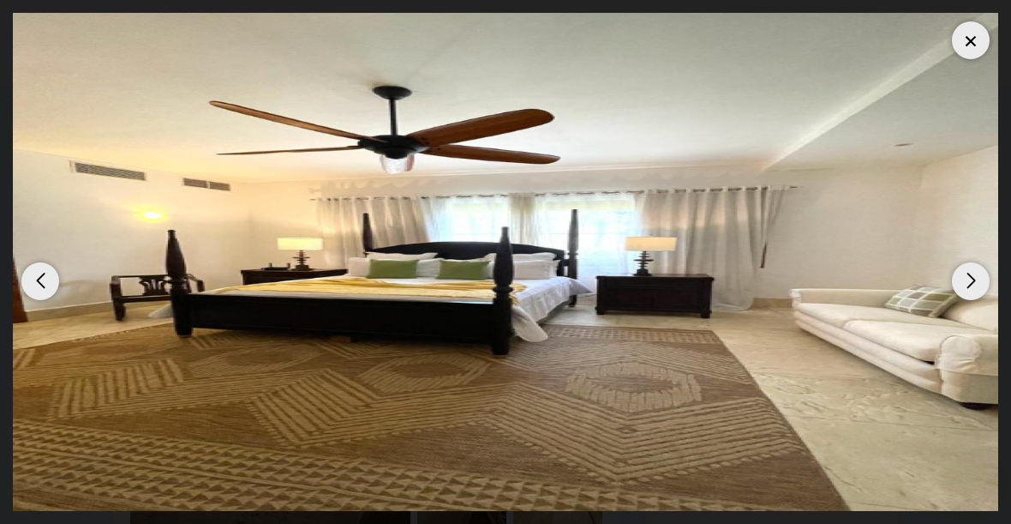
click at [981, 279] on div "Next slide" at bounding box center [971, 281] width 38 height 38
click at [986, 275] on div "Next slide" at bounding box center [971, 281] width 38 height 38
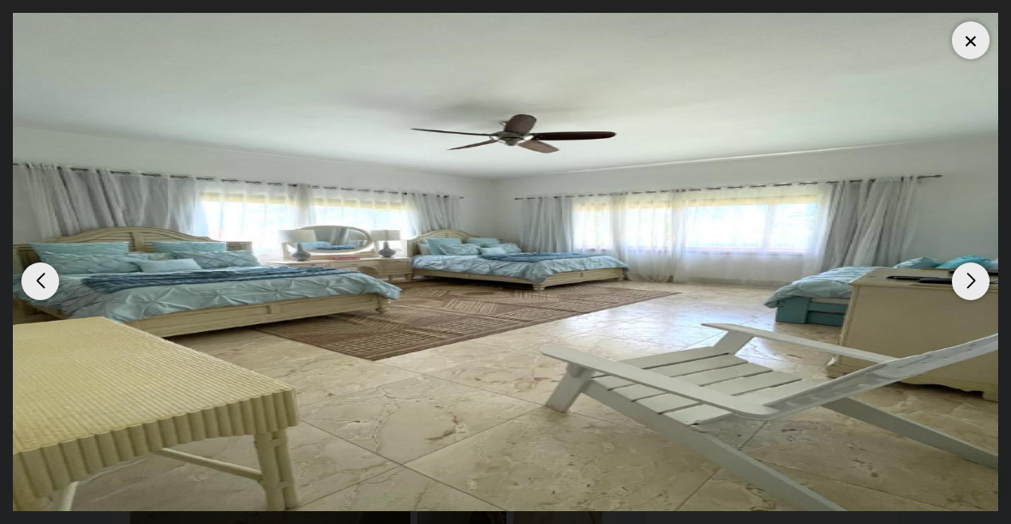
click at [981, 280] on div "Next slide" at bounding box center [971, 281] width 38 height 38
click at [986, 276] on div "Next slide" at bounding box center [971, 281] width 38 height 38
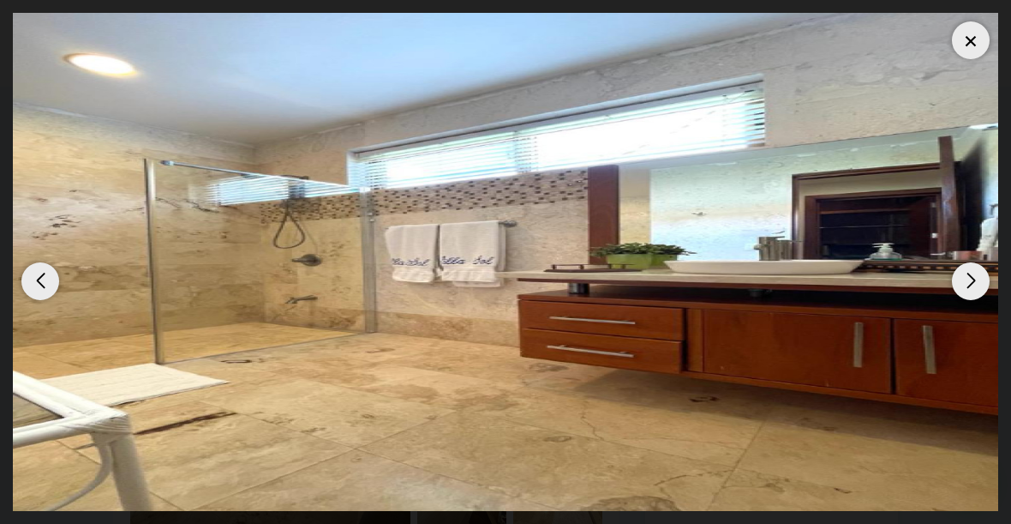
click at [986, 277] on div "Next slide" at bounding box center [971, 281] width 38 height 38
click at [985, 279] on div "Next slide" at bounding box center [971, 281] width 38 height 38
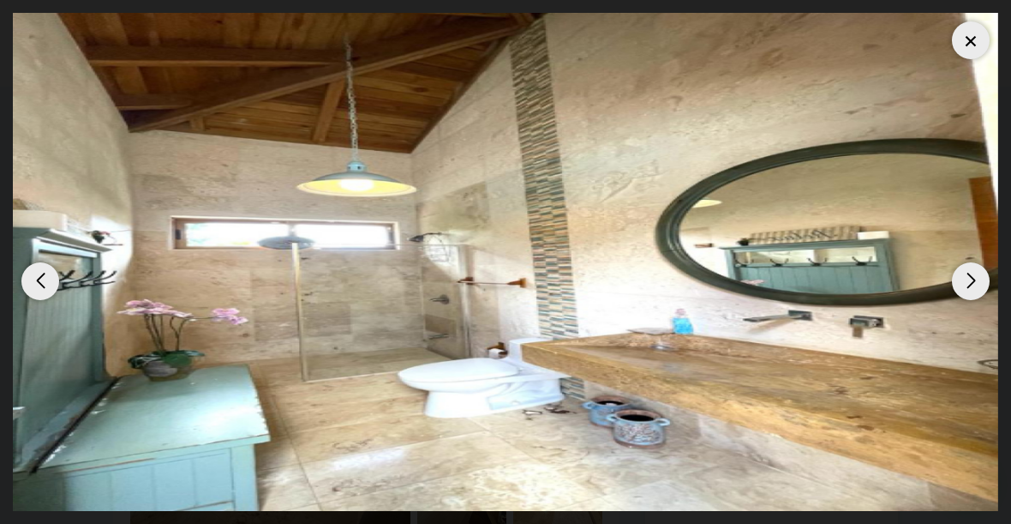
click at [968, 289] on div "Next slide" at bounding box center [971, 281] width 38 height 38
click at [972, 285] on div "Next slide" at bounding box center [971, 281] width 38 height 38
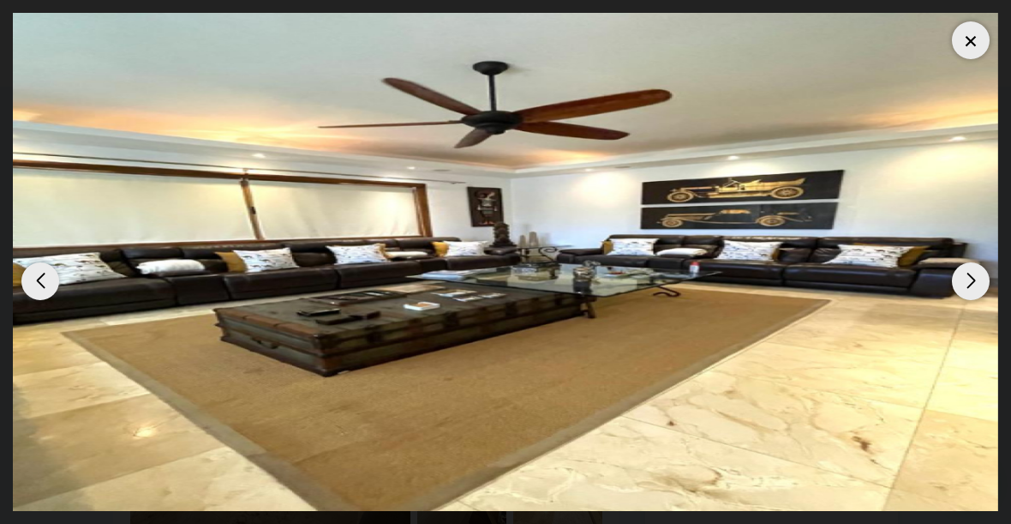
click at [973, 284] on div "Next slide" at bounding box center [971, 281] width 38 height 38
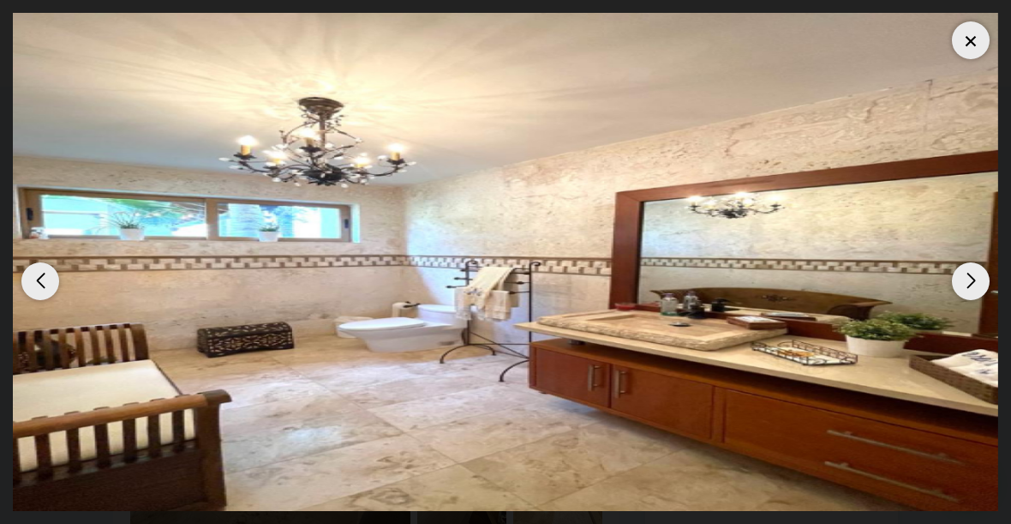
click at [968, 290] on div "Next slide" at bounding box center [971, 281] width 38 height 38
click at [973, 286] on div "Next slide" at bounding box center [971, 281] width 38 height 38
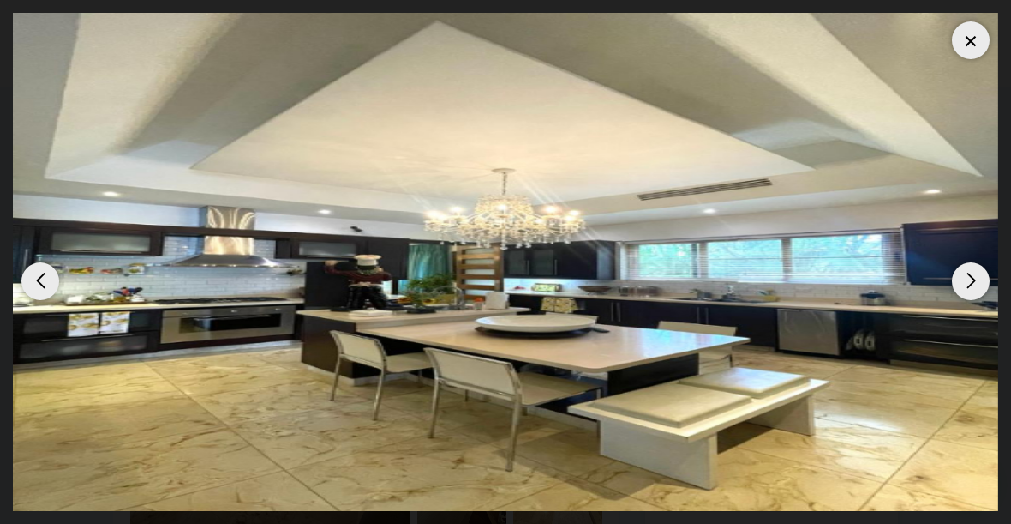
click at [971, 286] on div "Next slide" at bounding box center [971, 281] width 38 height 38
click at [976, 286] on div "Next slide" at bounding box center [971, 281] width 38 height 38
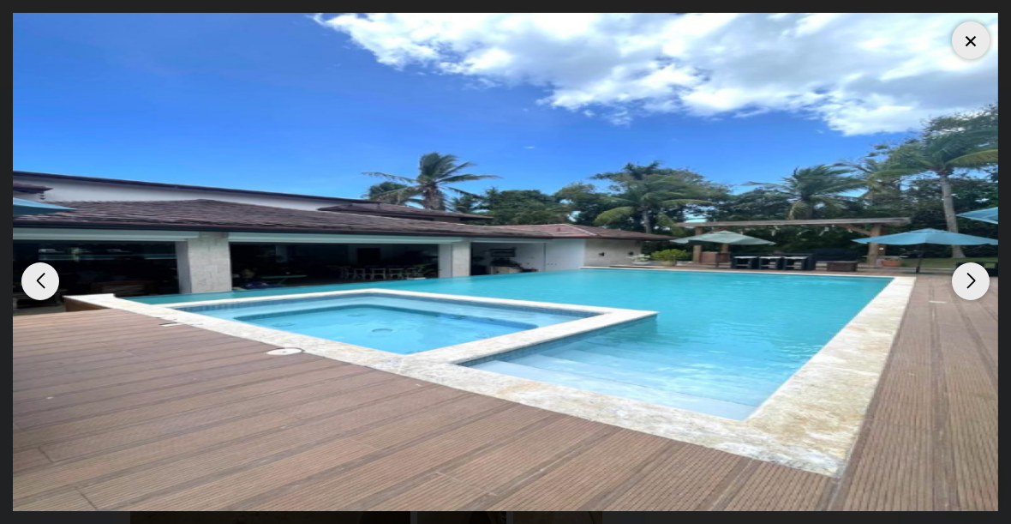
click at [965, 55] on div at bounding box center [971, 40] width 38 height 38
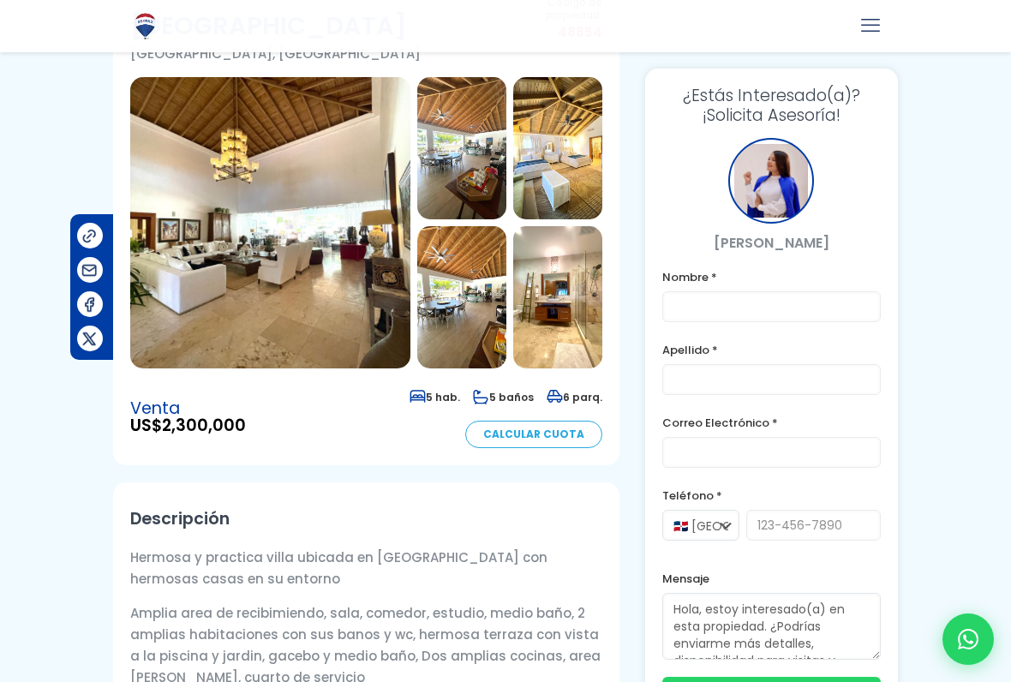
scroll to position [155, 0]
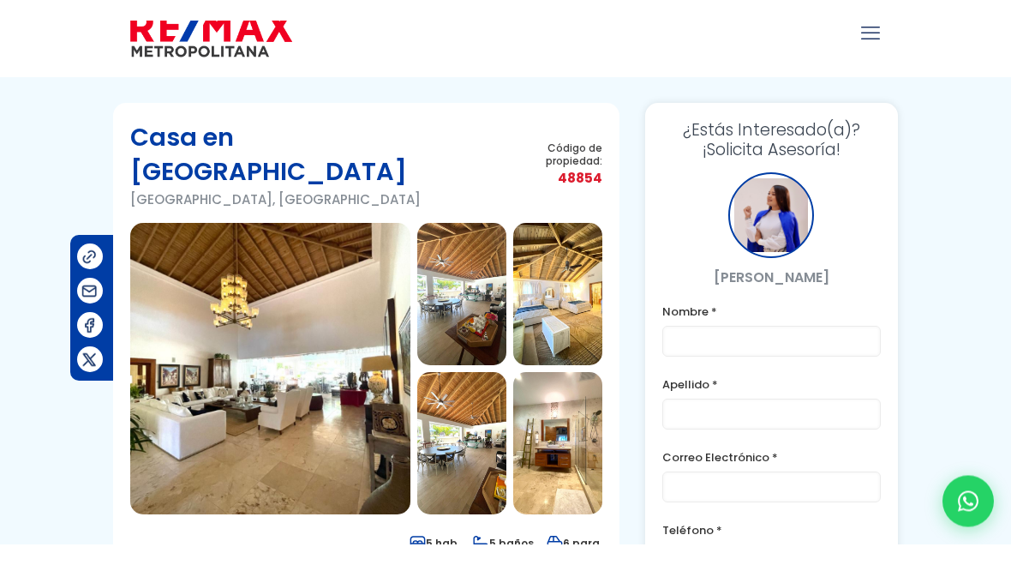
scroll to position [0, 0]
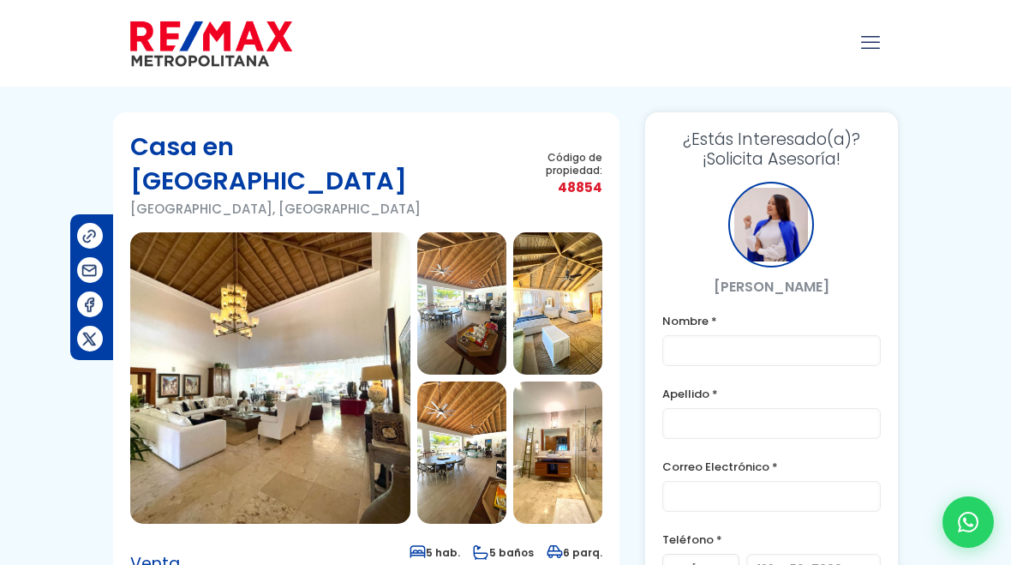
click at [975, 21] on div ".path{fill:none;stroke:#000;stroke-miterlimit:10;stroke-width:1.5px;} ✕" at bounding box center [505, 43] width 1011 height 87
